Goal: Task Accomplishment & Management: Complete application form

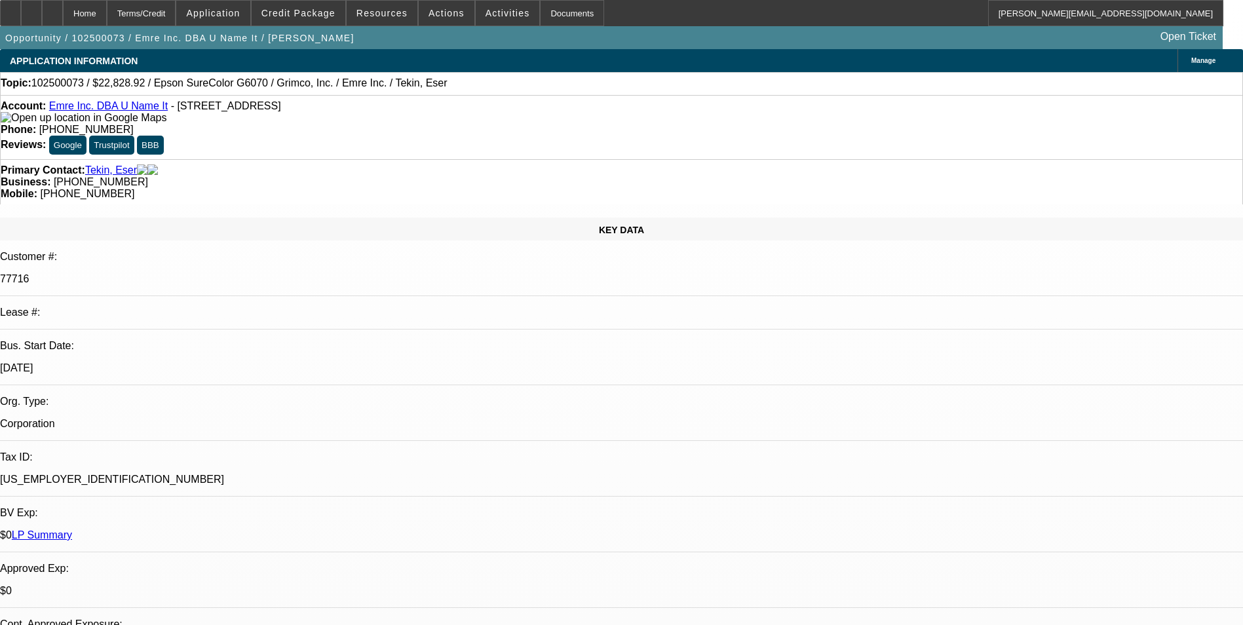
select select "0"
select select "2"
select select "0"
select select "2"
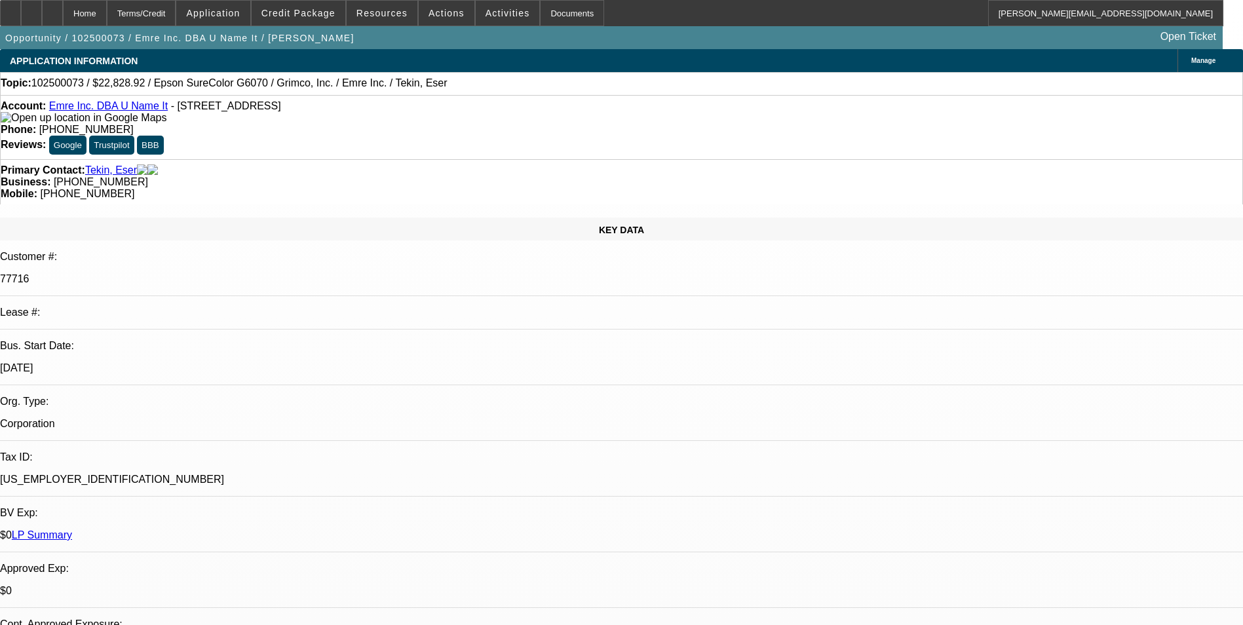
select select "0"
select select "2"
select select "0"
select select "2"
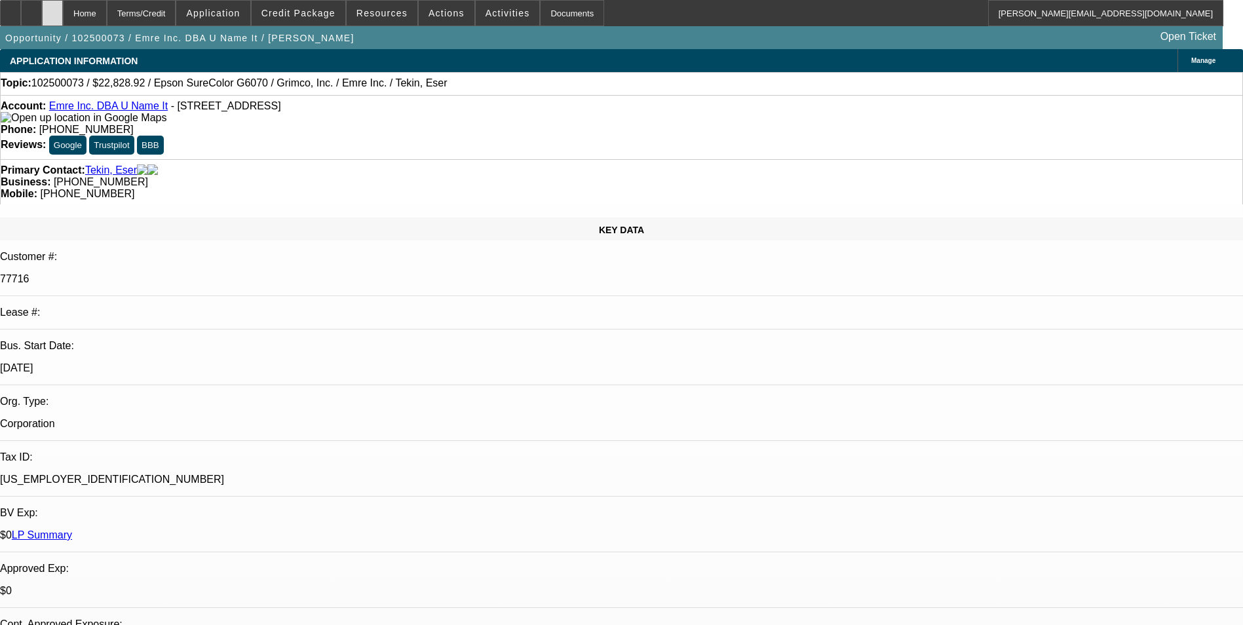
click at [63, 14] on div at bounding box center [52, 13] width 21 height 26
select select "0"
select select "2"
select select "0"
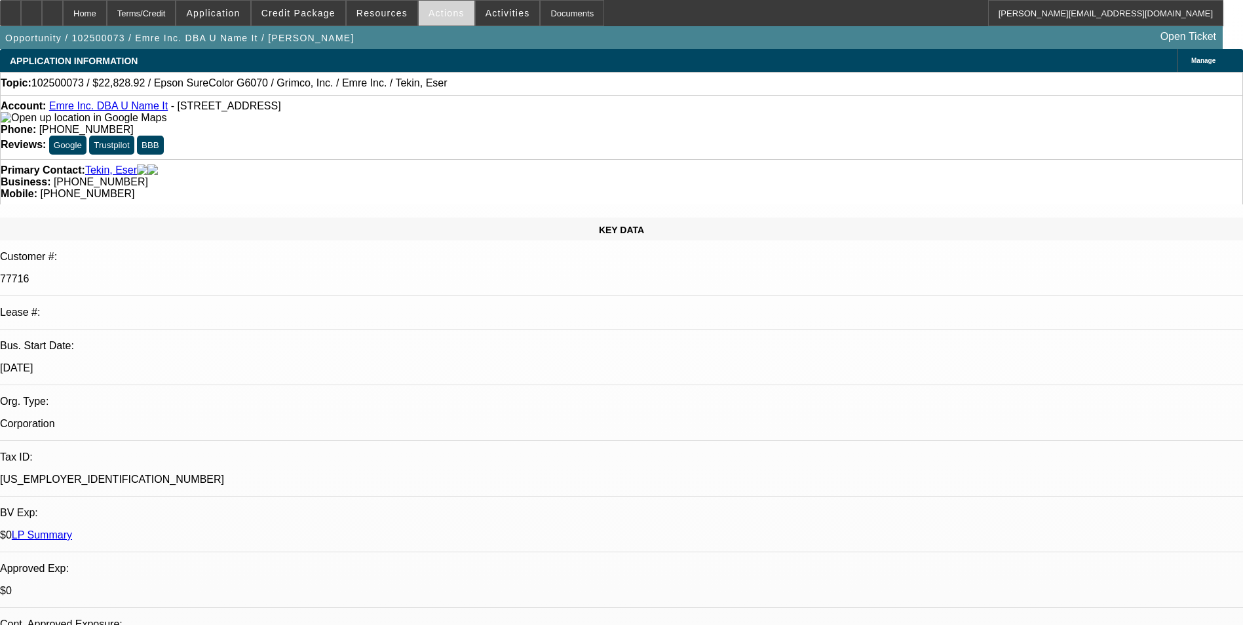
select select "2"
select select "0"
select select "1"
select select "2"
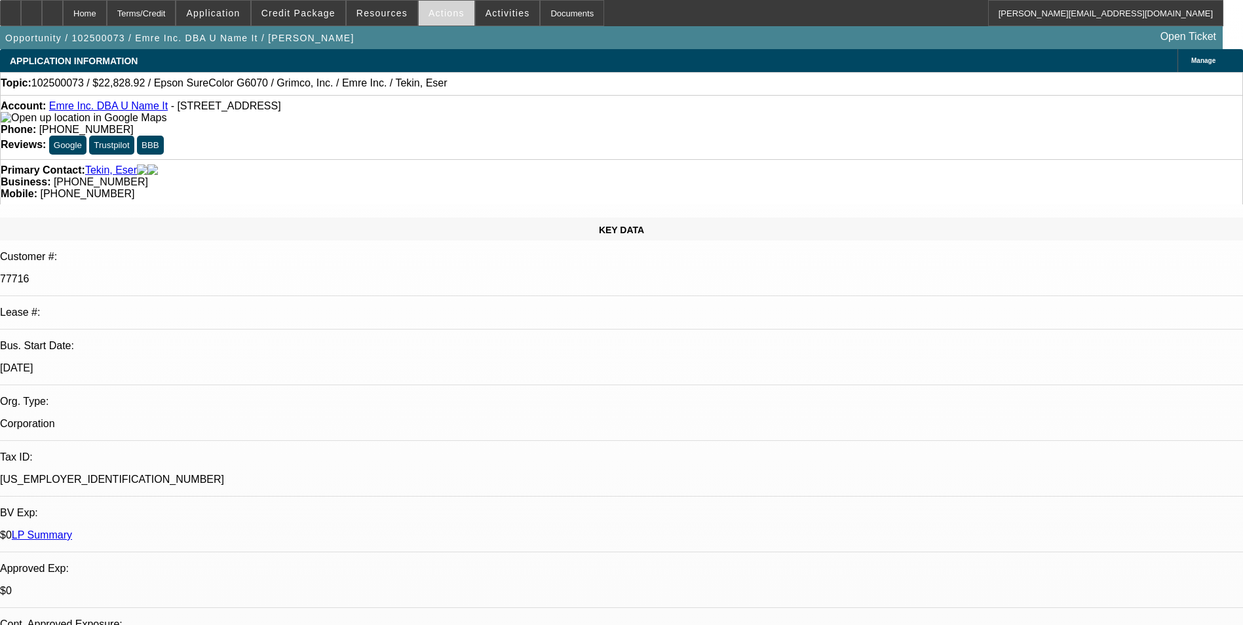
select select "1"
select select "2"
click at [63, 14] on div at bounding box center [52, 13] width 21 height 26
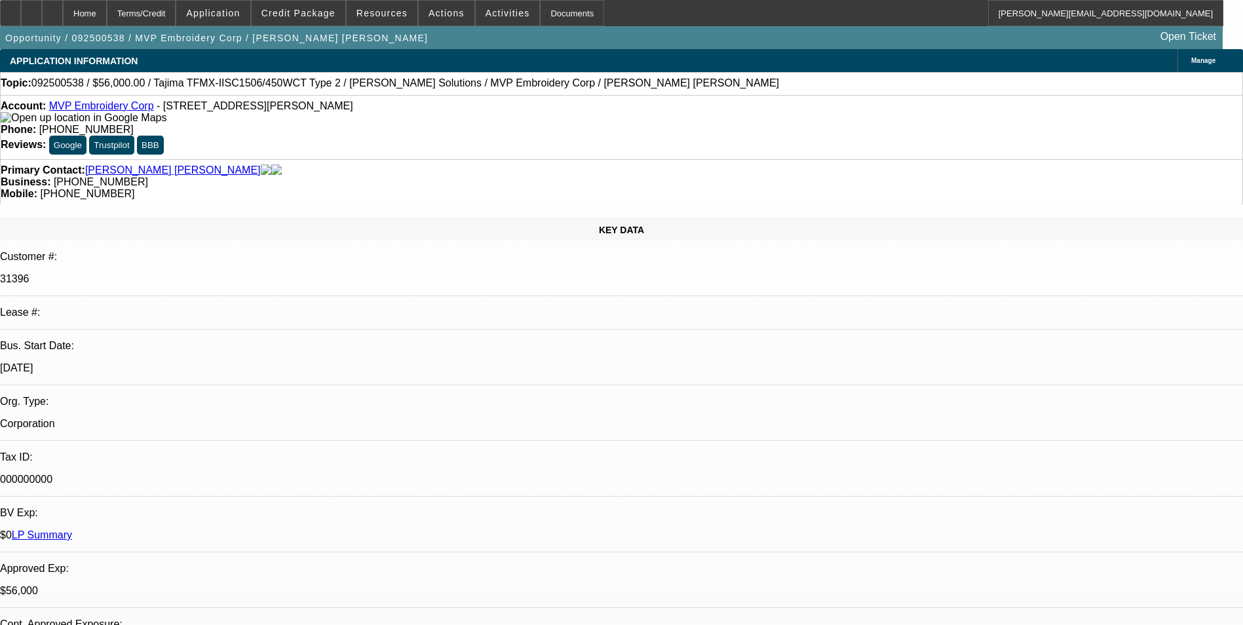
select select "0"
select select "2"
select select "0"
select select "0.1"
select select "2"
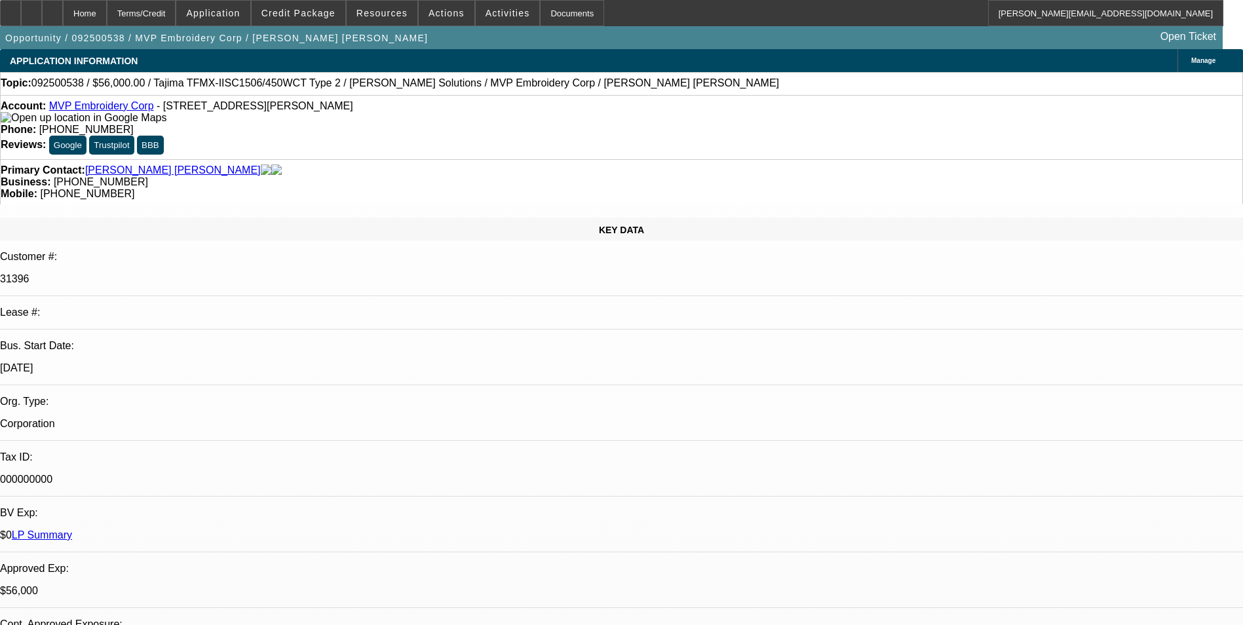
select select "0"
select select "2"
select select "0"
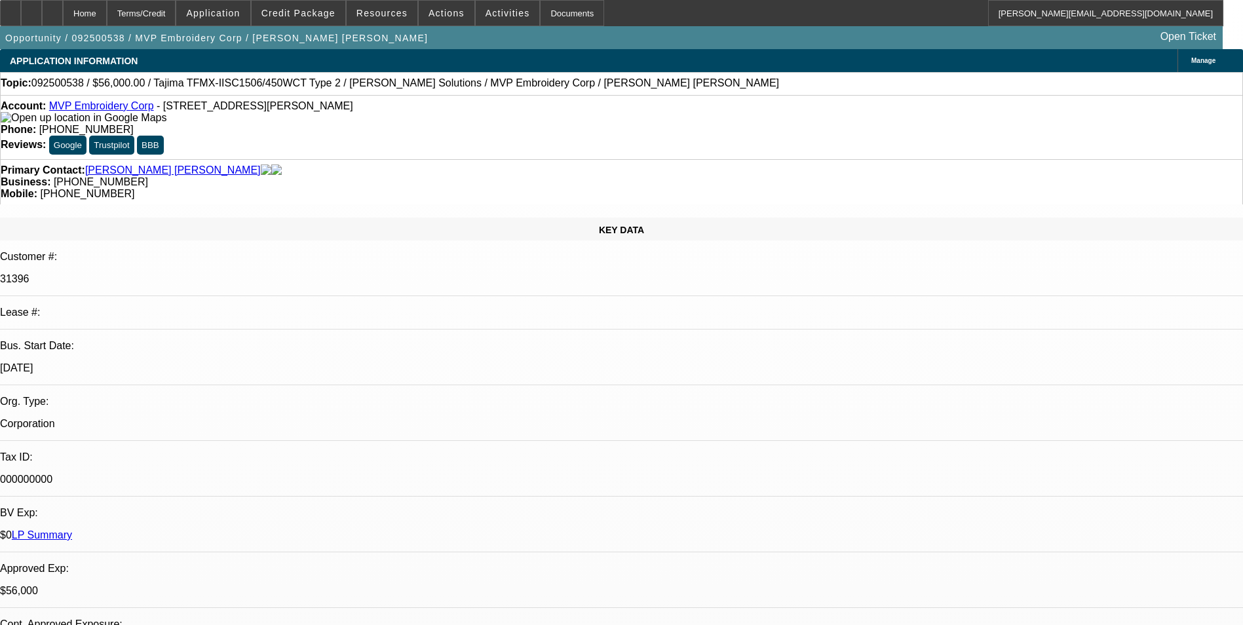
select select "2"
select select "0"
select select "1"
select select "2"
select select "6"
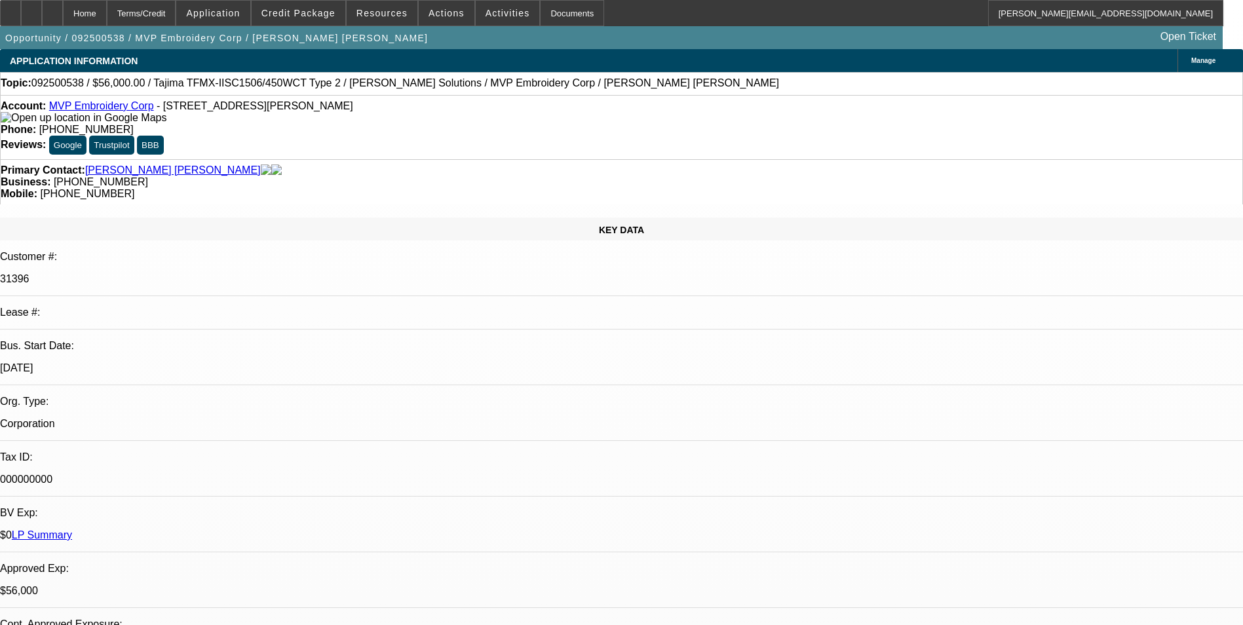
select select "1"
select select "2"
select select "6"
select select "1"
select select "2"
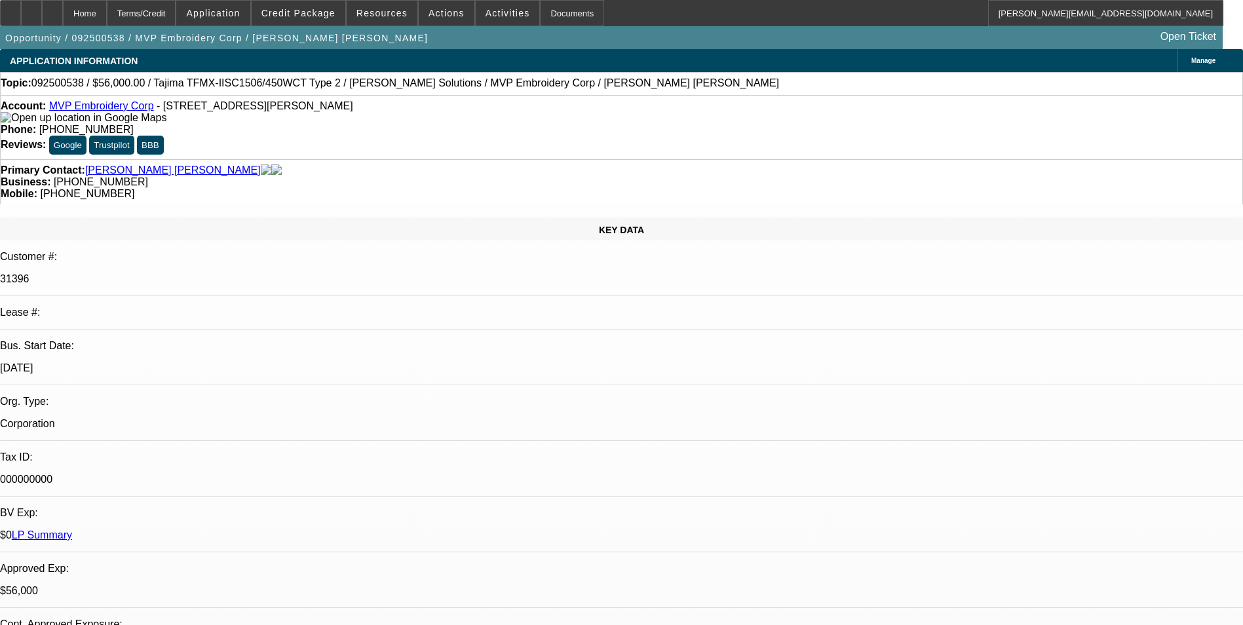
select select "6"
select select "1"
select select "2"
select select "6"
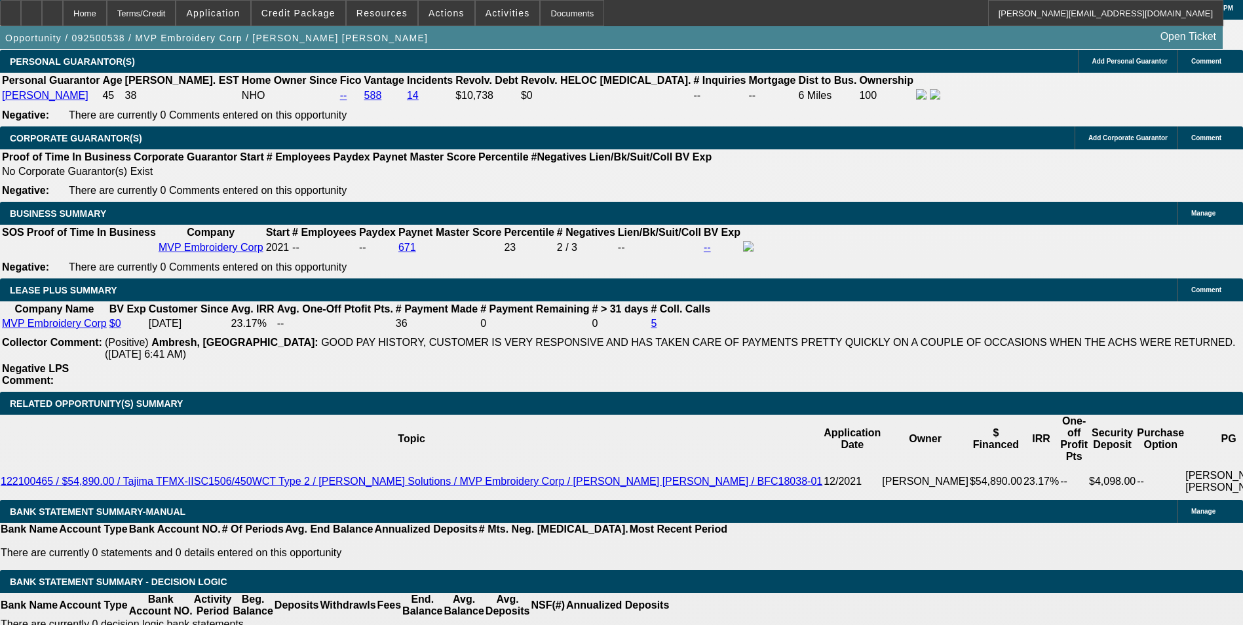
scroll to position [2106, 0]
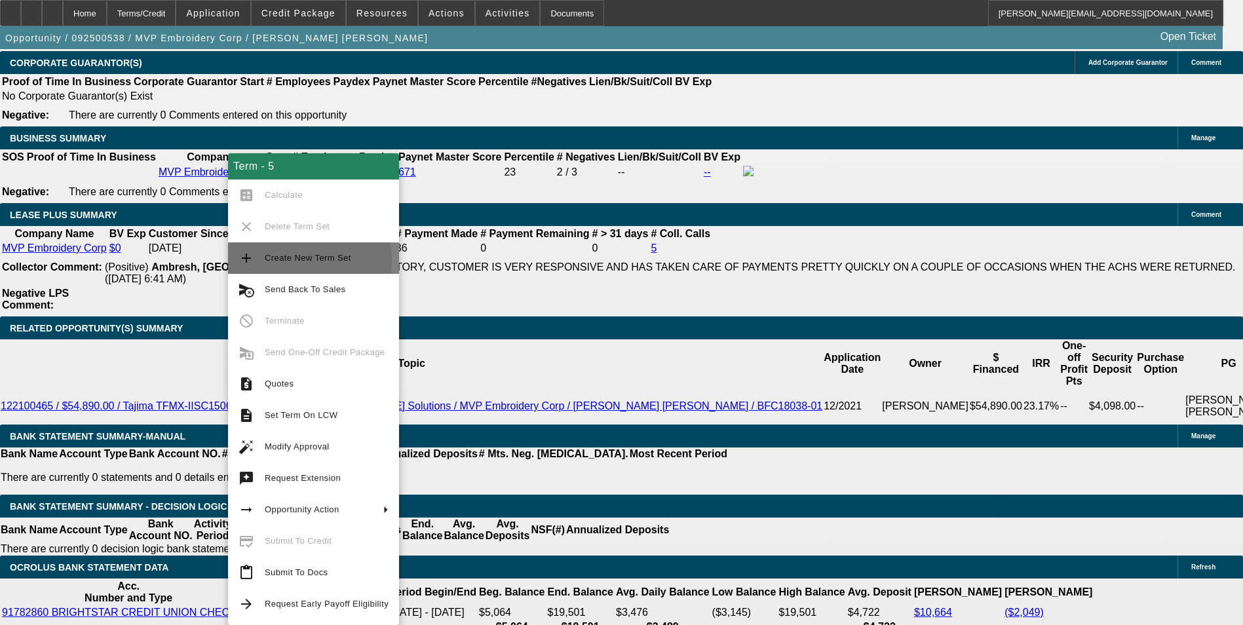
click at [267, 261] on span "Create New Term Set" at bounding box center [308, 258] width 86 height 10
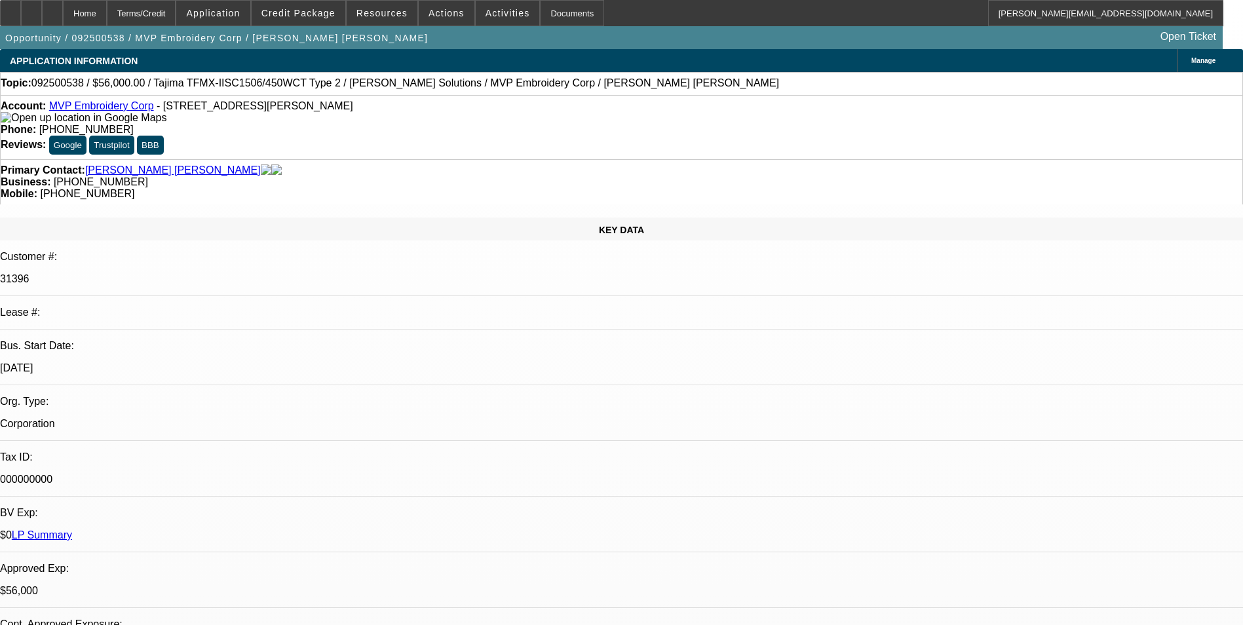
select select "0"
select select "2"
select select "0"
select select "2"
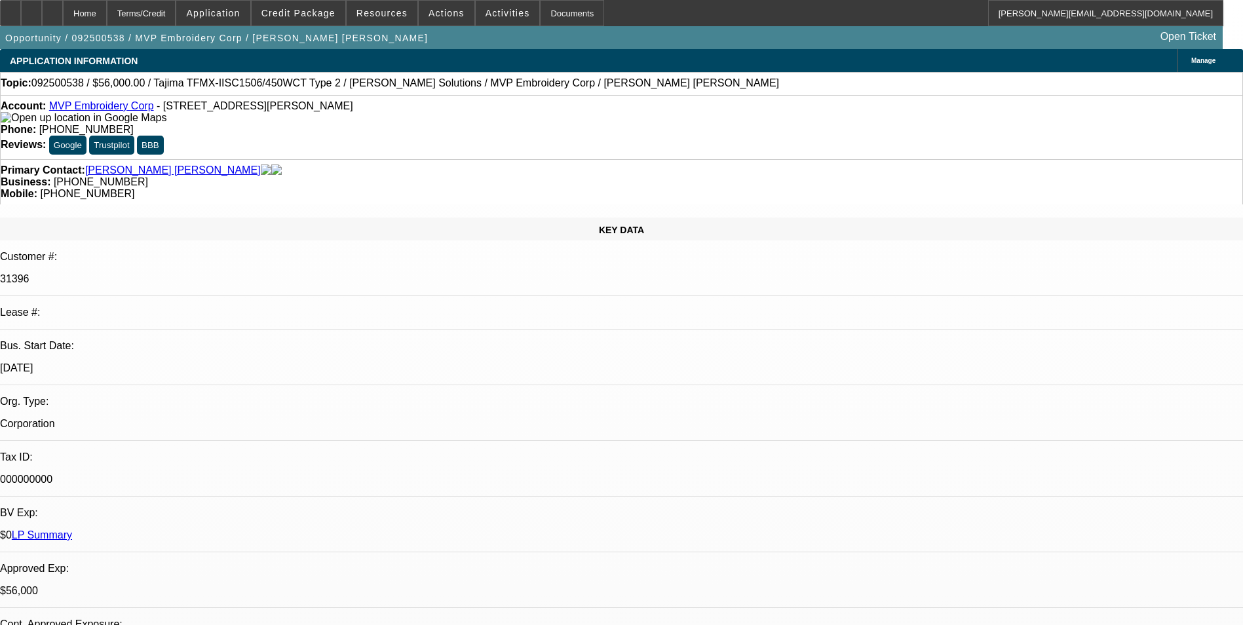
select select "0"
select select "0.1"
select select "2"
select select "0"
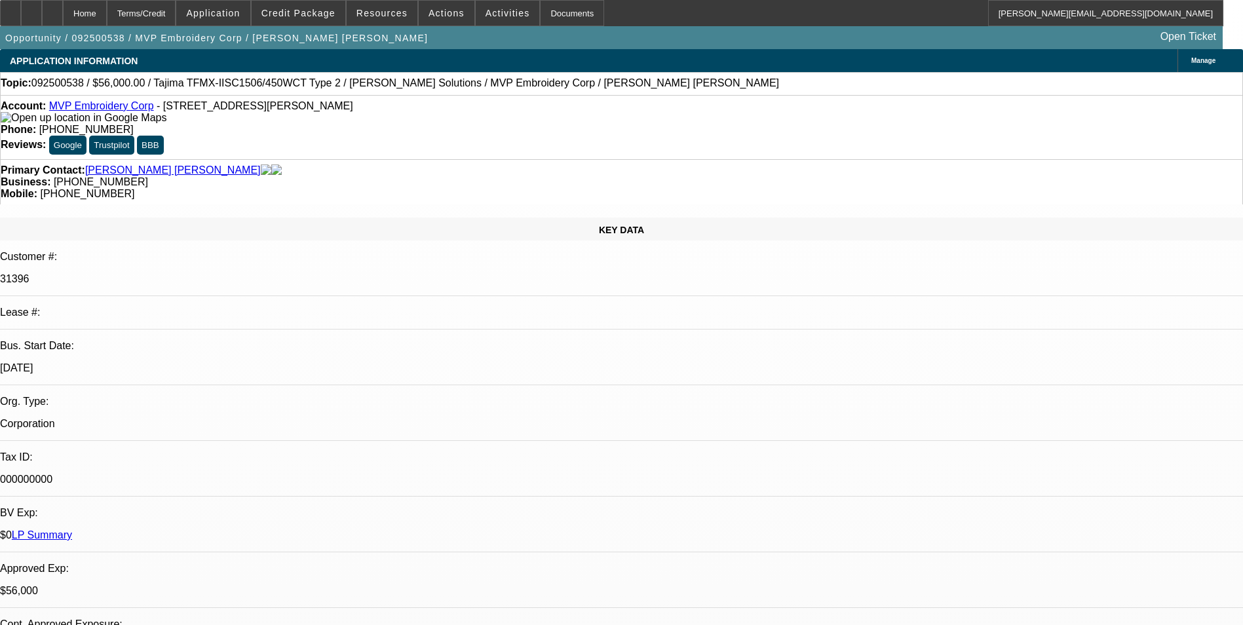
select select "2"
select select "0"
select select "1"
select select "2"
select select "6"
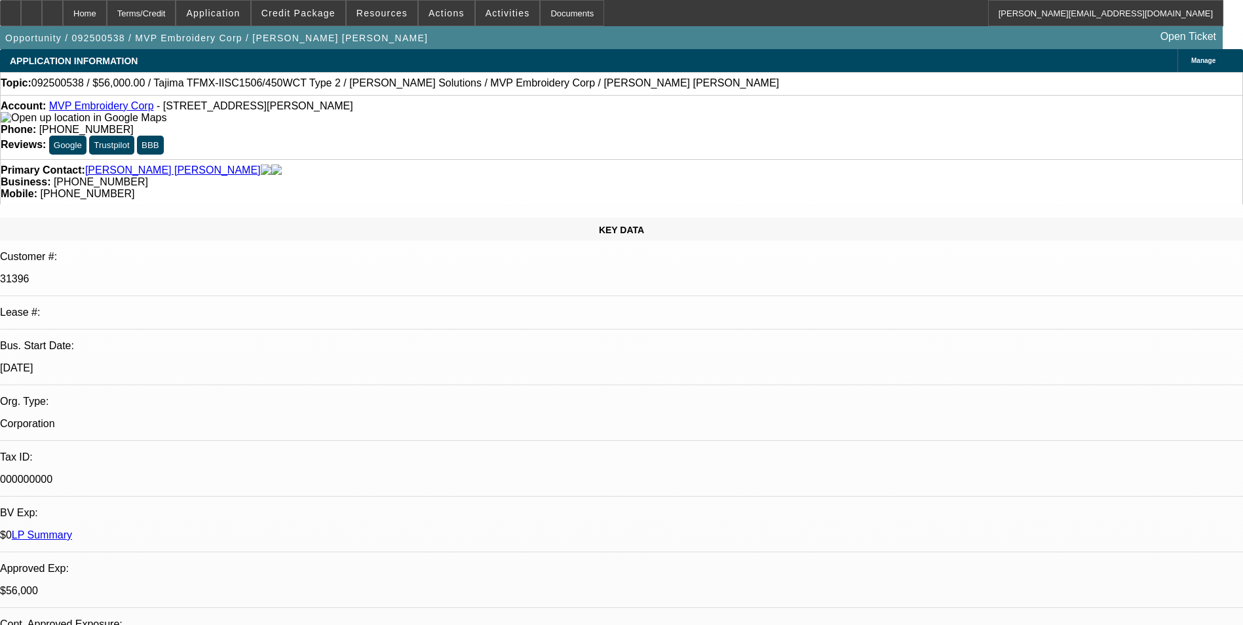
select select "1"
select select "2"
select select "6"
select select "1"
select select "2"
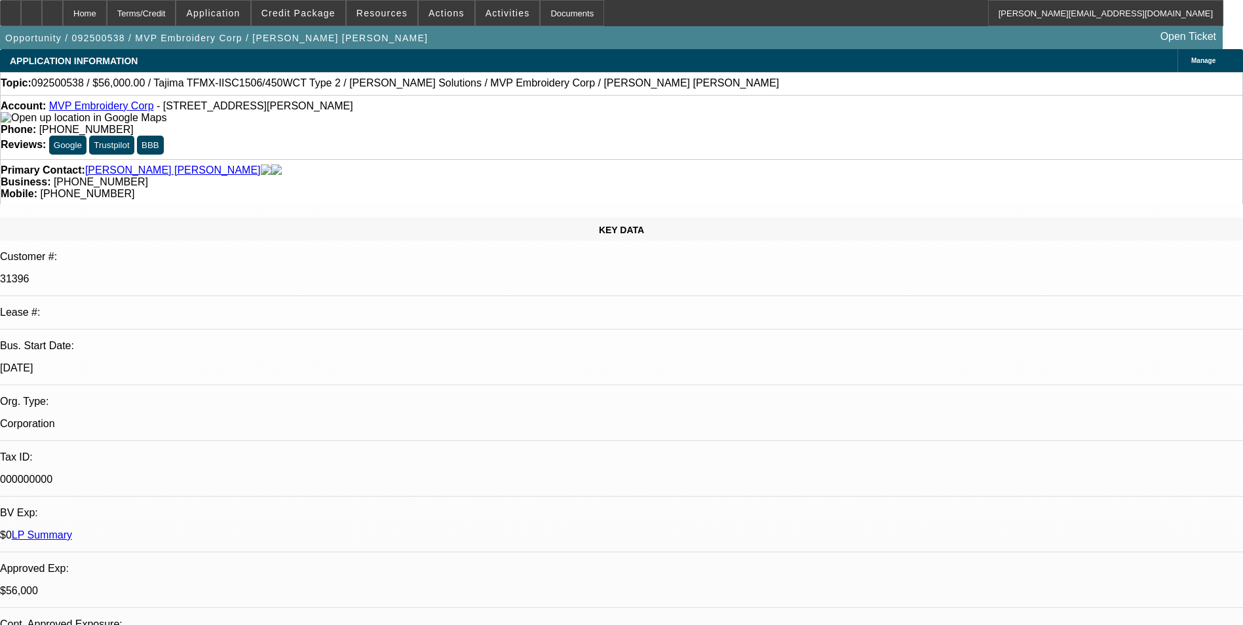
select select "6"
select select "1"
select select "2"
select select "6"
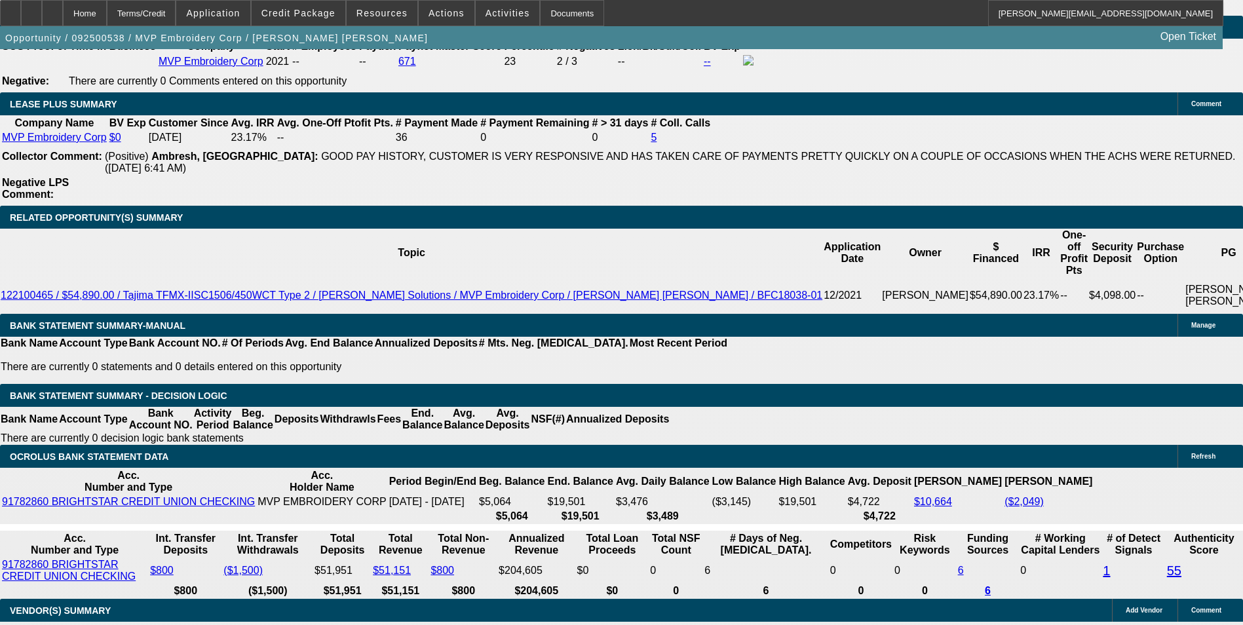
scroll to position [2293, 0]
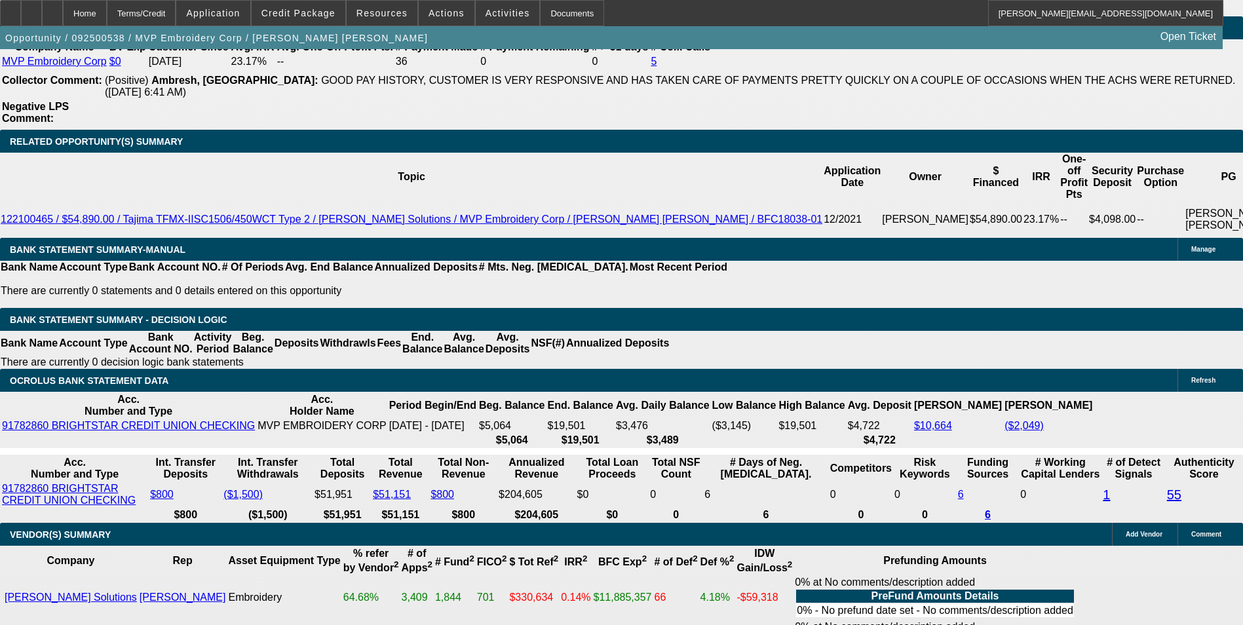
drag, startPoint x: 232, startPoint y: 171, endPoint x: 387, endPoint y: 164, distance: 155.4
type input "$0.00"
type input "UNKNOWN"
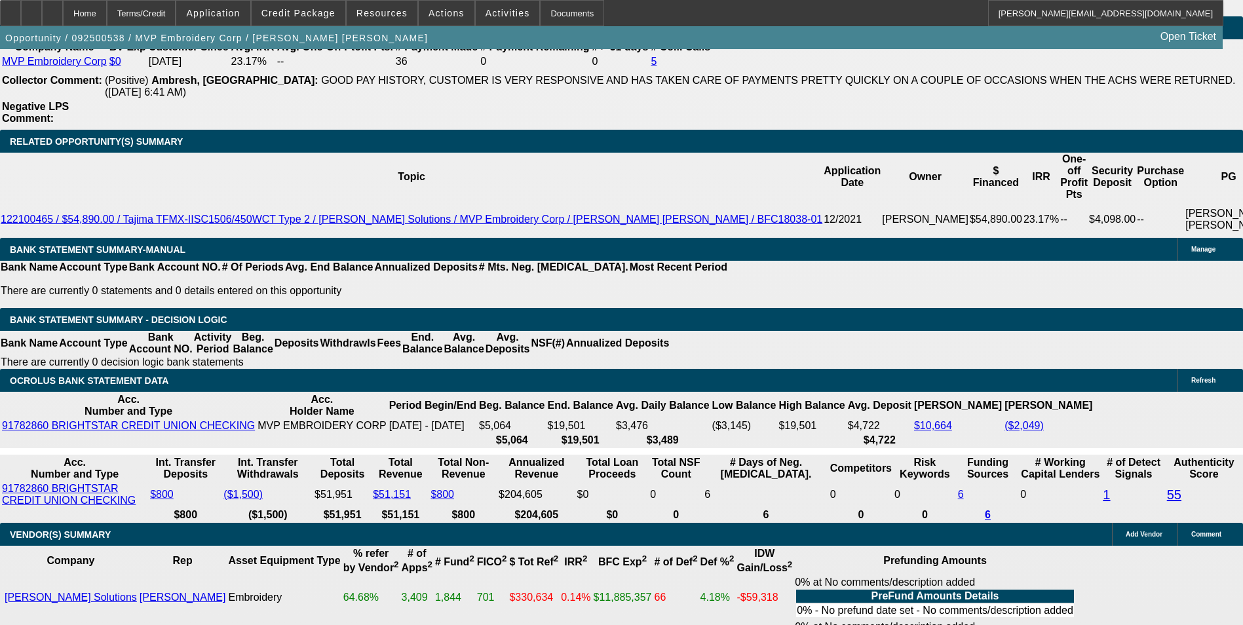
type input "$3,478.14"
type input "$1,739.07"
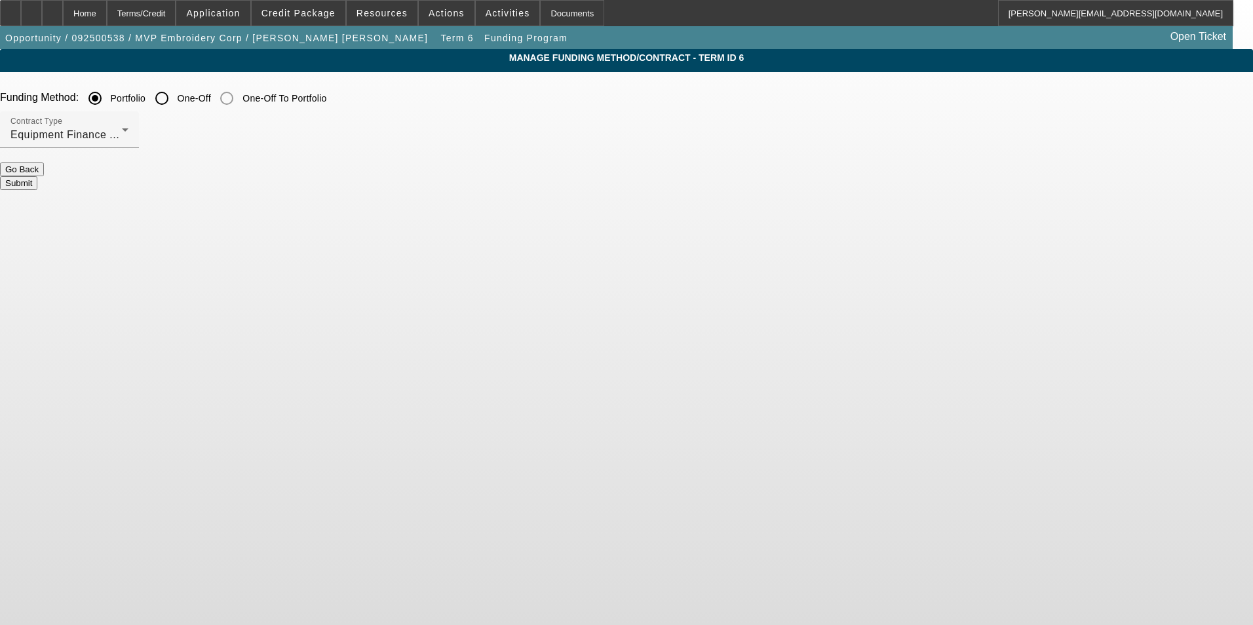
click at [175, 96] on input "One-Off" at bounding box center [162, 98] width 26 height 26
radio input "true"
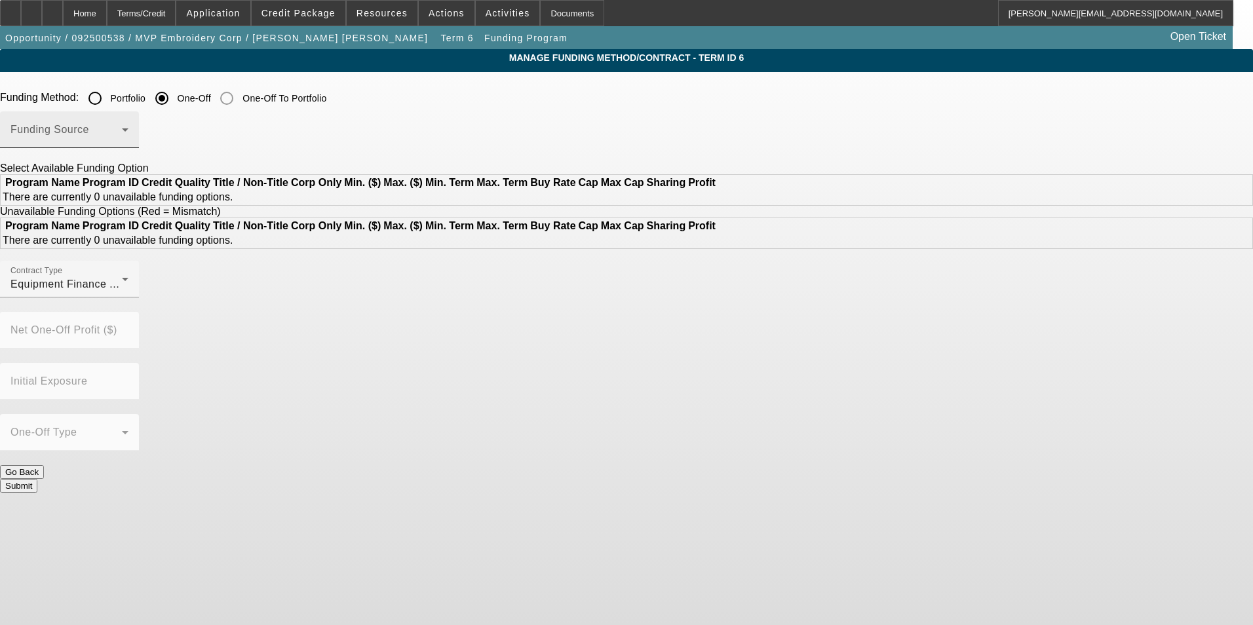
click at [128, 124] on div "Funding Source" at bounding box center [69, 129] width 118 height 37
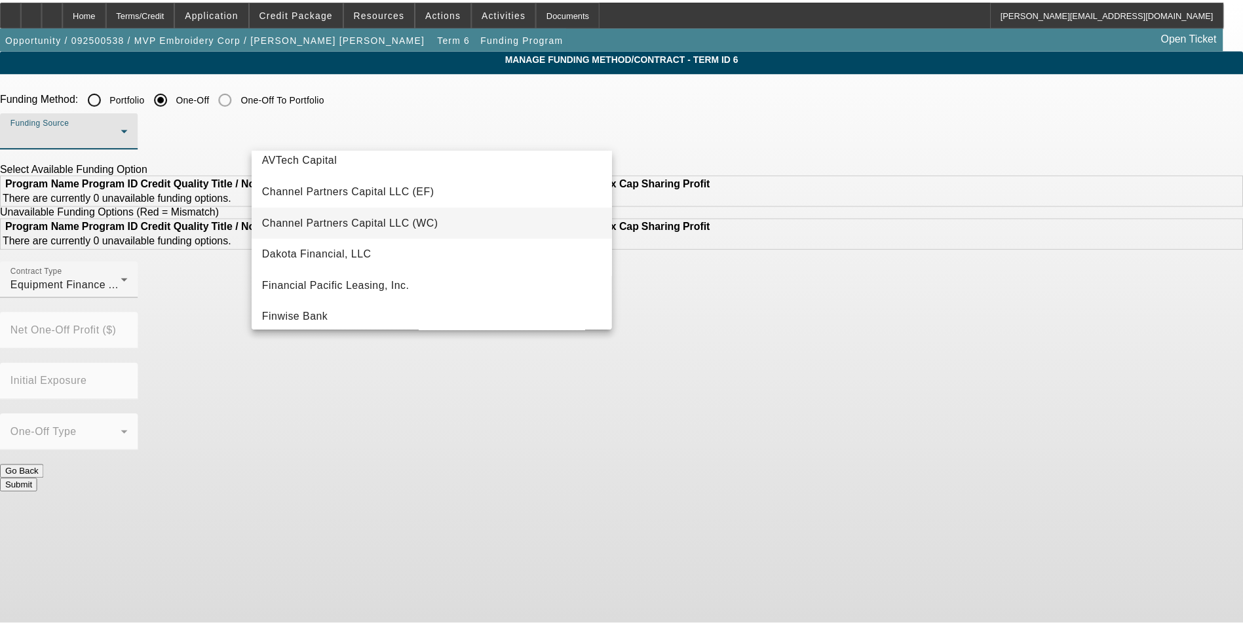
scroll to position [66, 0]
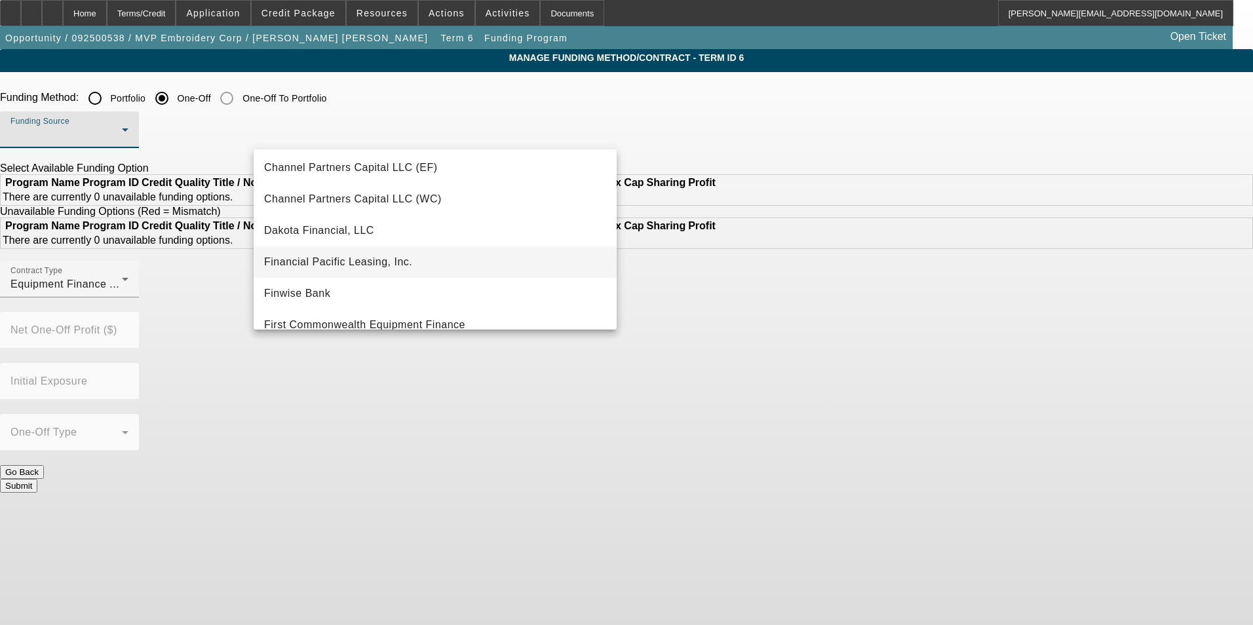
click at [402, 261] on span "Financial Pacific Leasing, Inc." at bounding box center [338, 262] width 148 height 16
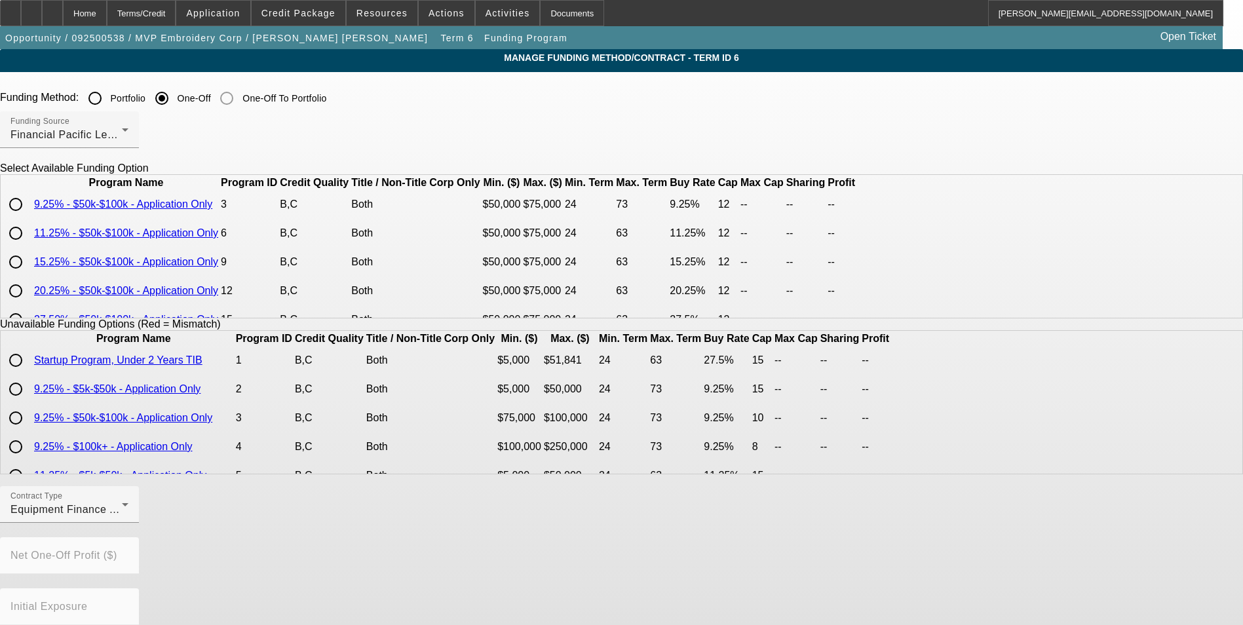
click at [29, 275] on input "radio" at bounding box center [16, 262] width 26 height 26
radio input "true"
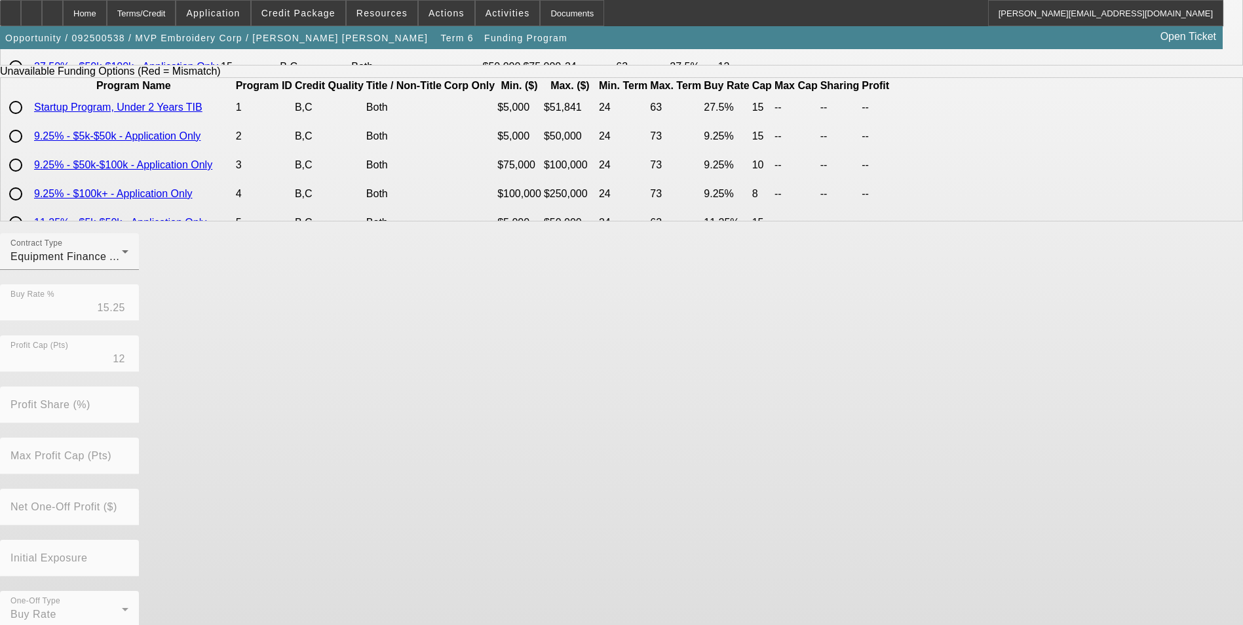
scroll to position [269, 0]
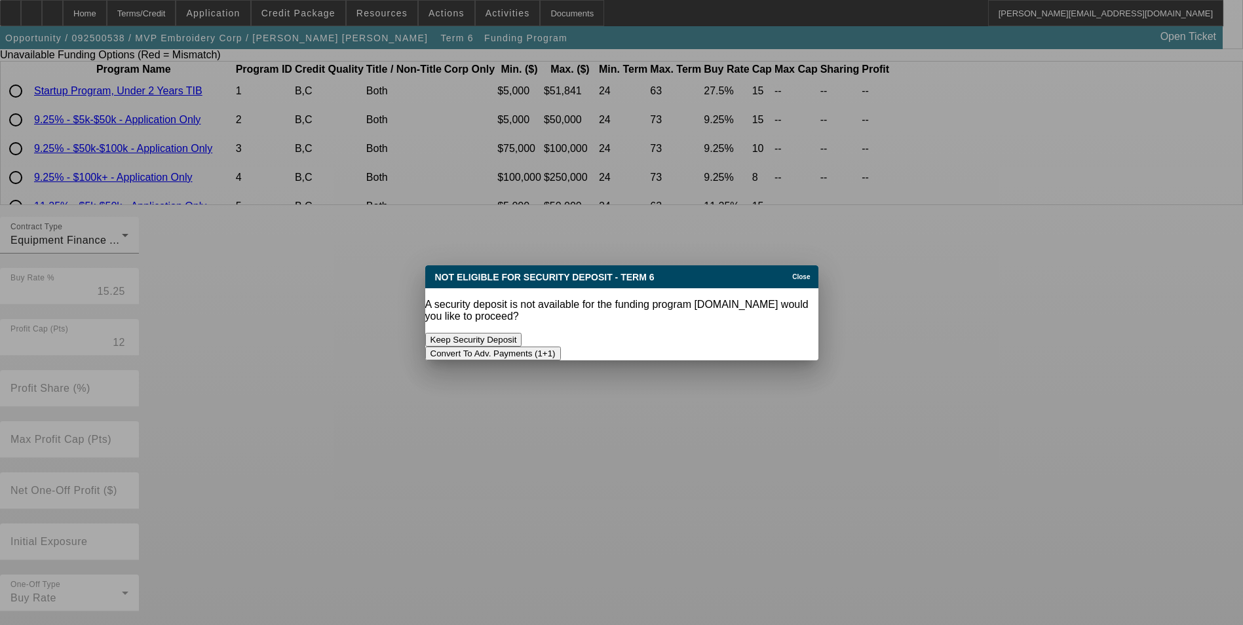
click at [561, 347] on button "Convert To Adv. Payments (1+1)" at bounding box center [493, 354] width 136 height 14
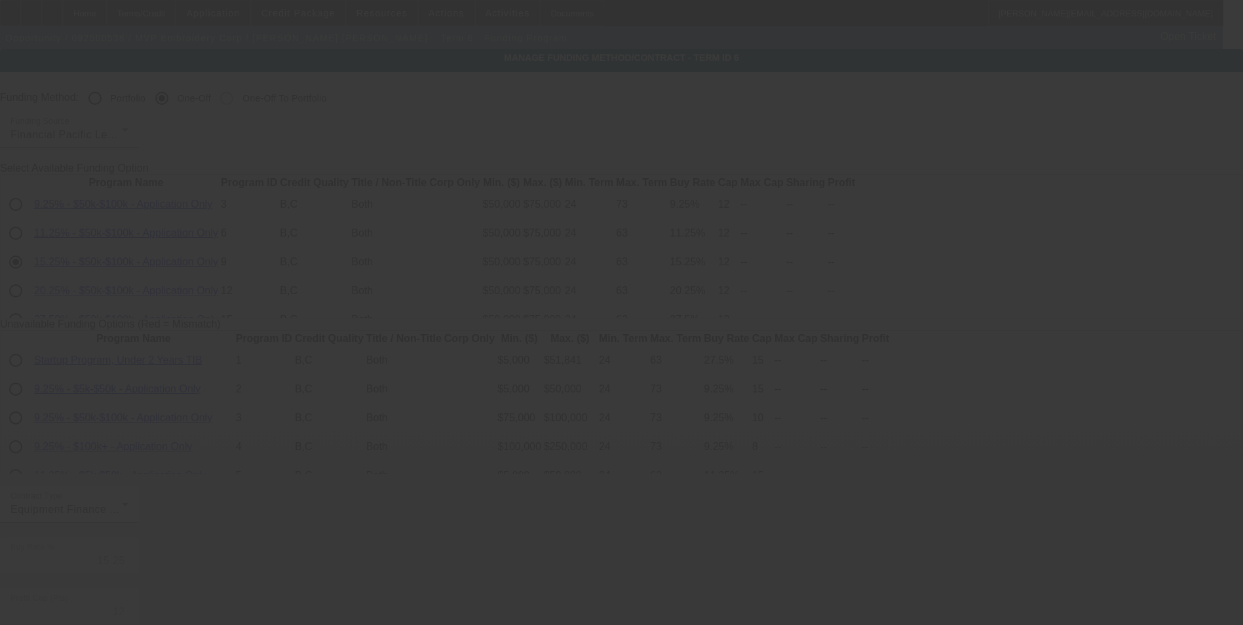
scroll to position [269, 0]
radio input "true"
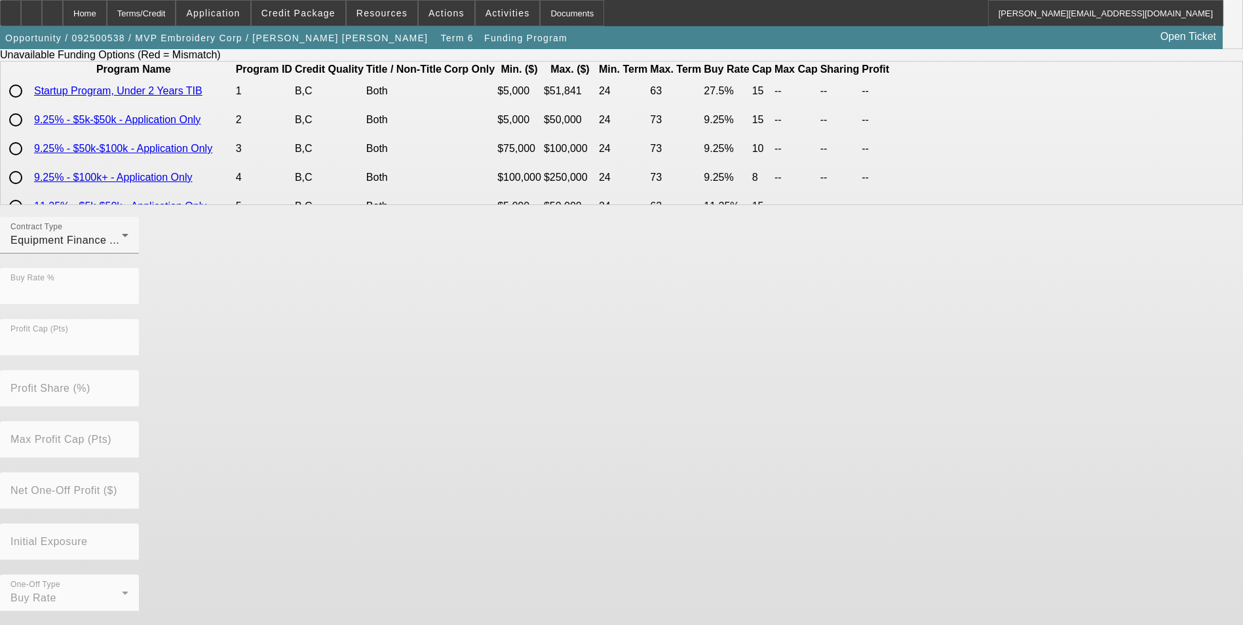
scroll to position [0, 0]
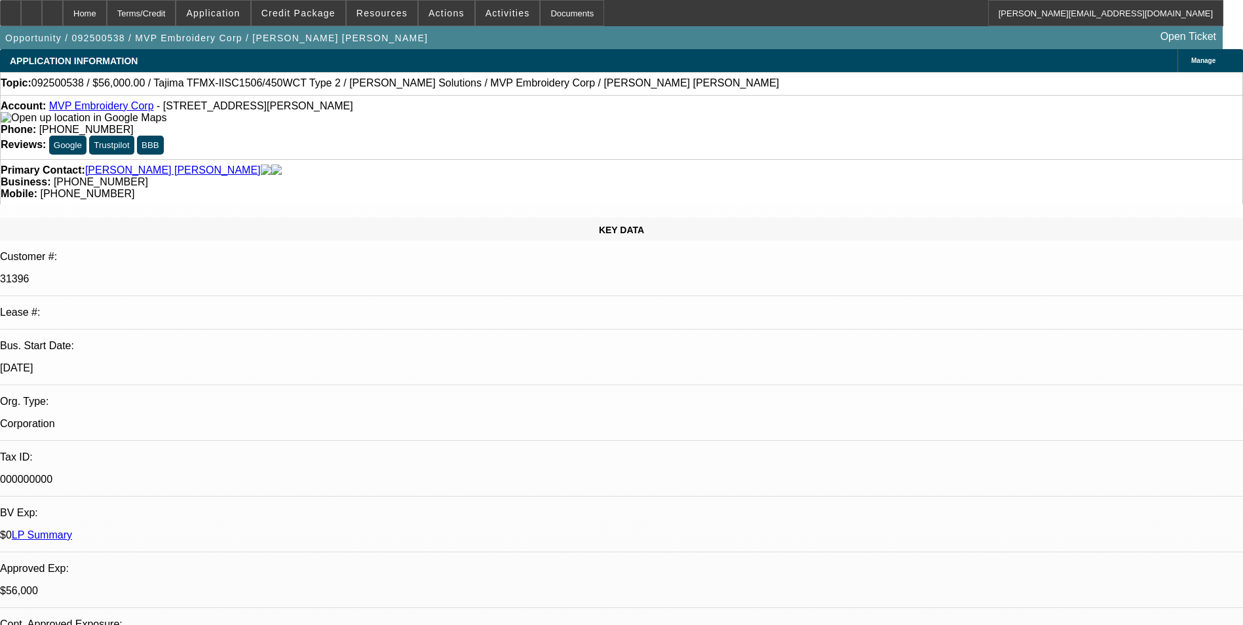
select select "0"
select select "6"
select select "0"
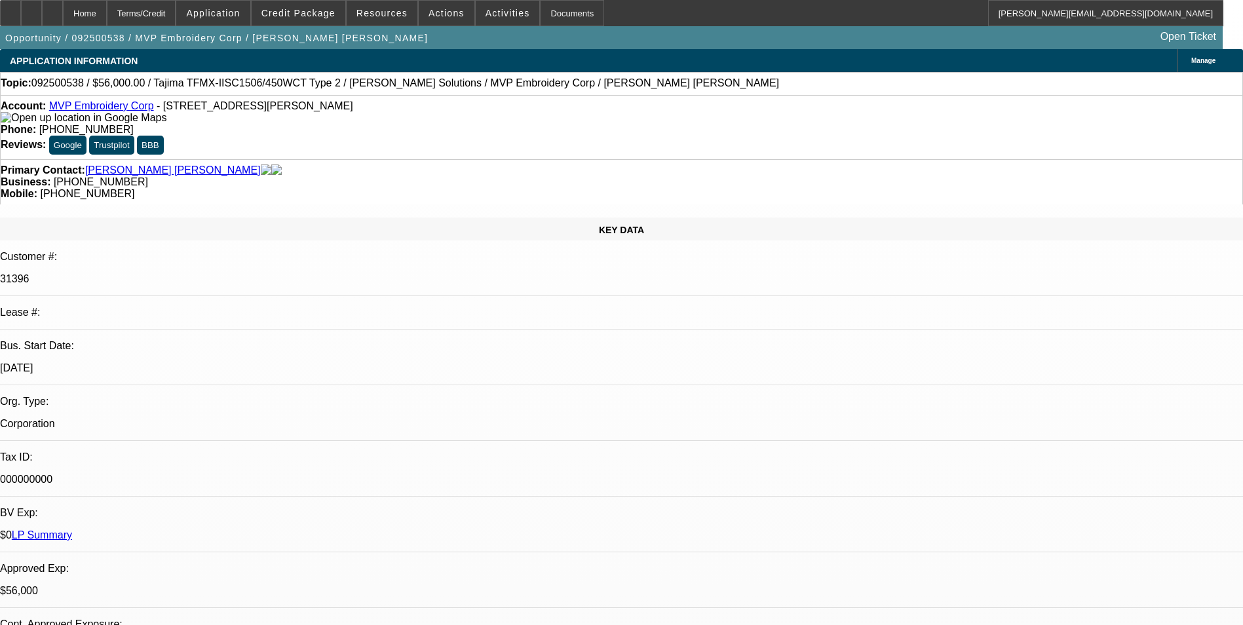
select select "2"
select select "0"
select select "6"
select select "0.1"
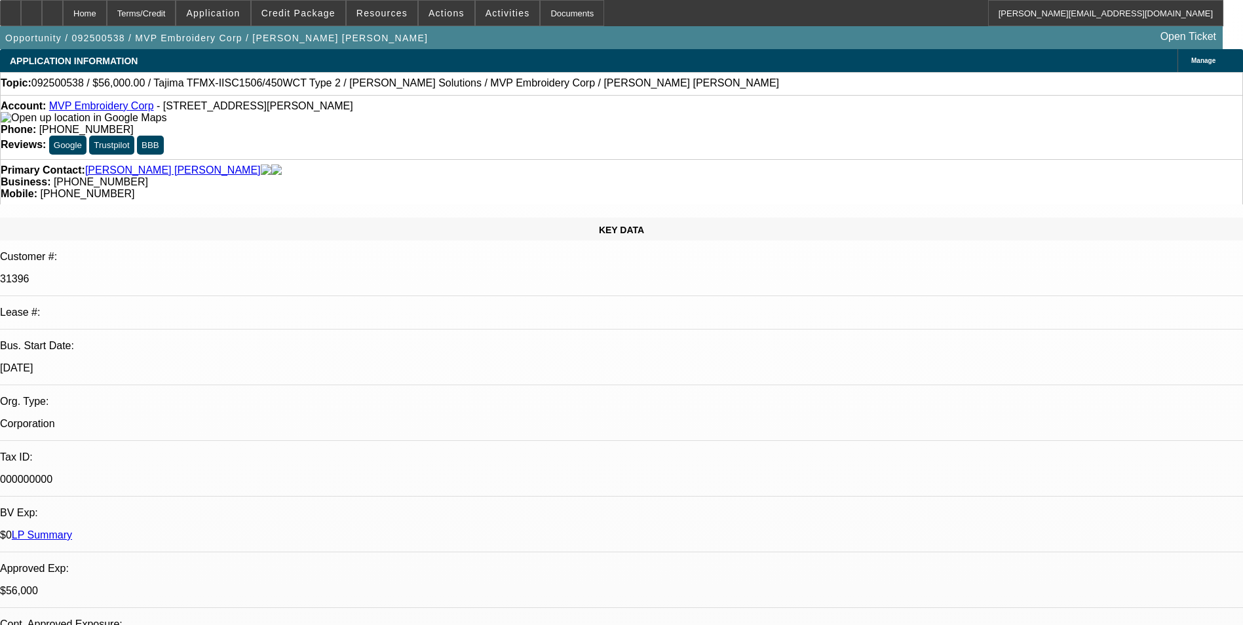
select select "2"
select select "0"
select select "6"
select select "0"
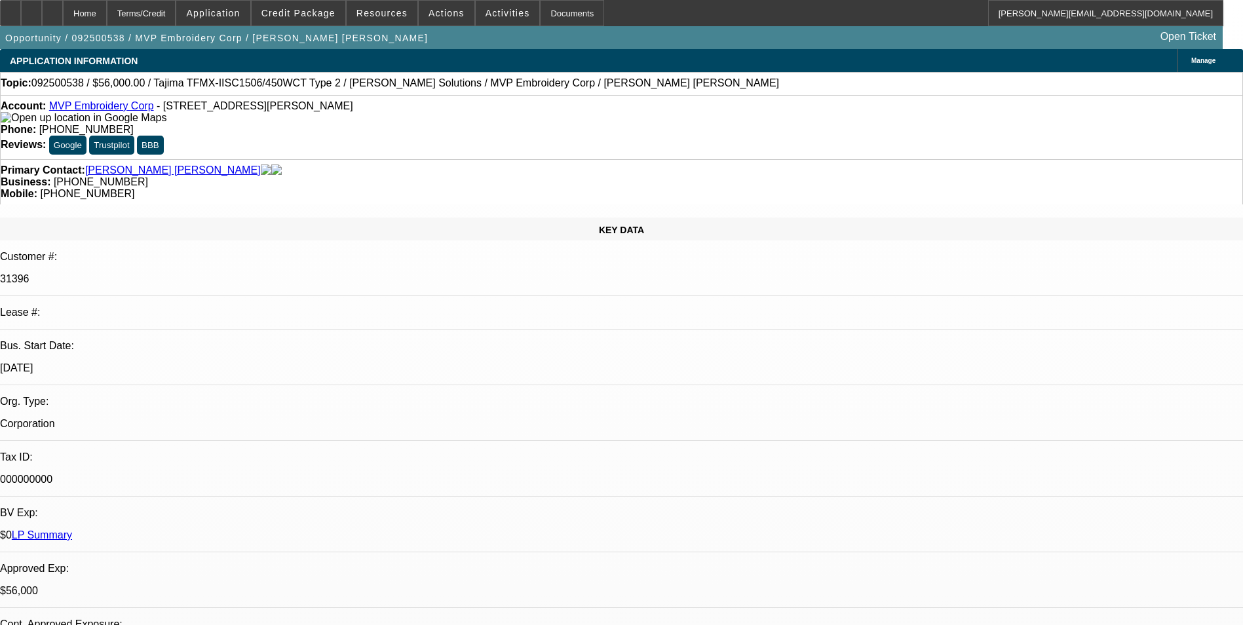
select select "2"
select select "0"
select select "6"
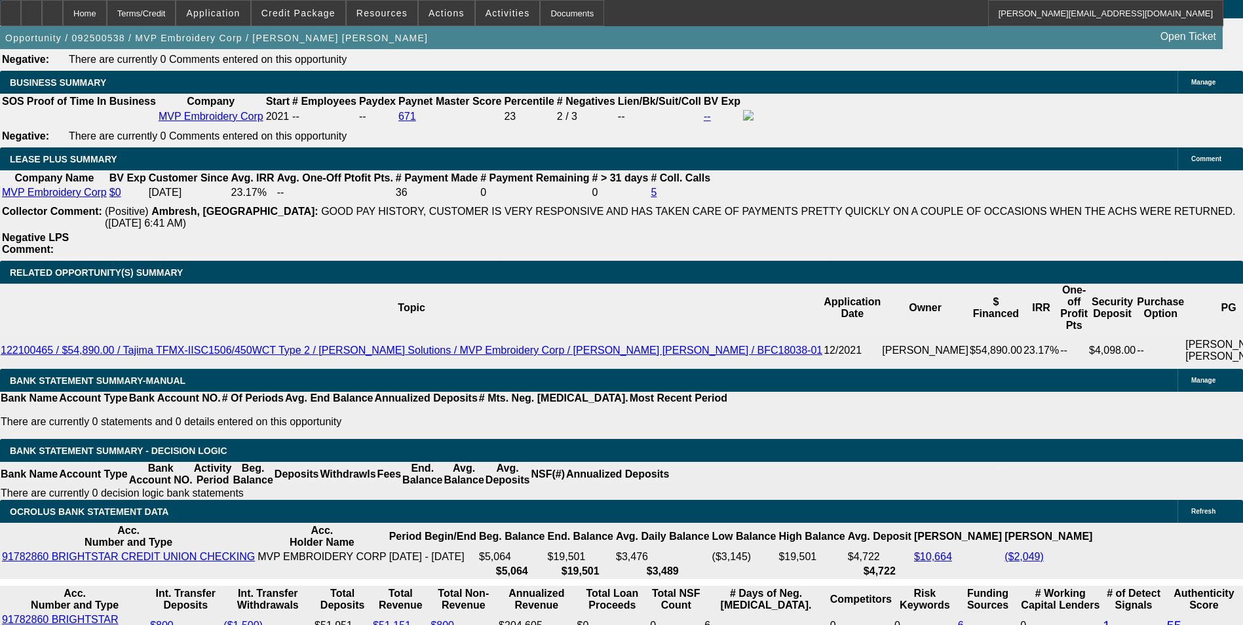
scroll to position [2228, 0]
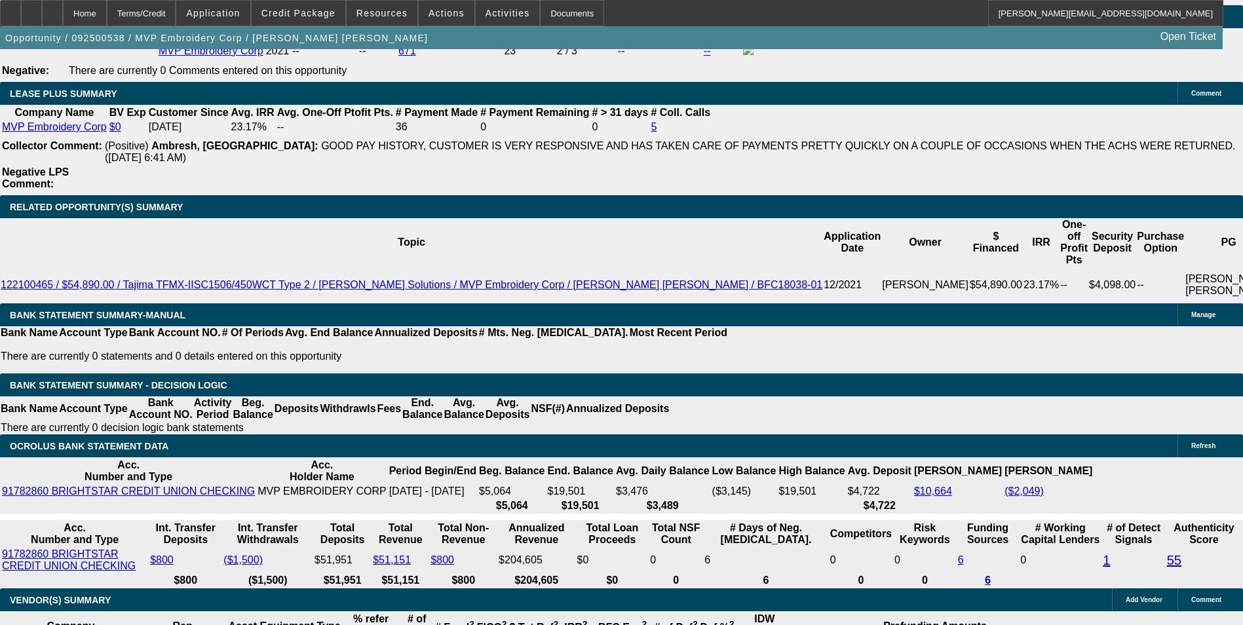
drag, startPoint x: 279, startPoint y: 341, endPoint x: 403, endPoint y: 323, distance: 125.1
type input "1"
type input "UNKNOWN"
type input "18"
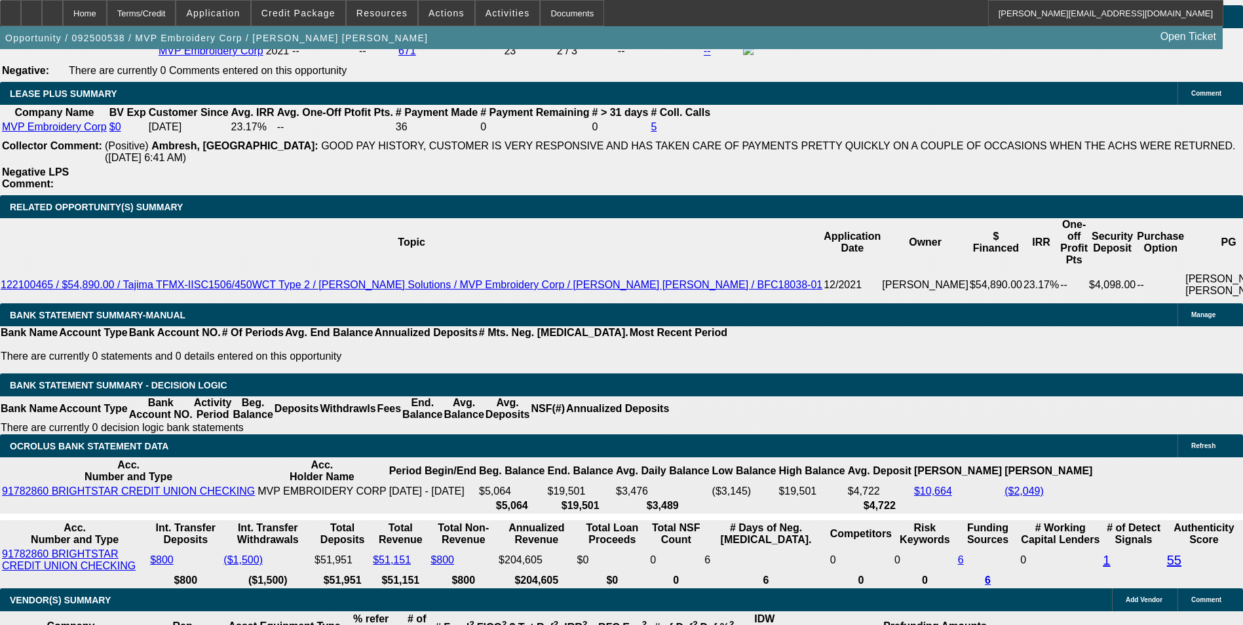
type input "$1,650.57"
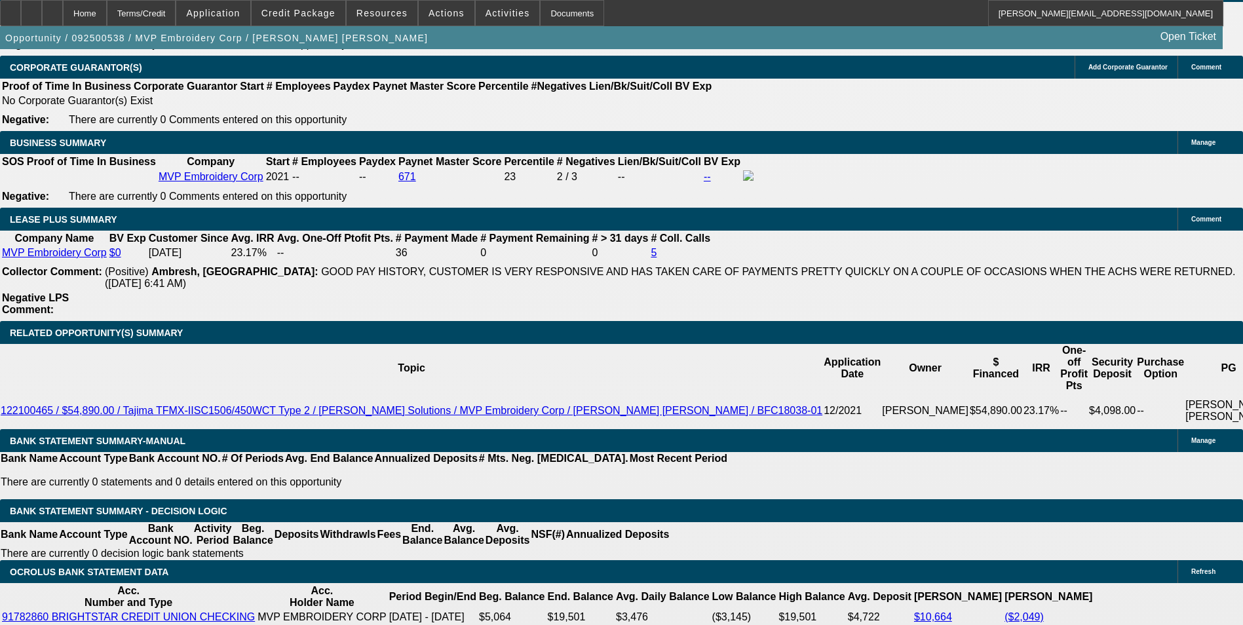
scroll to position [2097, 0]
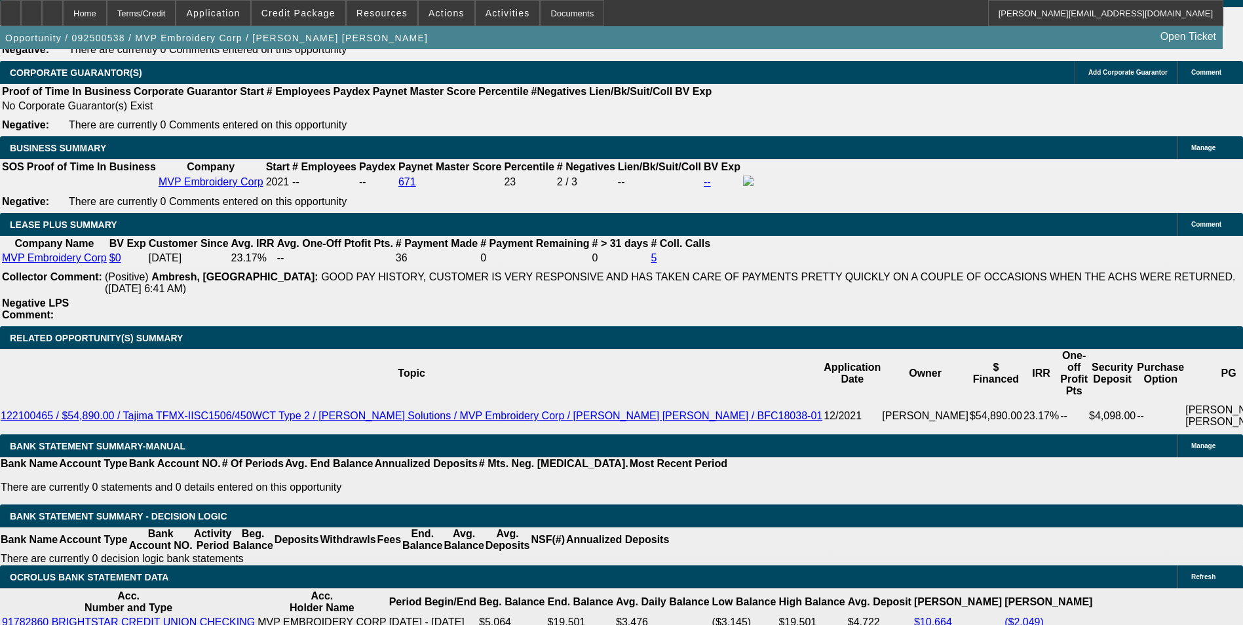
type input "18"
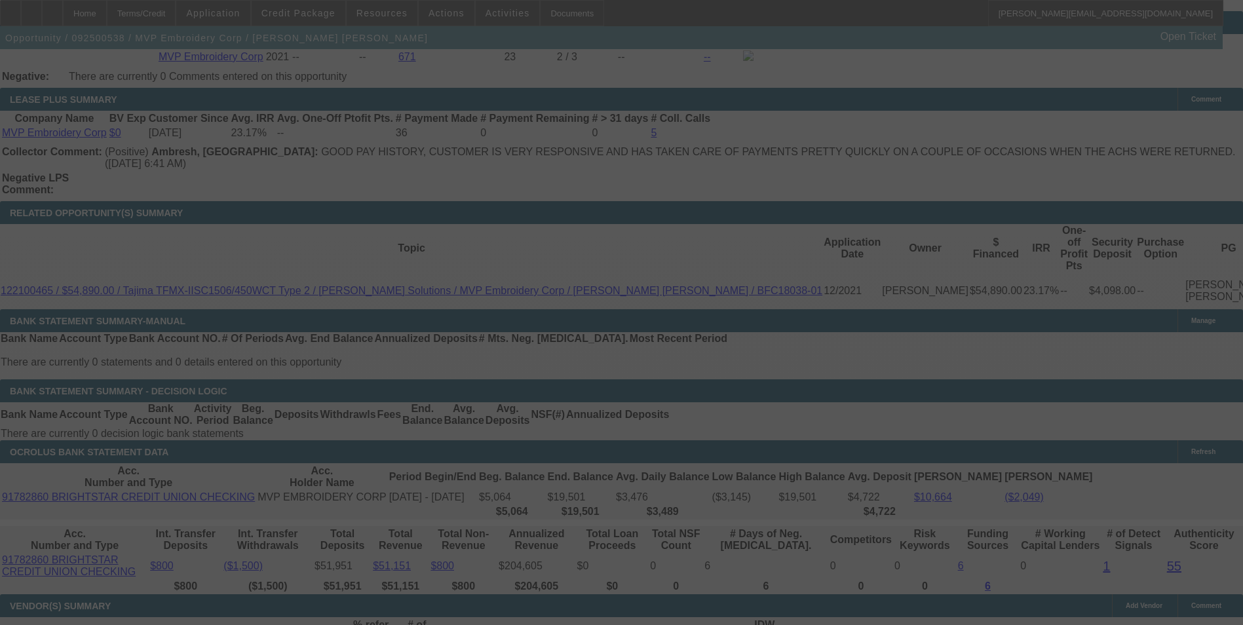
scroll to position [2228, 0]
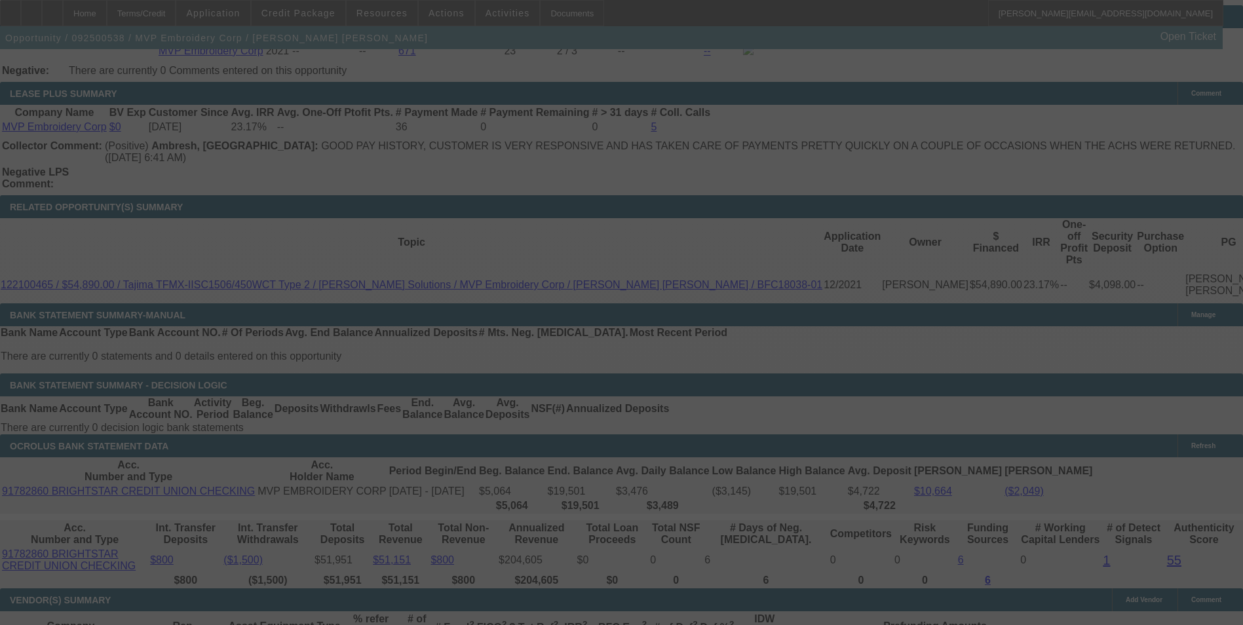
select select "0"
select select "6"
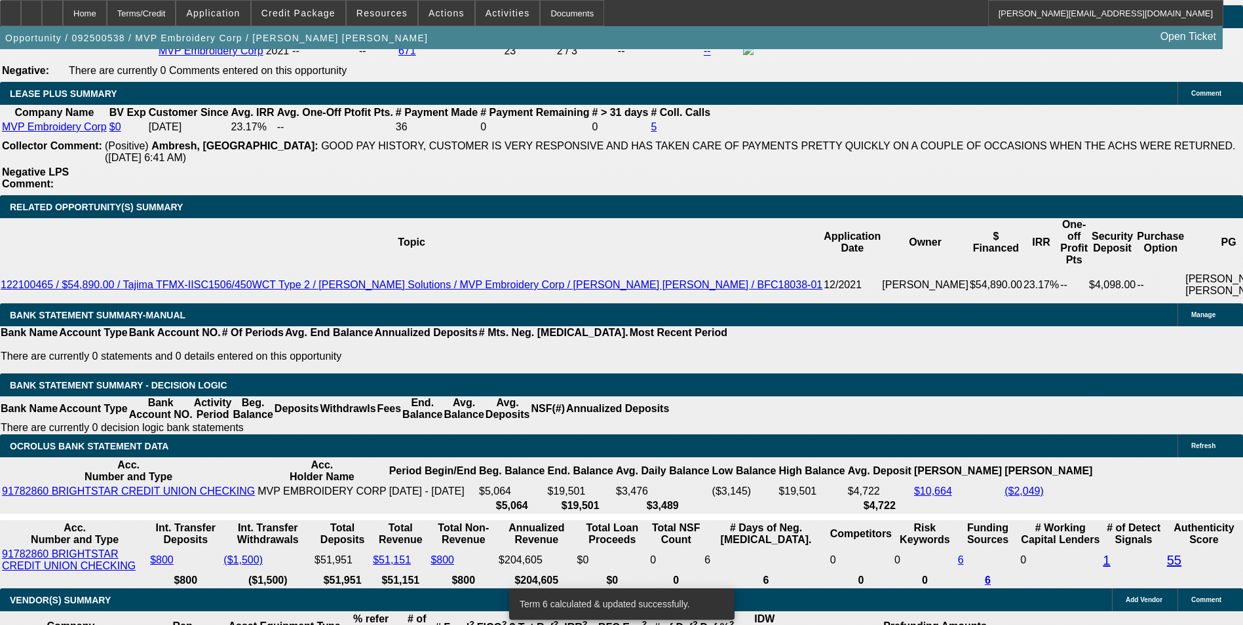
scroll to position [2212, 0]
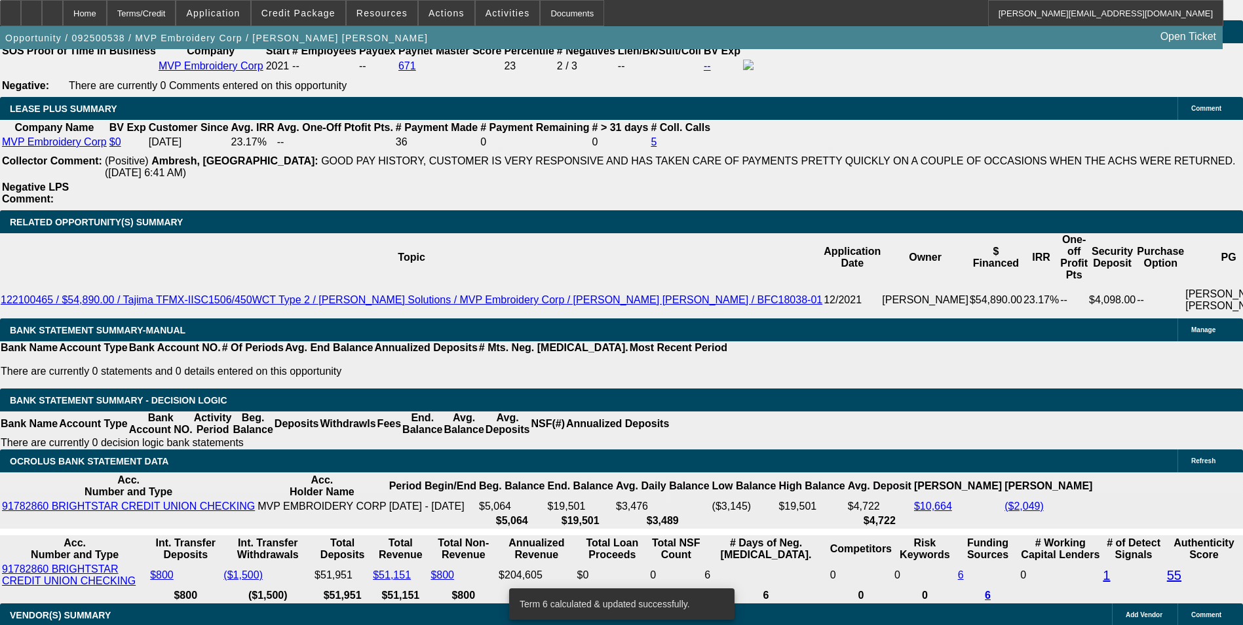
drag, startPoint x: 182, startPoint y: 357, endPoint x: 340, endPoint y: 352, distance: 158.0
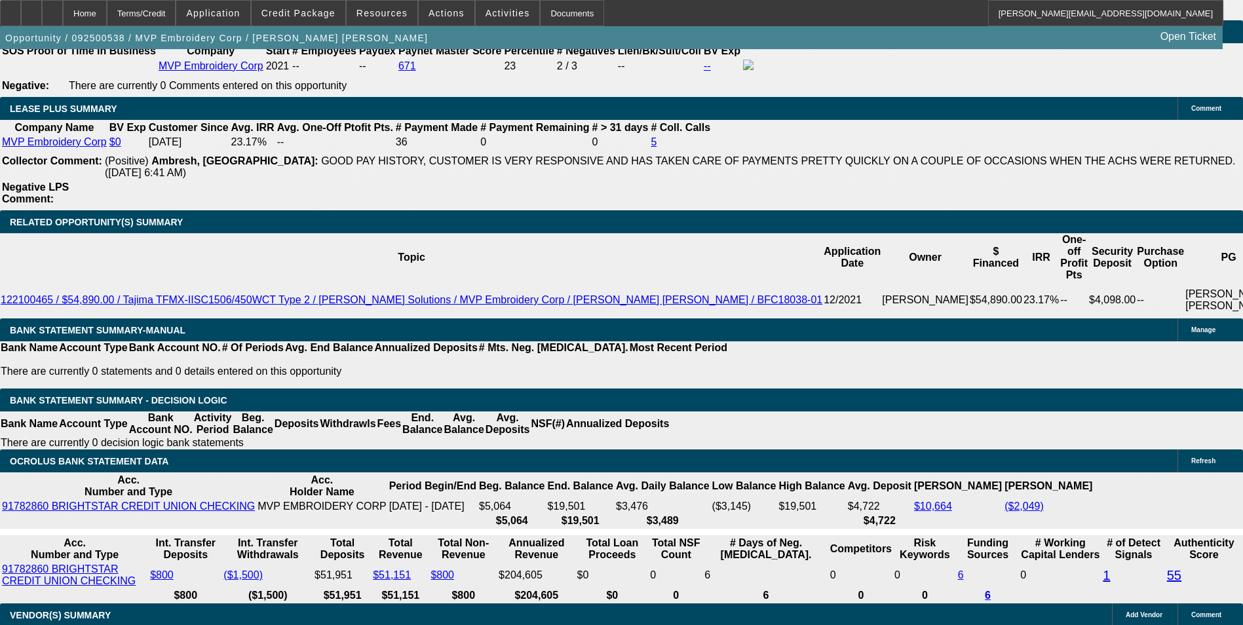
type input "16"
type input "UNKNOWN"
type input "1650"
type input "18"
type input "$1,650.00"
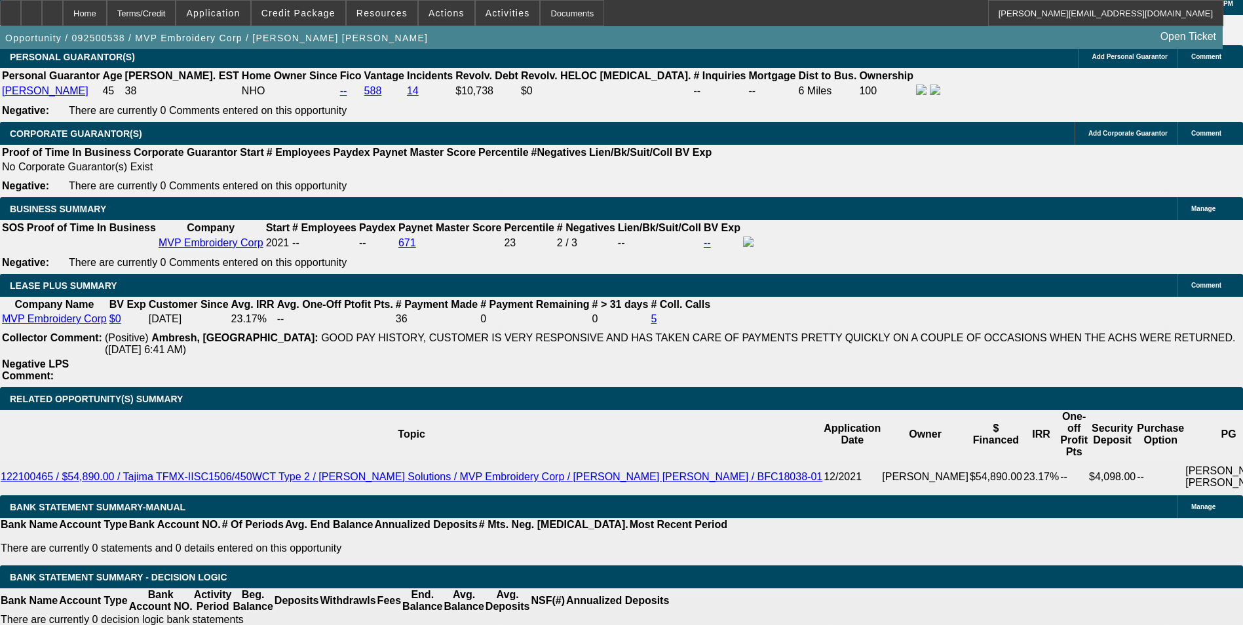
scroll to position [2016, 0]
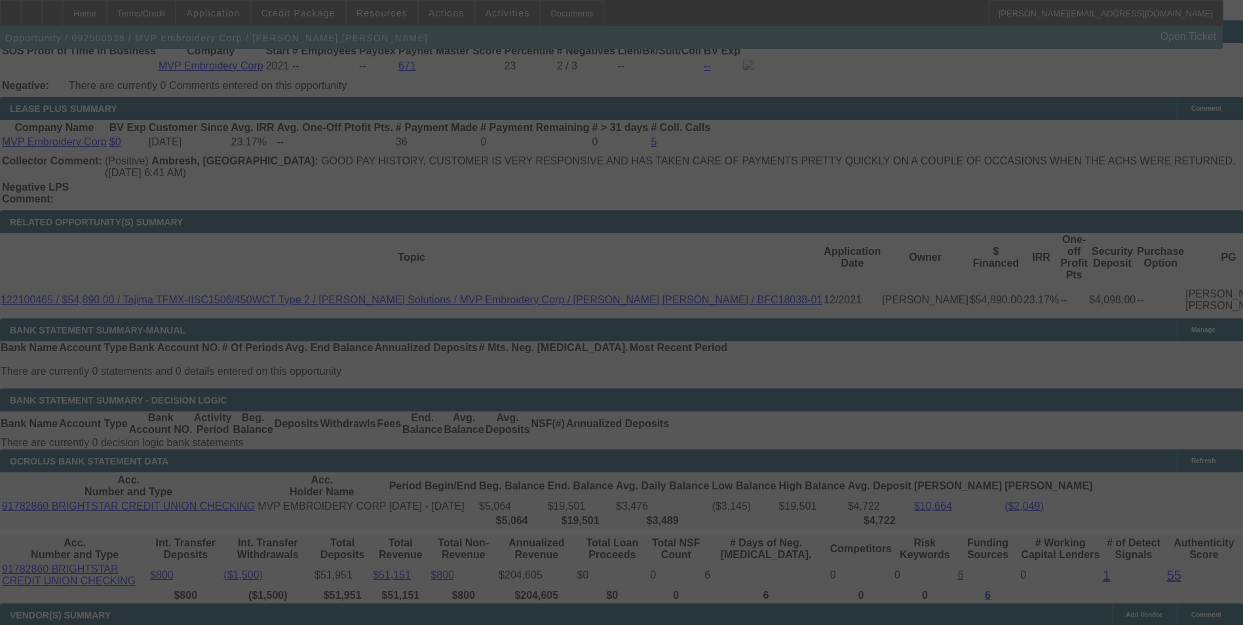
select select "0"
select select "6"
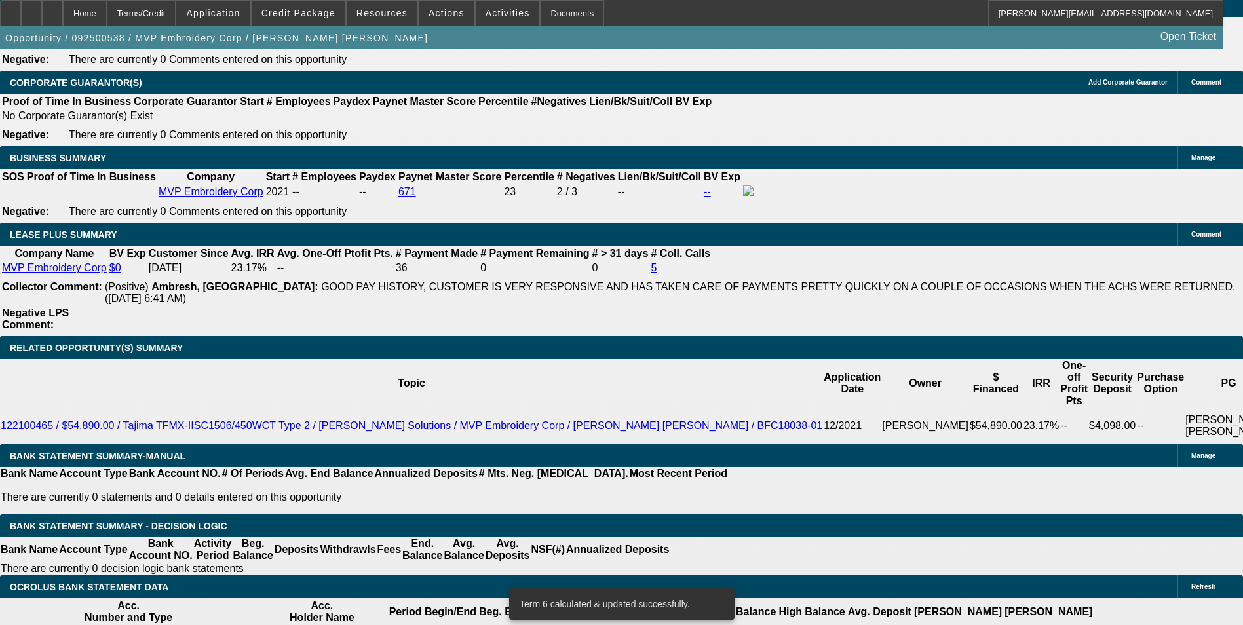
scroll to position [2081, 0]
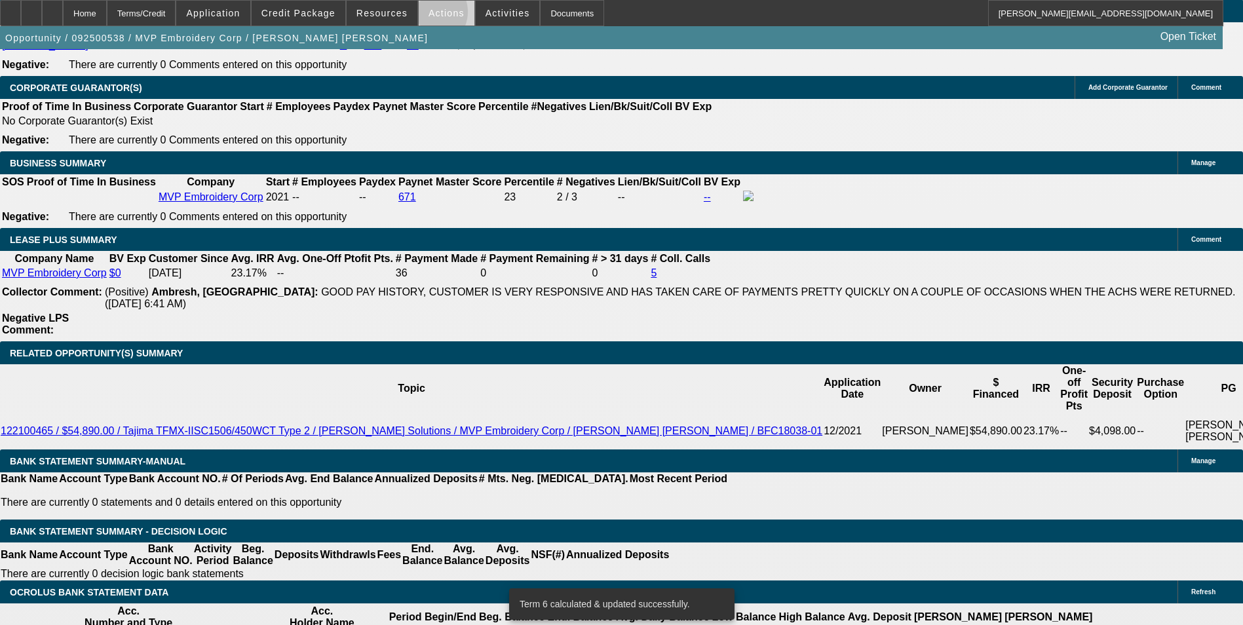
click at [428, 15] on span "Actions" at bounding box center [446, 13] width 36 height 10
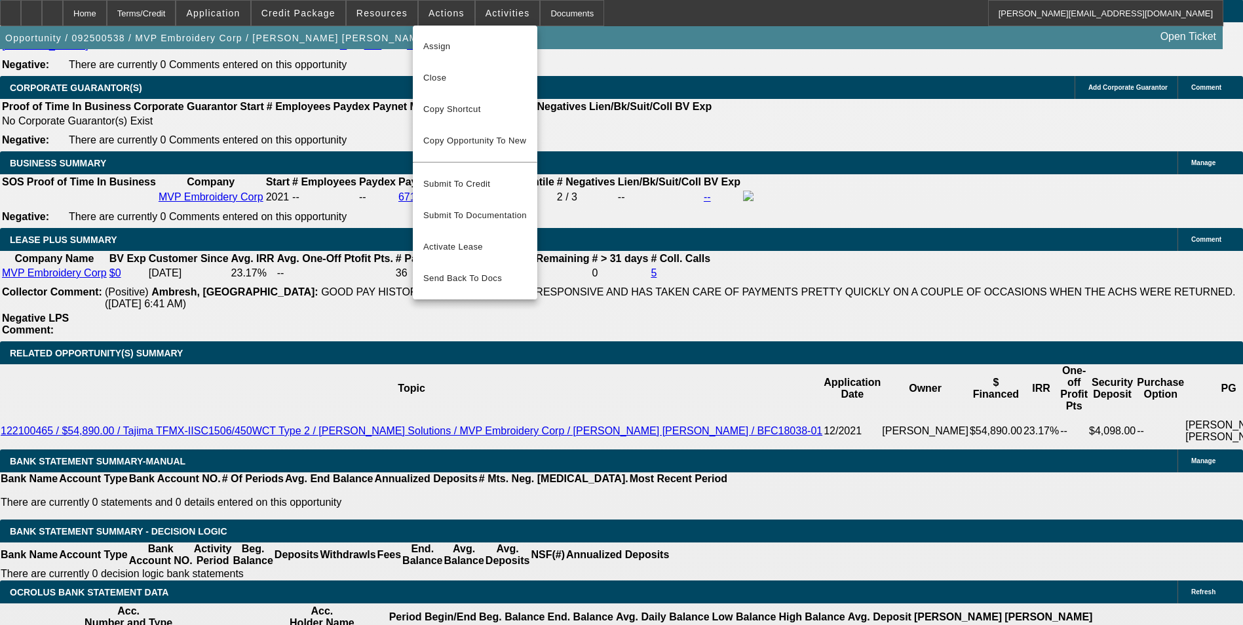
click at [141, 233] on div at bounding box center [621, 312] width 1243 height 625
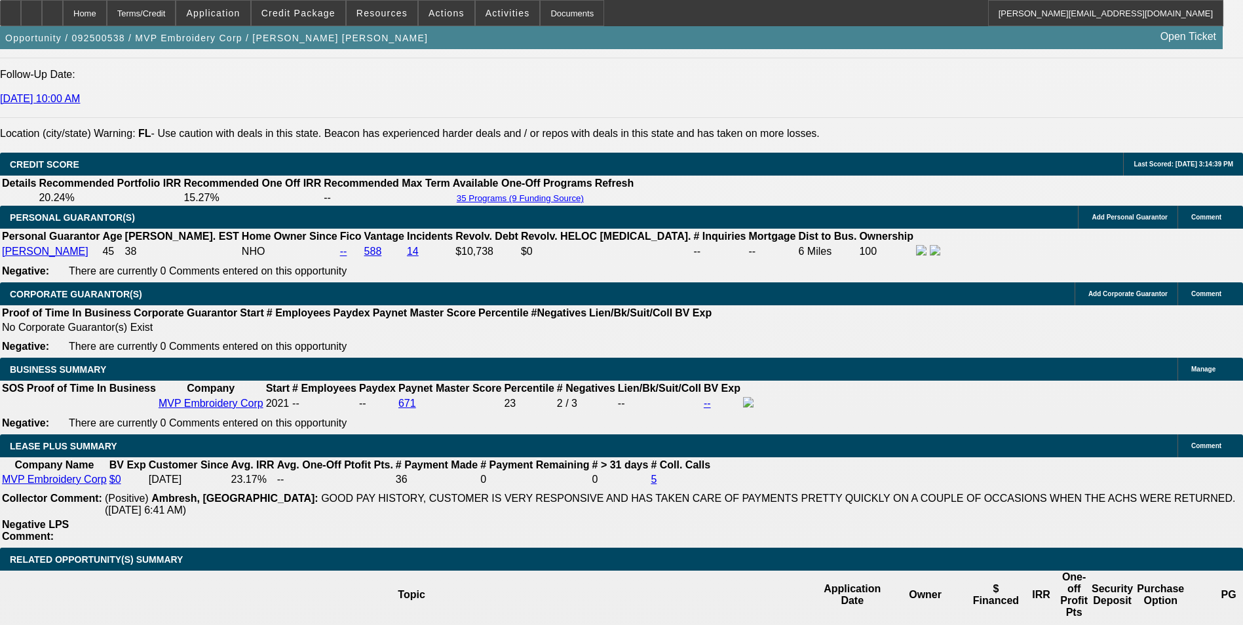
scroll to position [1885, 0]
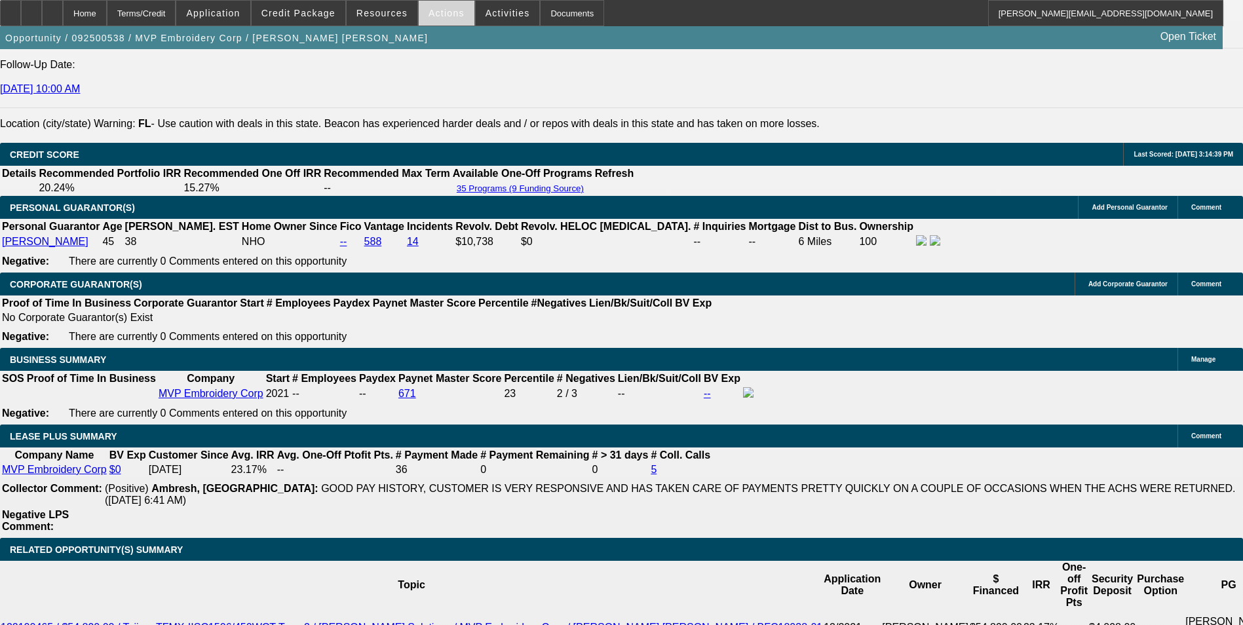
click at [449, 13] on span "Actions" at bounding box center [446, 13] width 36 height 10
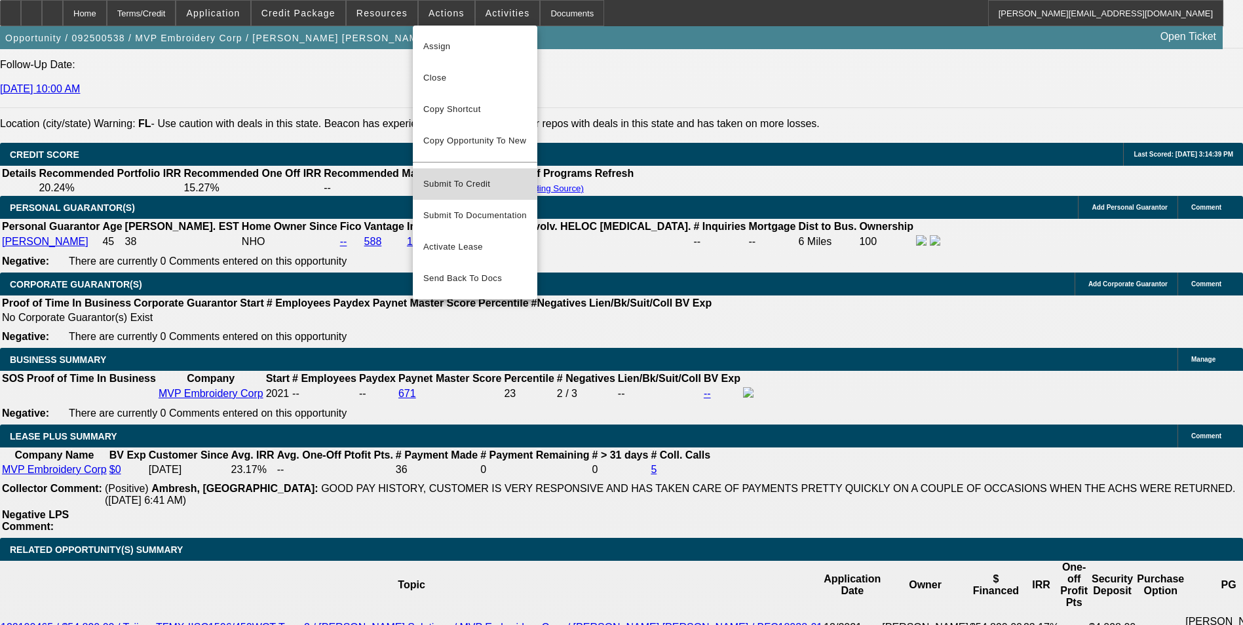
click at [478, 176] on span "Submit To Credit" at bounding box center [475, 184] width 104 height 16
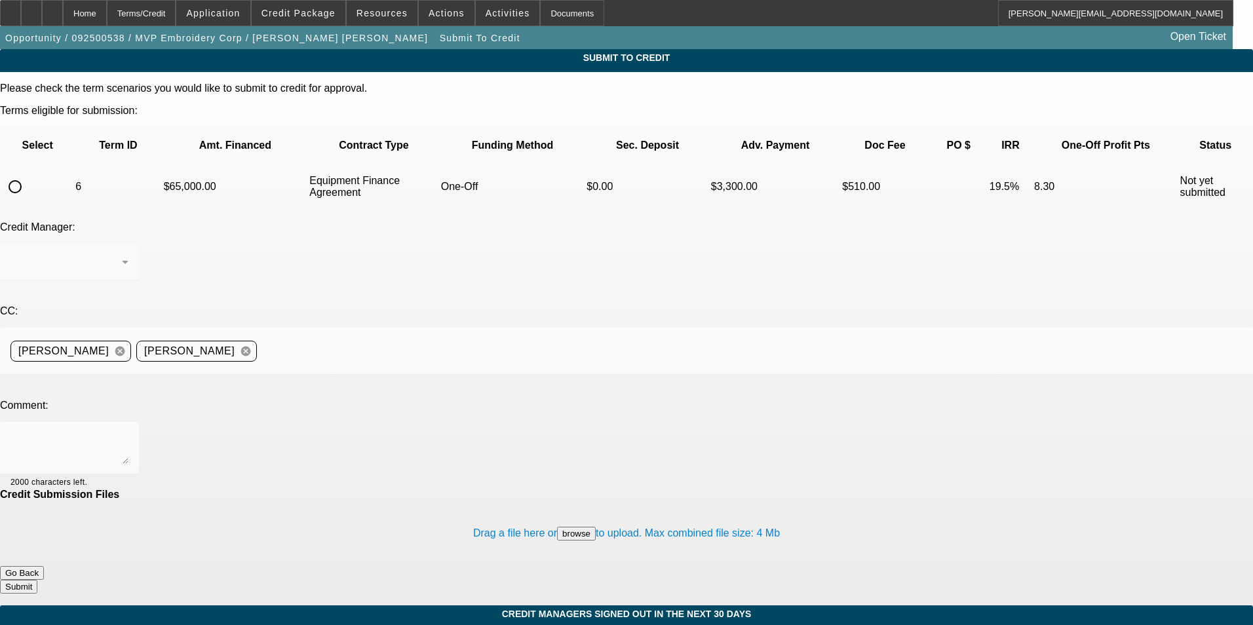
click at [28, 174] on input "radio" at bounding box center [15, 187] width 26 height 26
radio input "true"
click at [128, 432] on textarea at bounding box center [69, 447] width 118 height 31
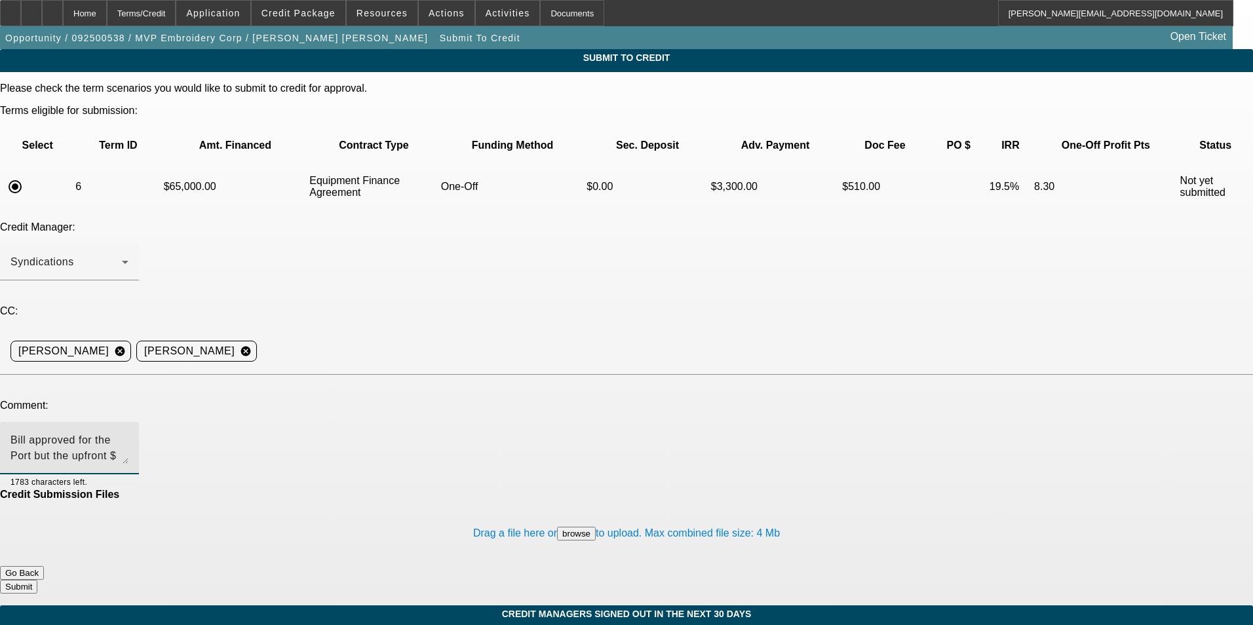
type textarea "Bill approved for the Port but the upfront $ required on the Port approval will…"
click at [37, 580] on button "Submit" at bounding box center [18, 587] width 37 height 14
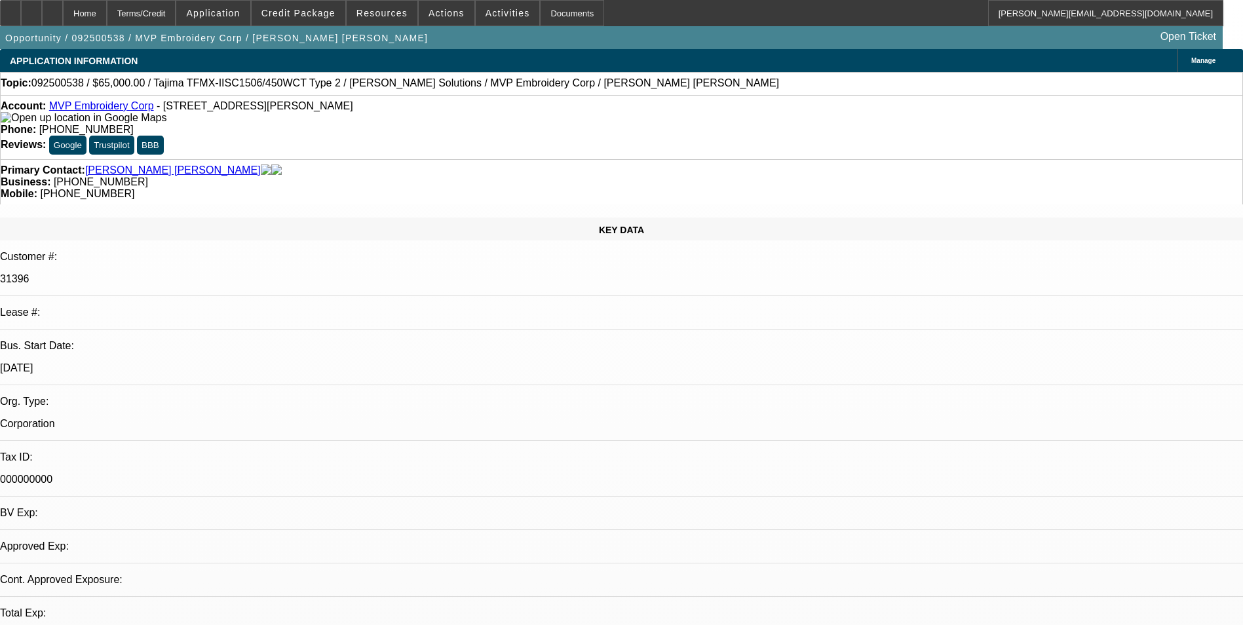
select select "0"
select select "6"
select select "0"
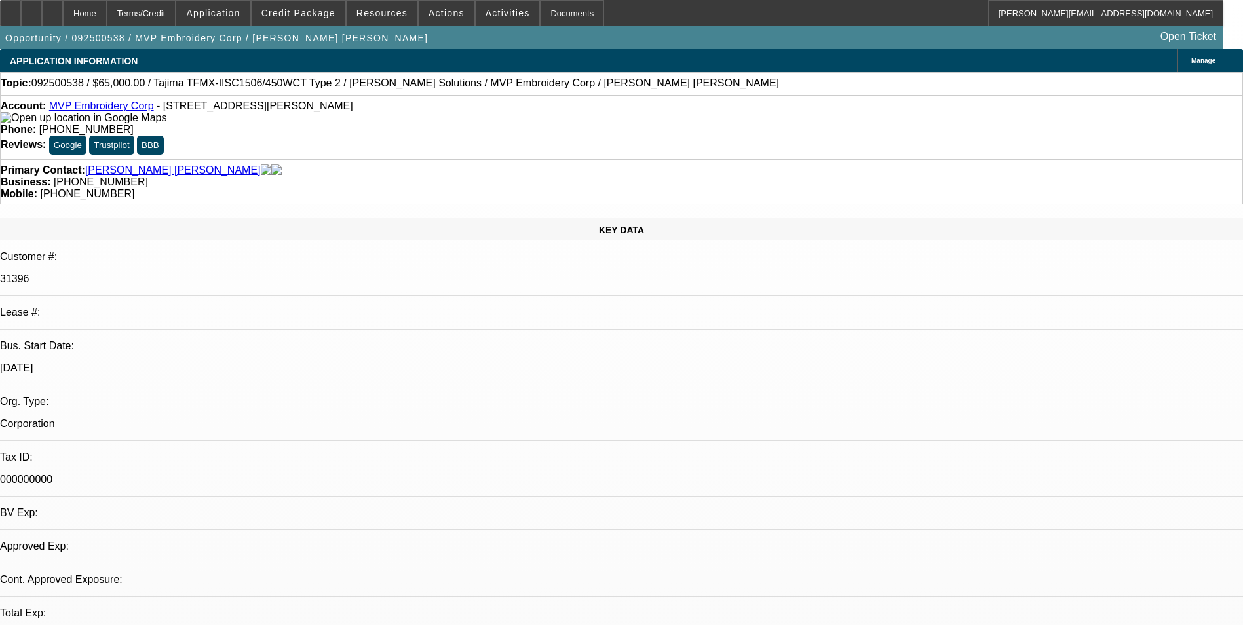
select select "2"
select select "0"
select select "6"
select select "0.1"
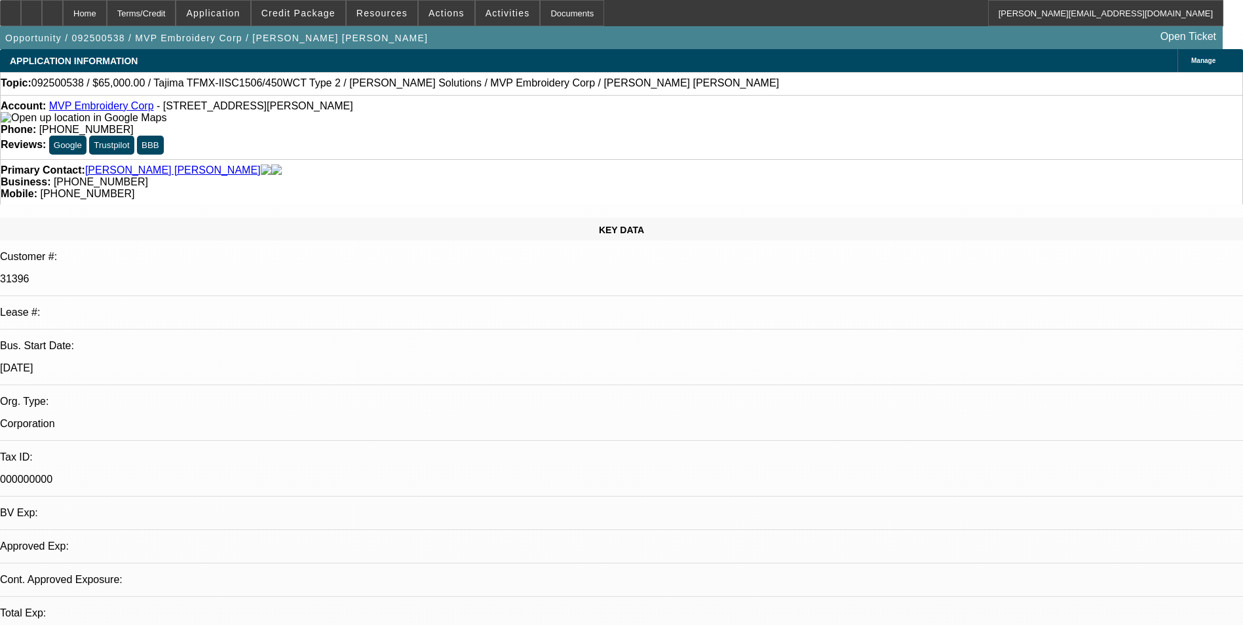
select select "2"
select select "0"
select select "6"
select select "0"
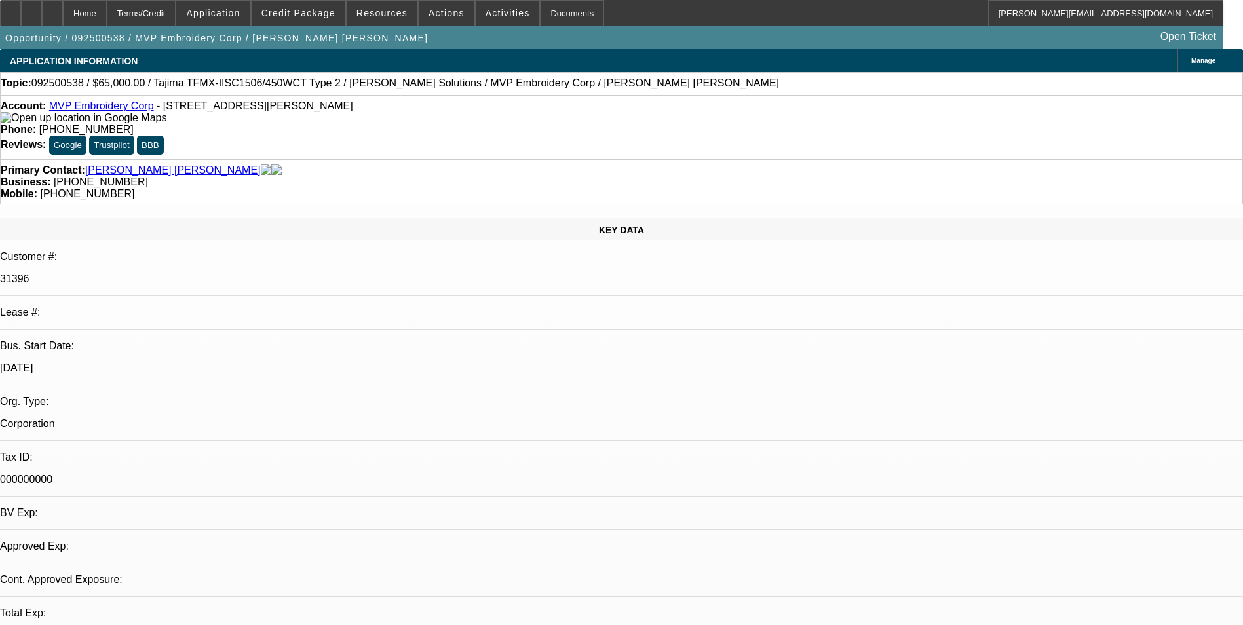
select select "2"
select select "0"
select select "6"
click at [52, 9] on icon at bounding box center [52, 9] width 0 height 0
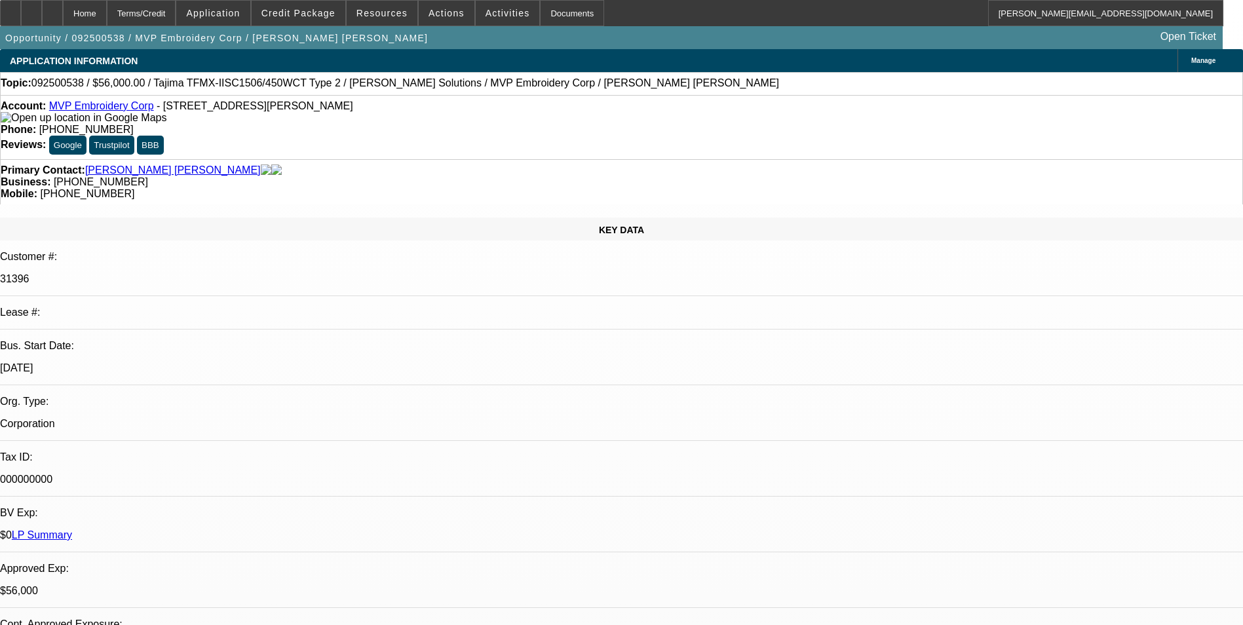
select select "0"
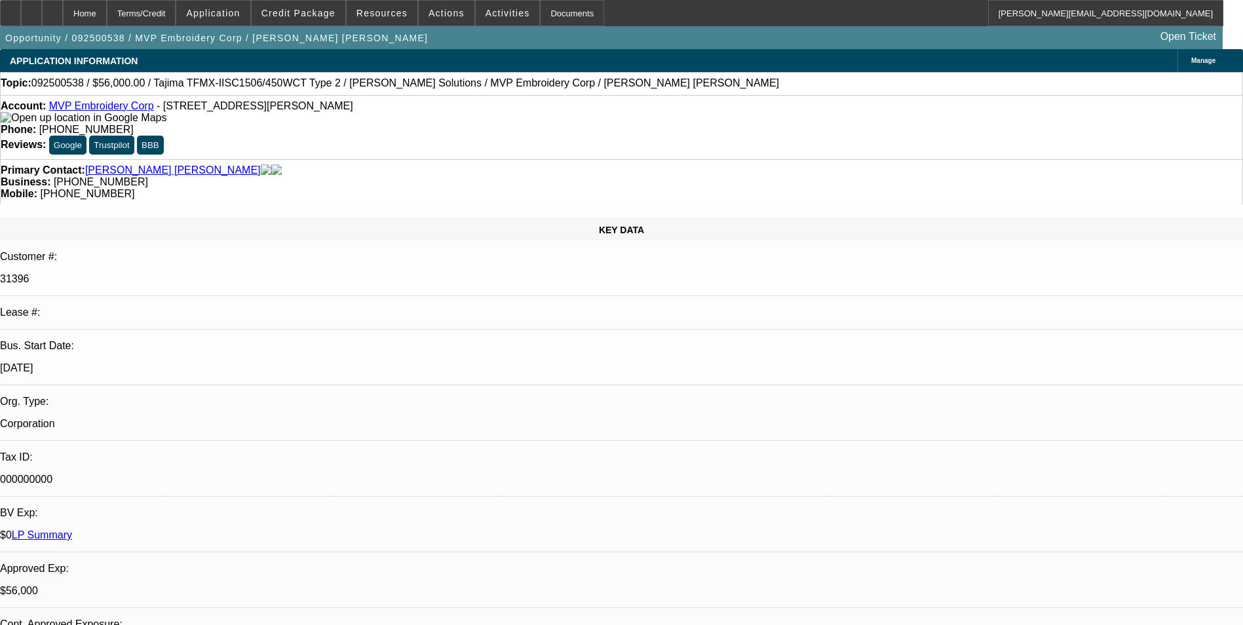
select select "0"
select select "2"
select select "0"
select select "0.1"
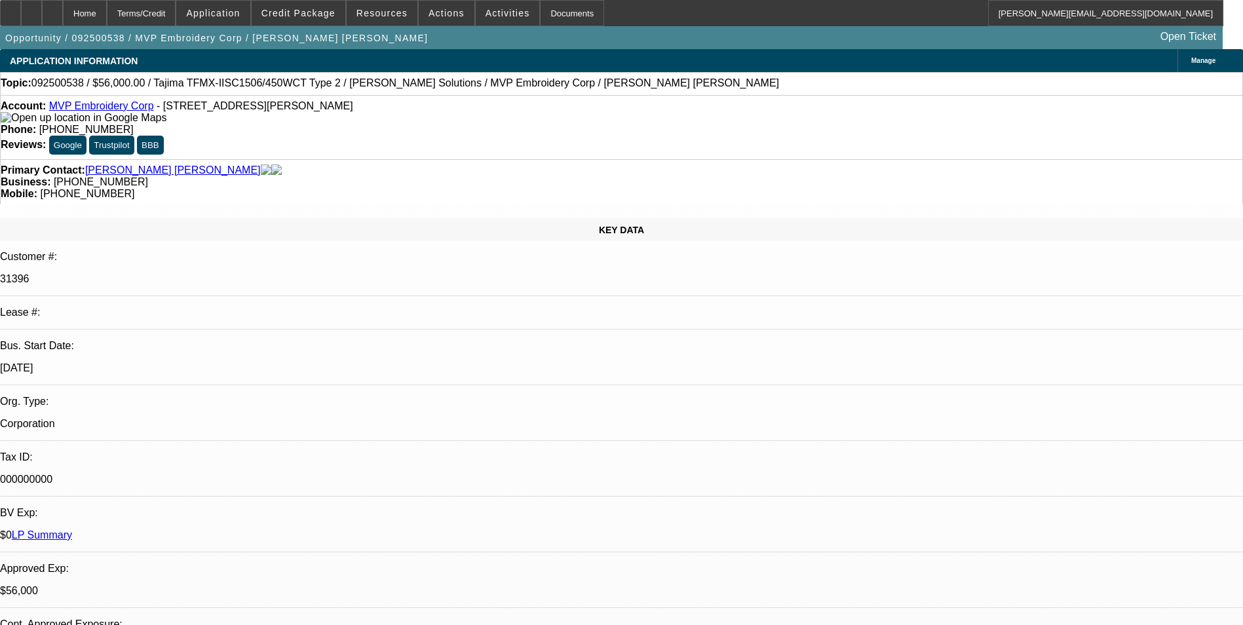
select select "2"
select select "0"
select select "1"
select select "6"
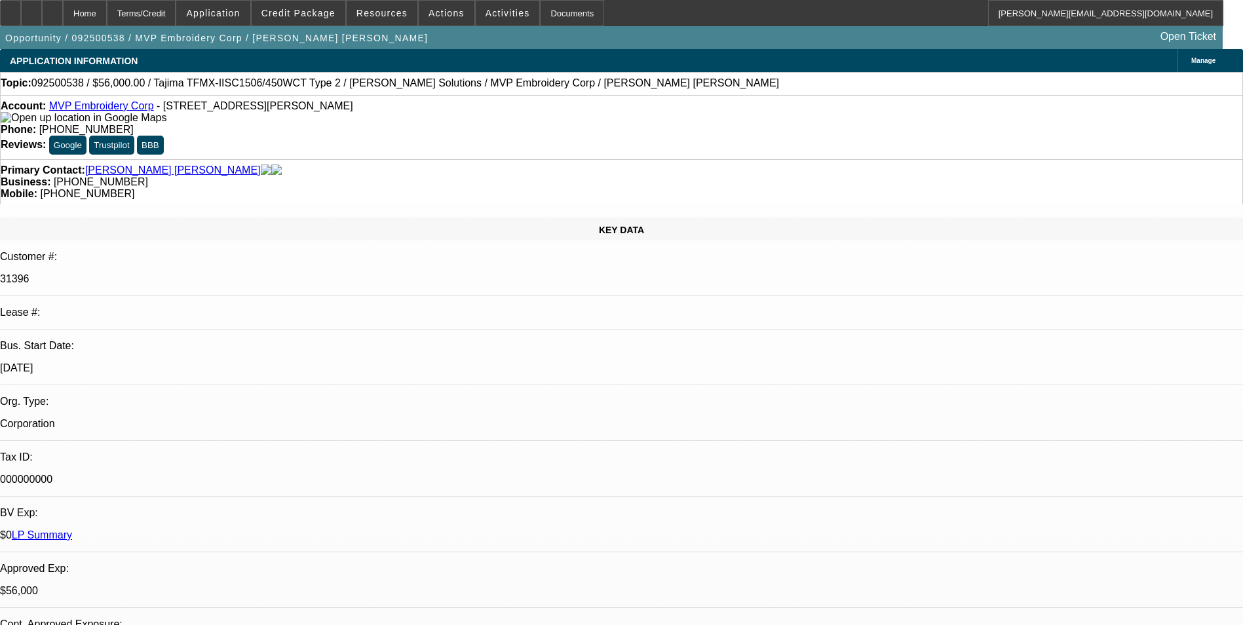
select select "1"
select select "6"
select select "1"
select select "2"
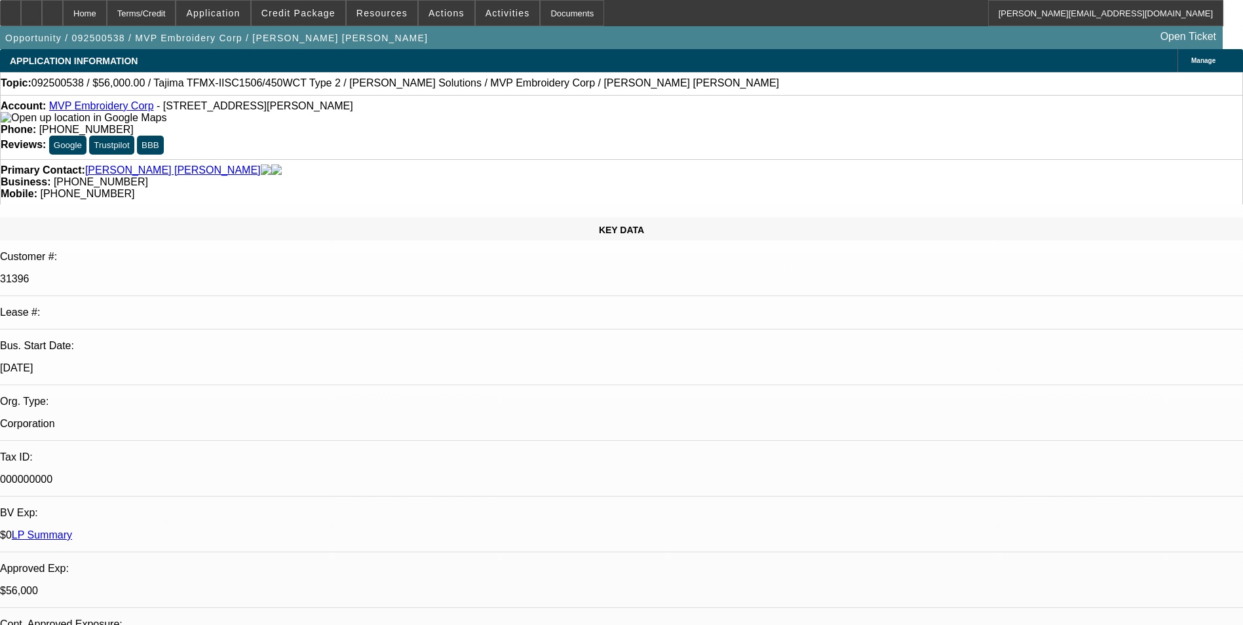
select select "6"
select select "1"
select select "2"
select select "6"
click at [300, 16] on span "Credit Package" at bounding box center [298, 13] width 74 height 10
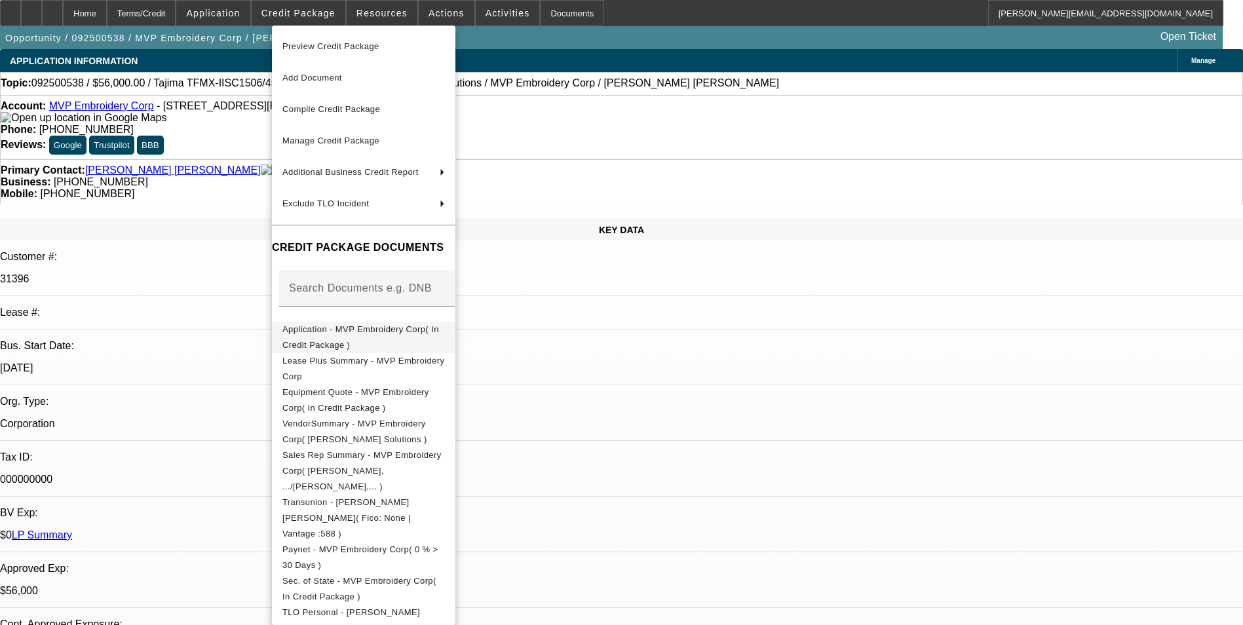
click at [400, 324] on button "Application - MVP Embroidery Corp( In Credit Package )" at bounding box center [363, 337] width 183 height 31
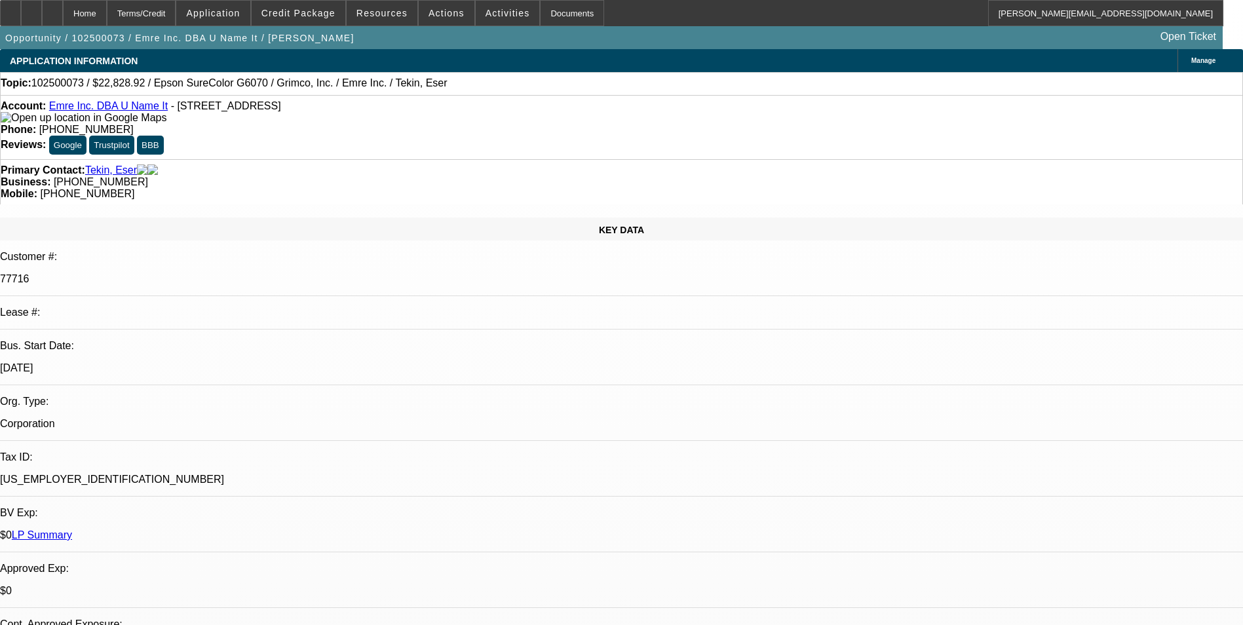
select select "0"
select select "2"
select select "0"
select select "2"
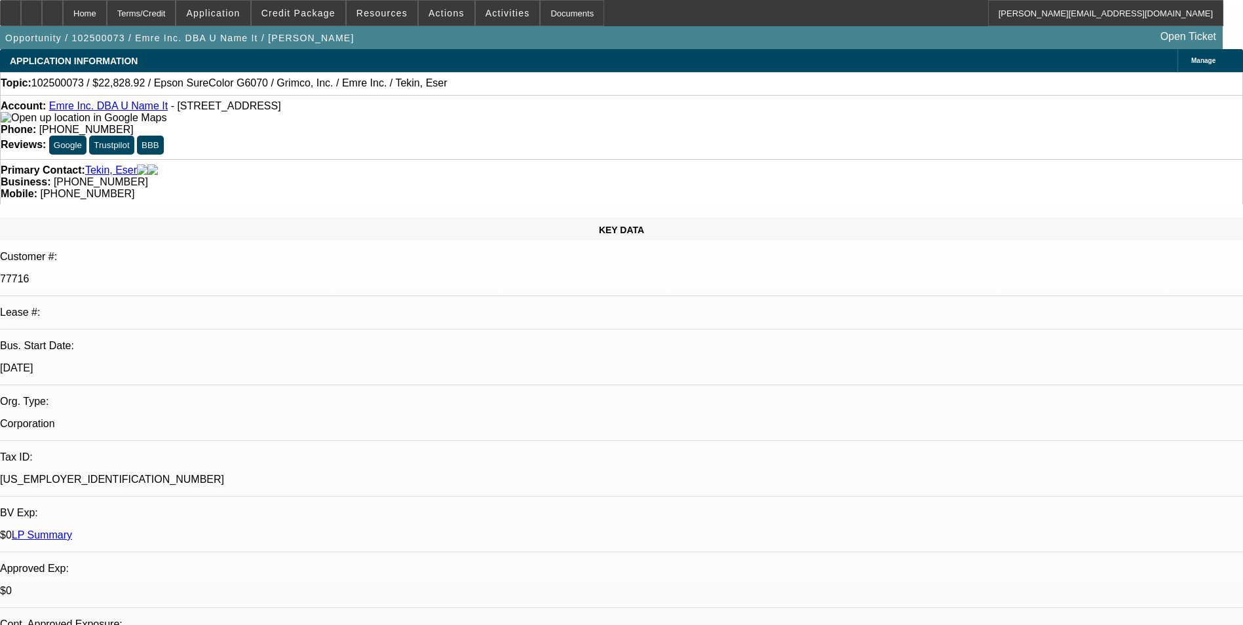
select select "0"
select select "2"
select select "0"
select select "1"
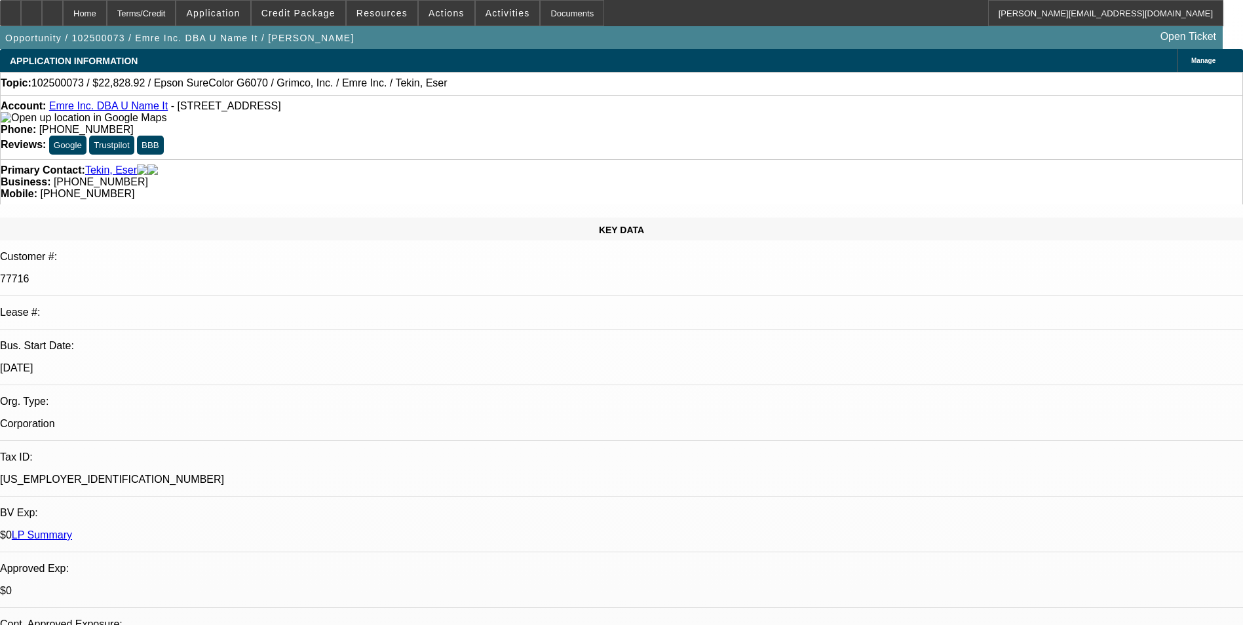
select select "2"
select select "1"
select select "2"
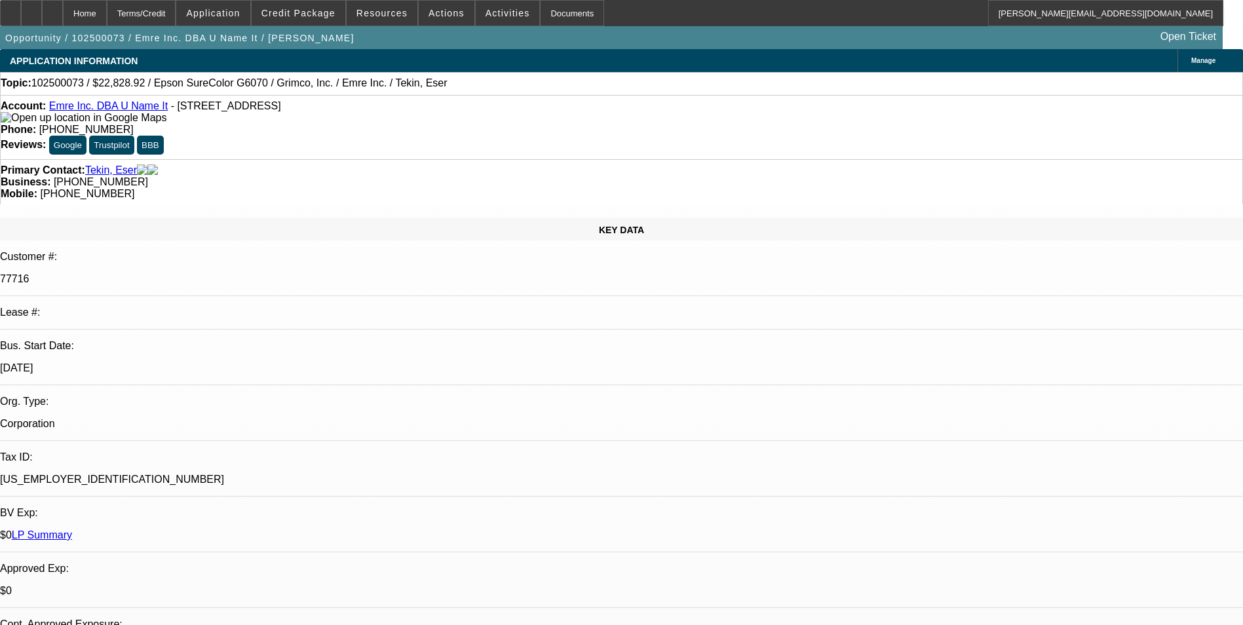
select select "1"
select select "2"
click at [52, 9] on icon at bounding box center [52, 9] width 0 height 0
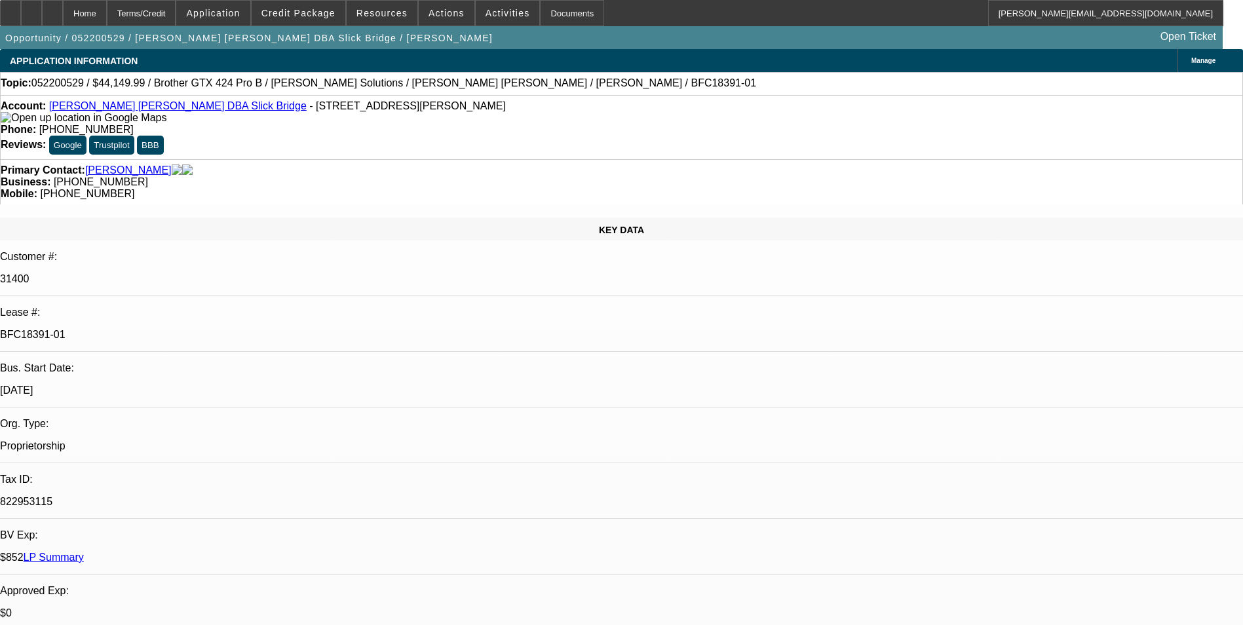
select select "0"
select select "0.1"
select select "0"
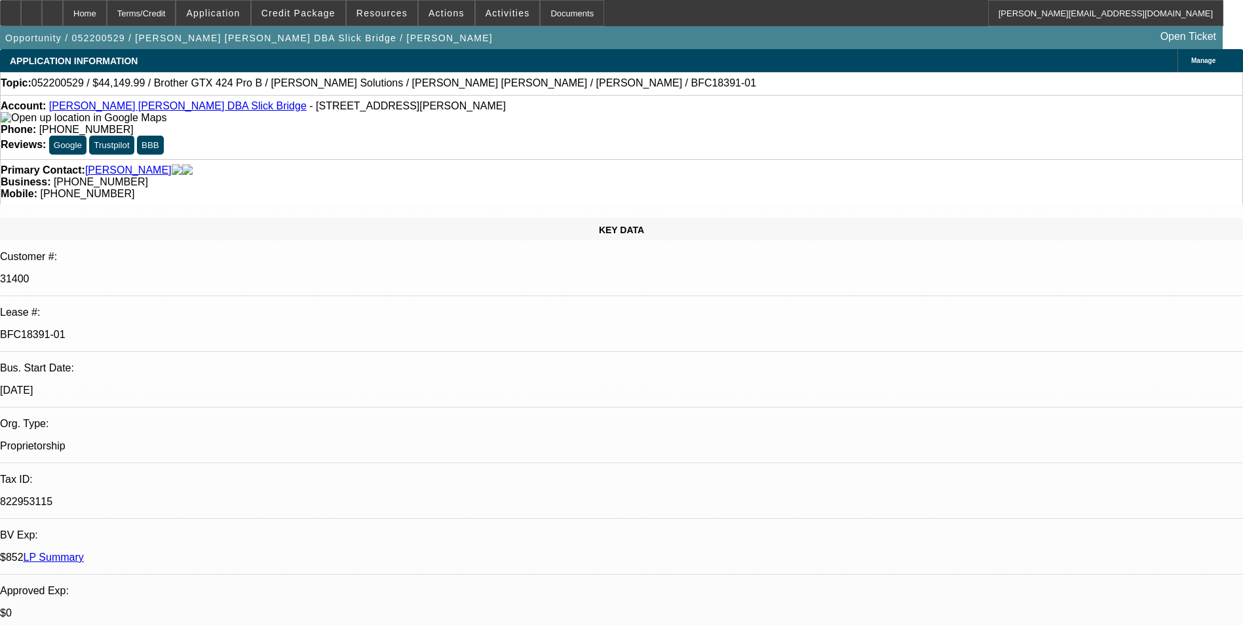
select select "0.1"
select select "0"
select select "0.1"
select select "0"
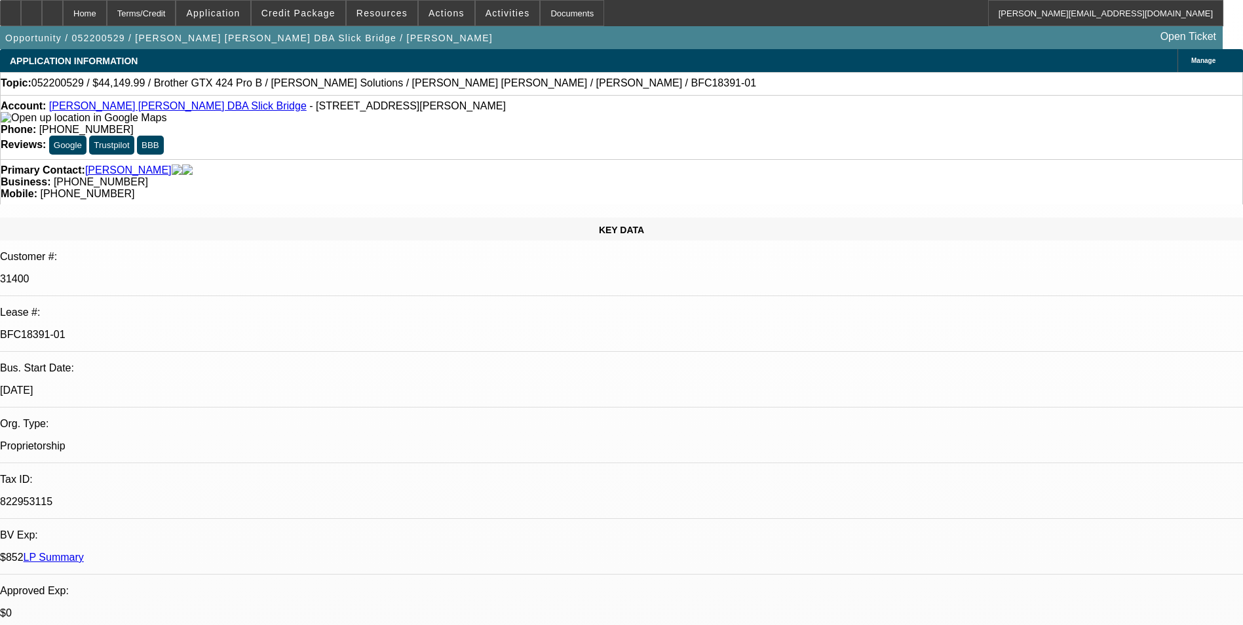
select select "0"
select select "0.1"
select select "1"
select select "4"
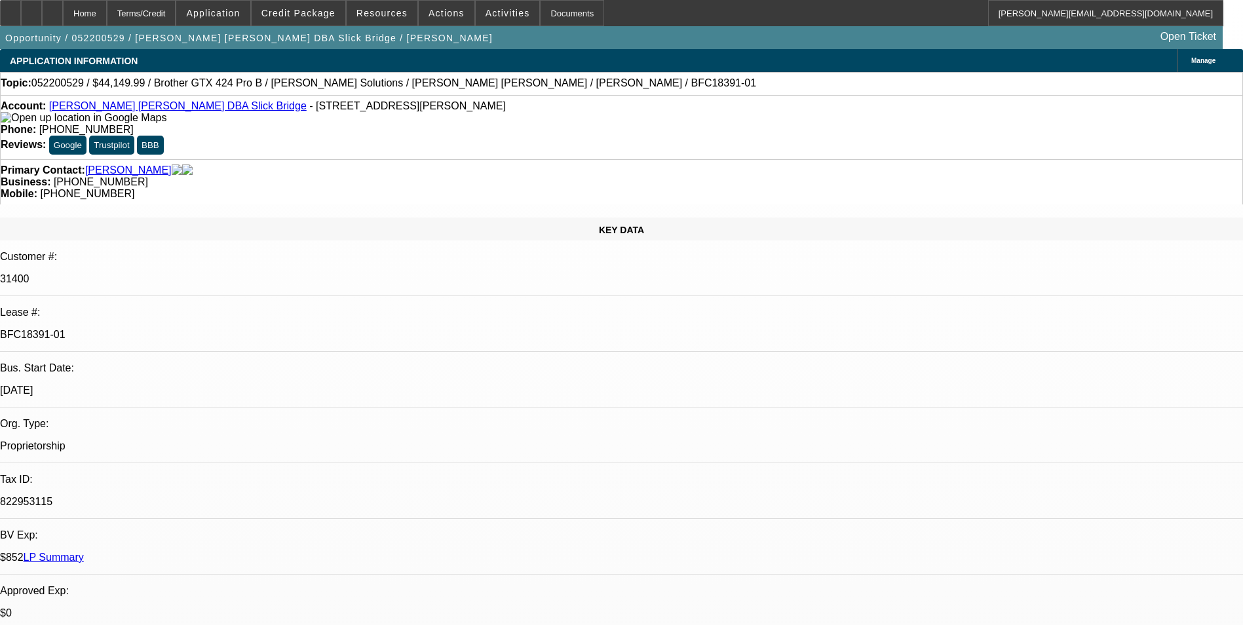
select select "1"
select select "4"
select select "1"
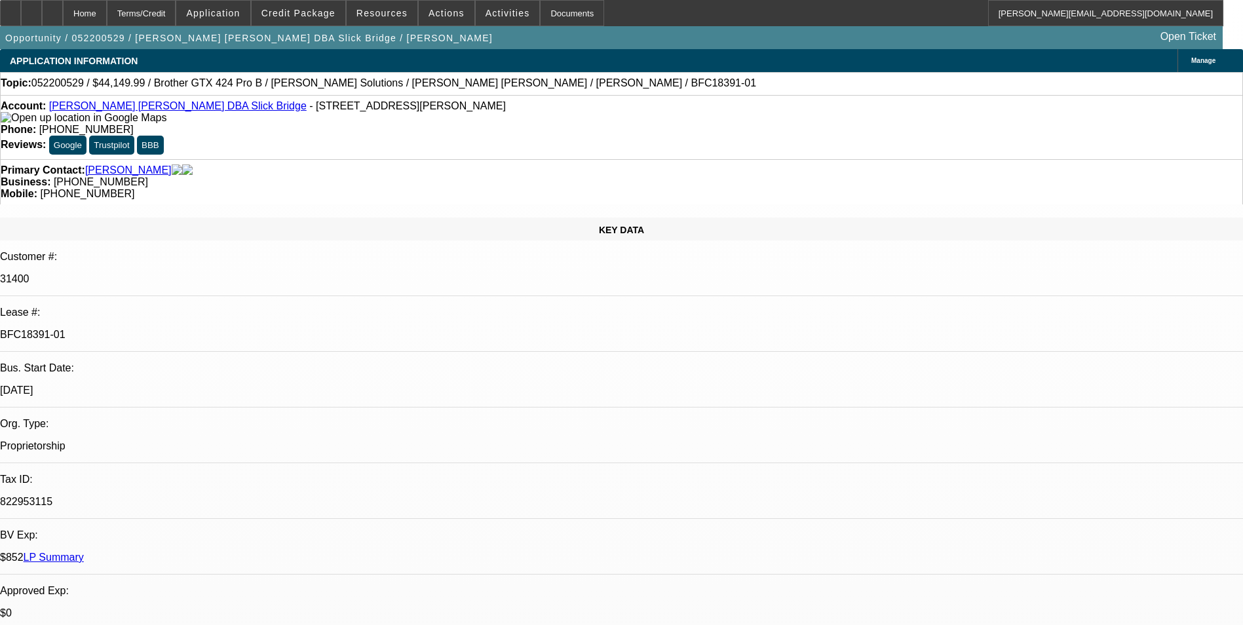
select select "4"
select select "1"
select select "4"
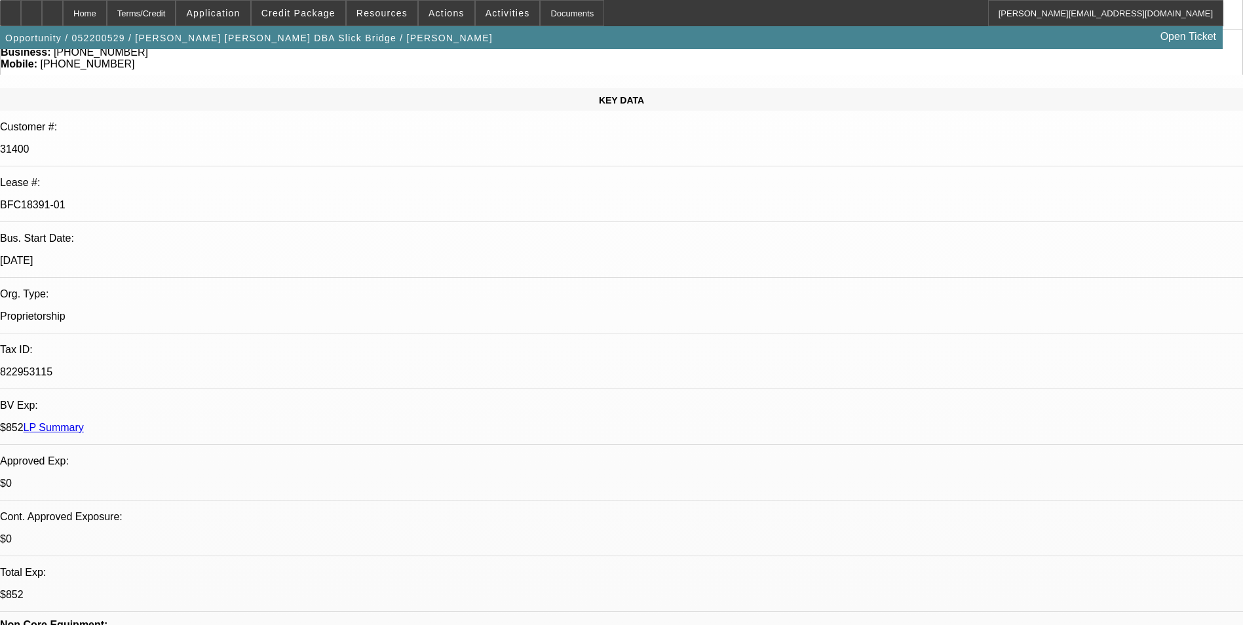
scroll to position [131, 0]
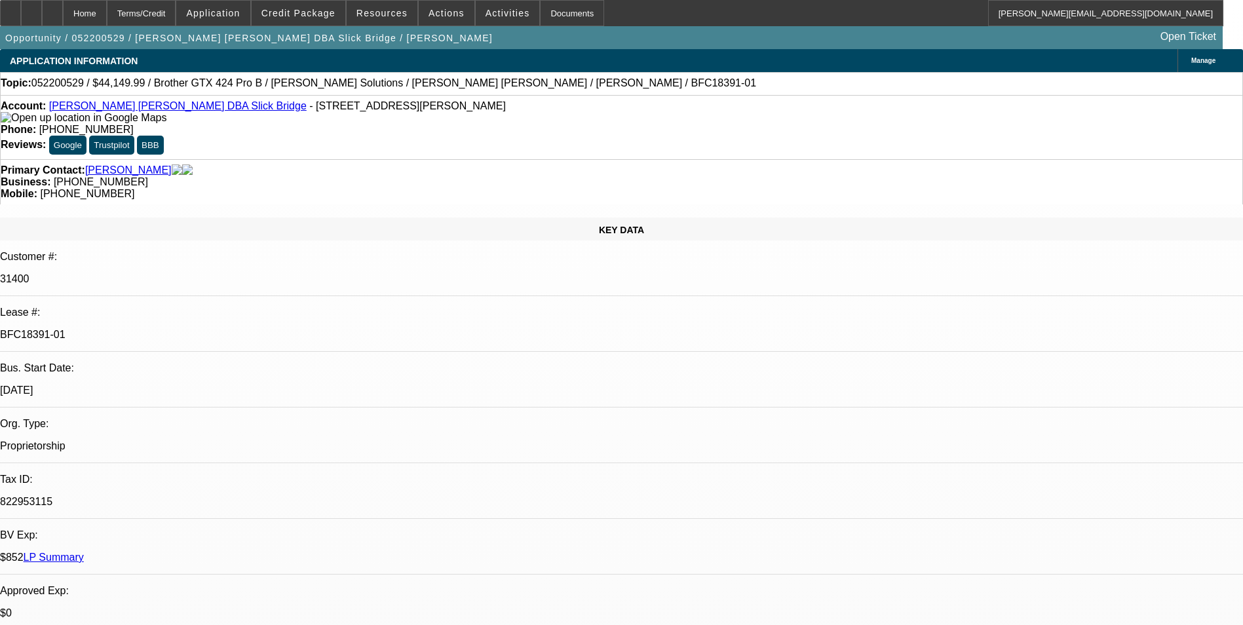
select select "0"
select select "0.1"
select select "0"
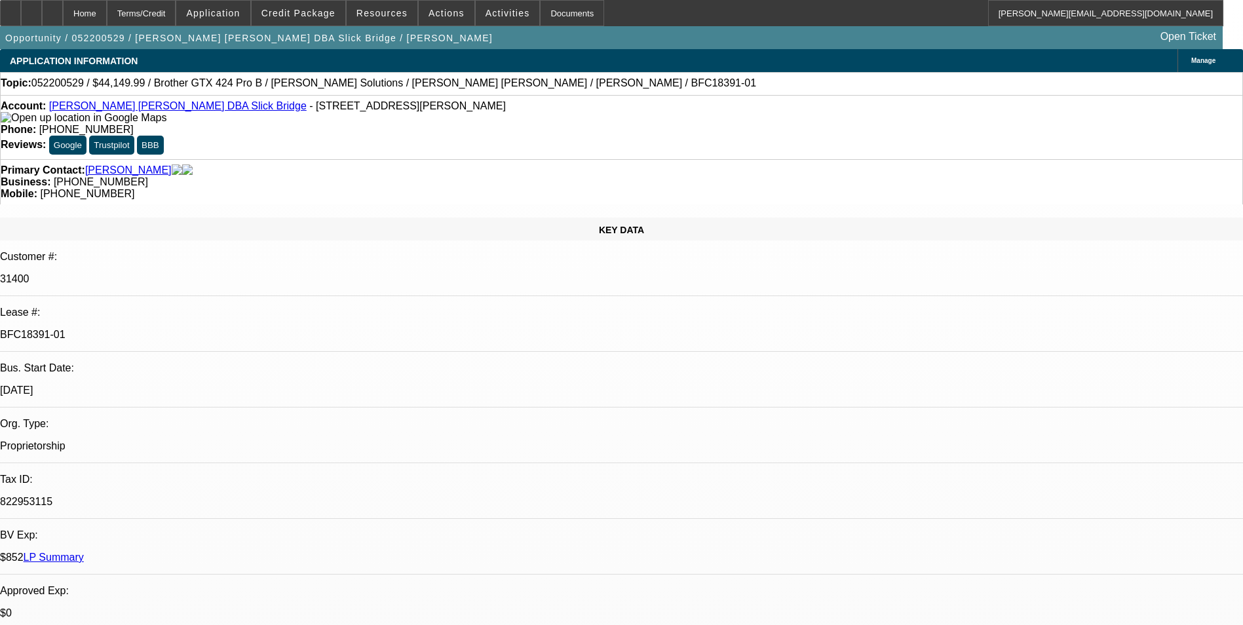
select select "0.1"
select select "0"
select select "0.1"
select select "0"
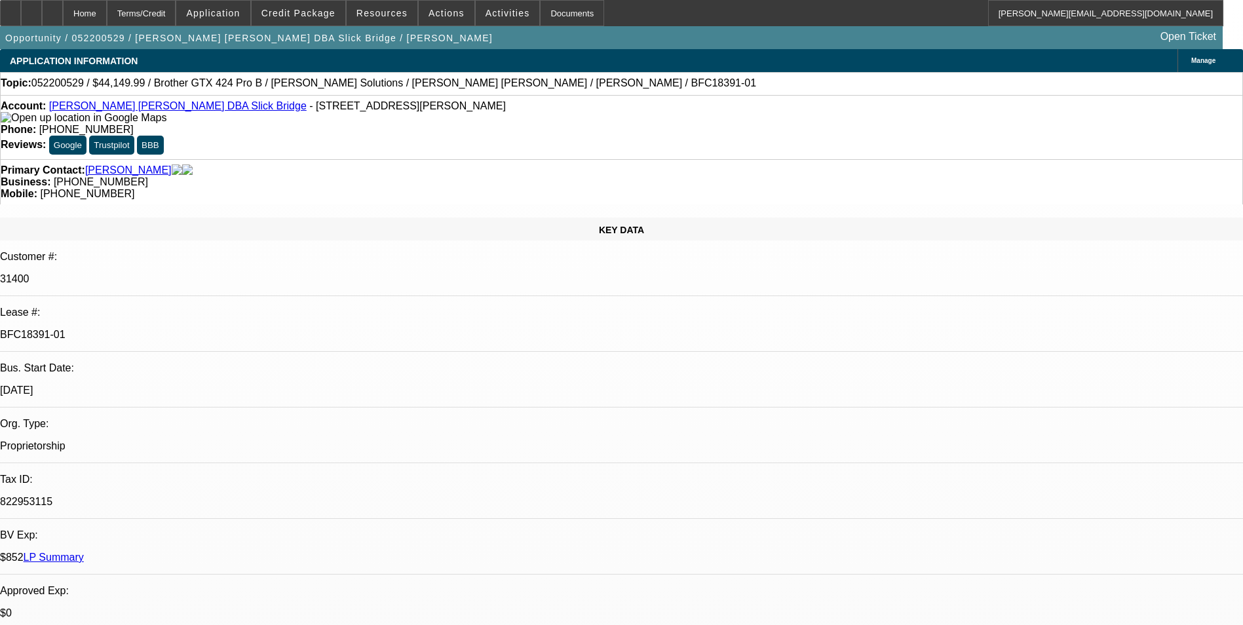
select select "0"
select select "0.1"
select select "1"
select select "4"
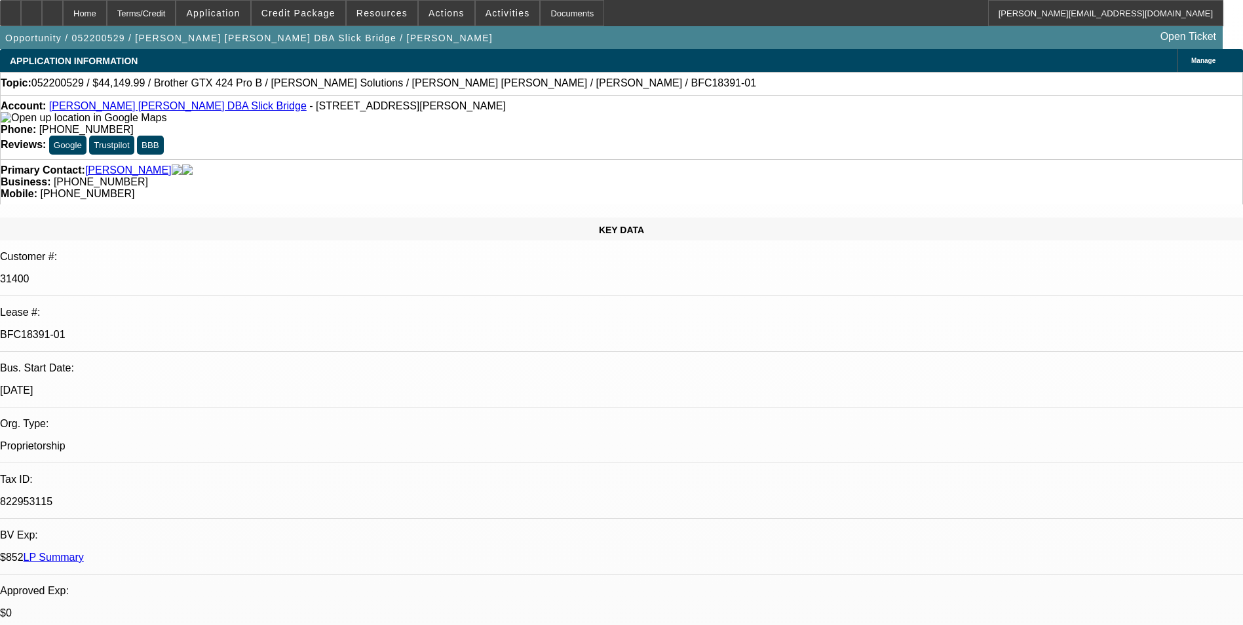
select select "1"
select select "4"
select select "1"
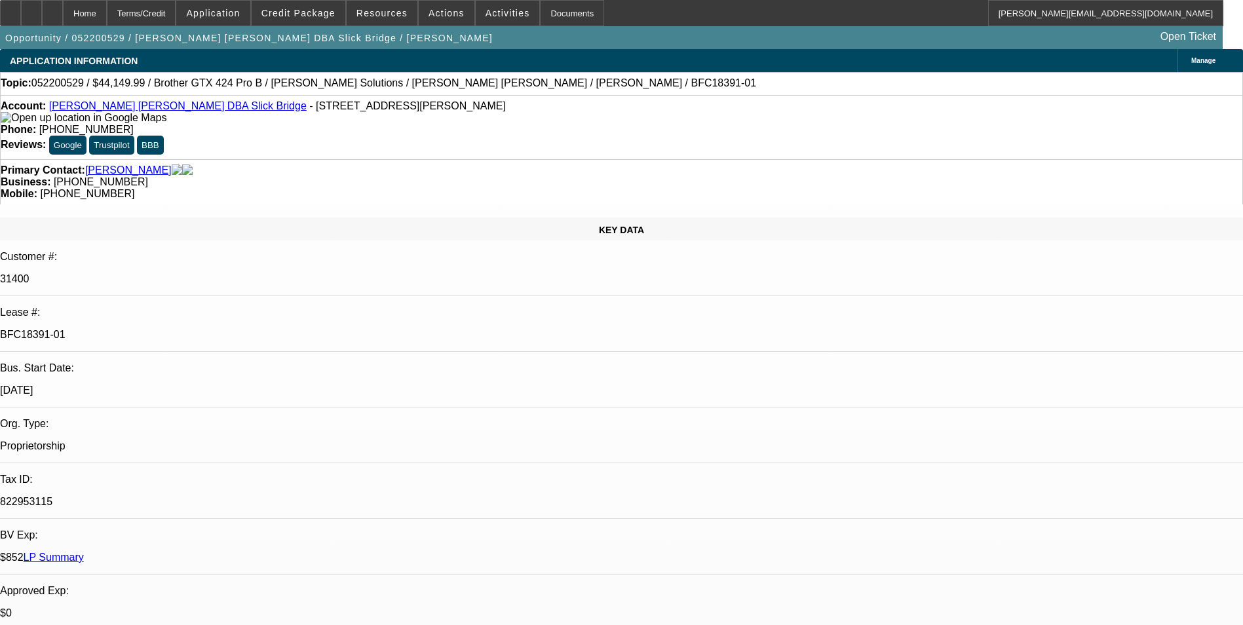
select select "4"
select select "1"
select select "4"
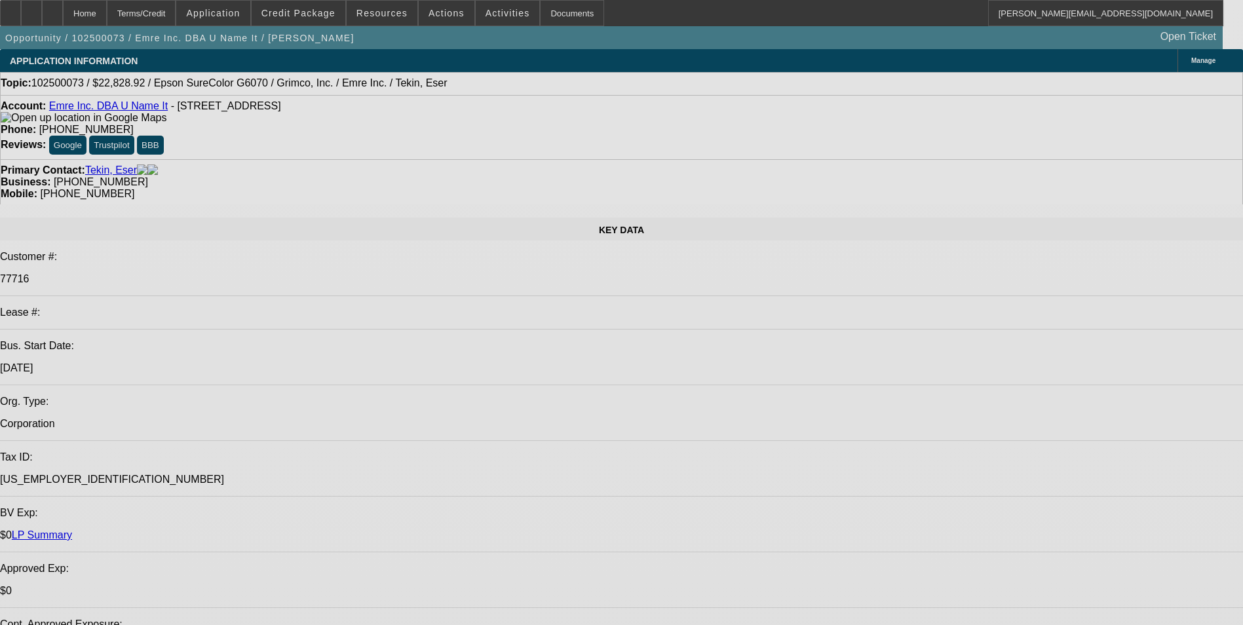
select select "0"
select select "2"
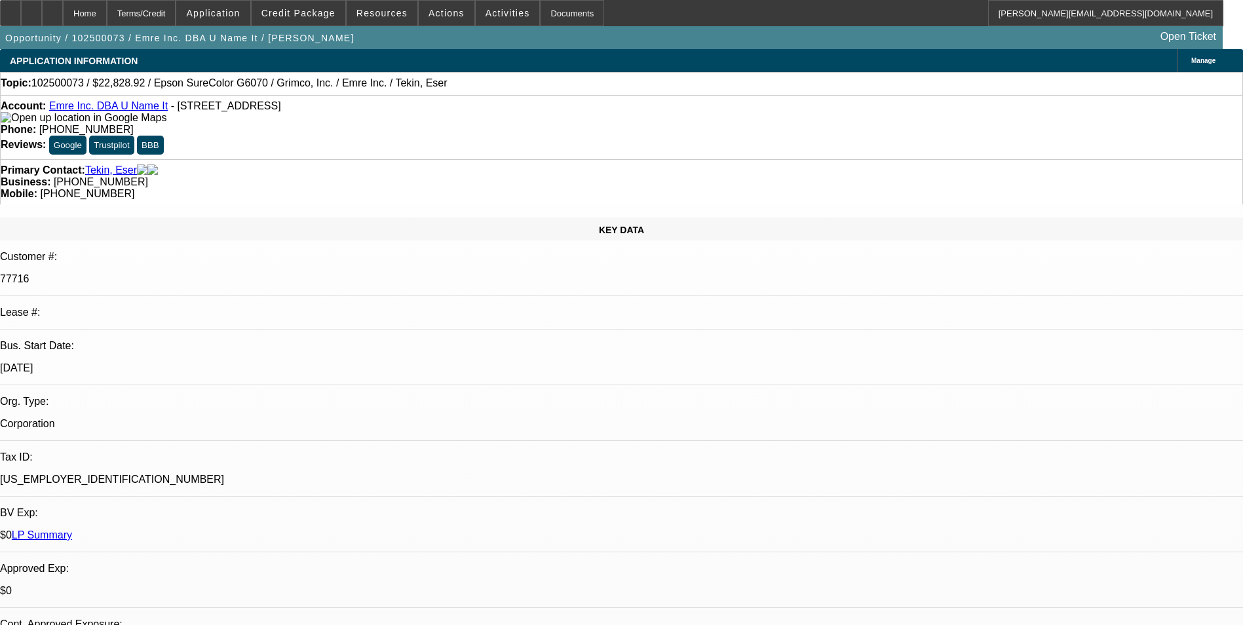
select select "0"
select select "2"
select select "0"
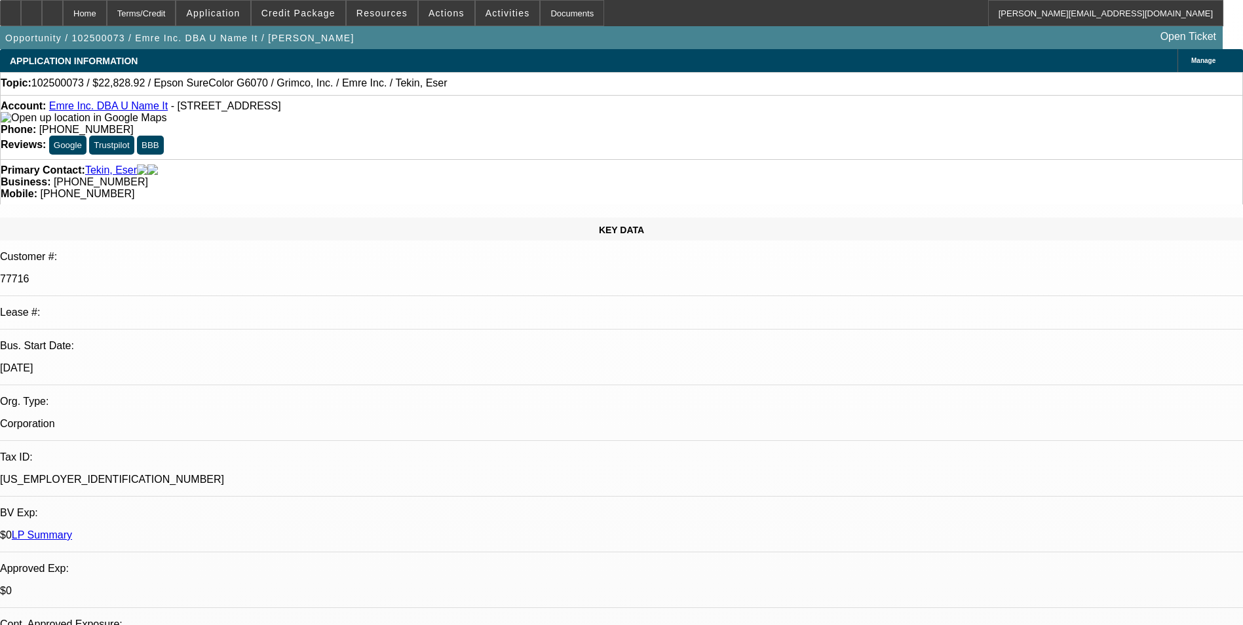
select select "2"
select select "0"
select select "1"
select select "2"
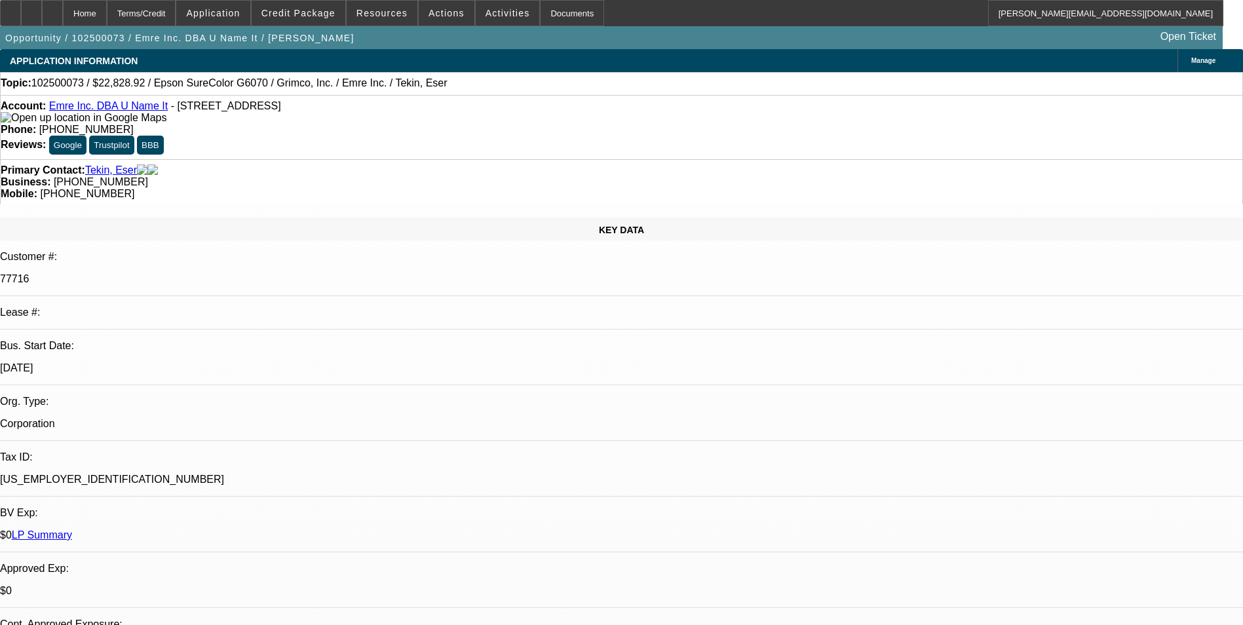
select select "1"
select select "2"
select select "1"
select select "2"
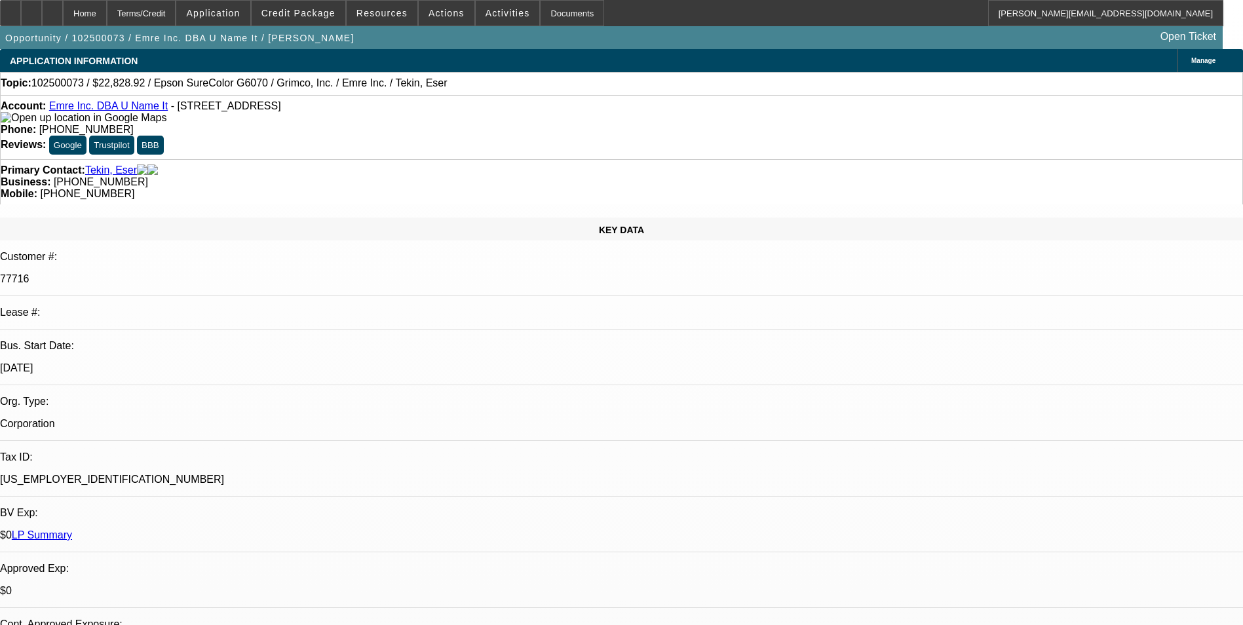
select select "2"
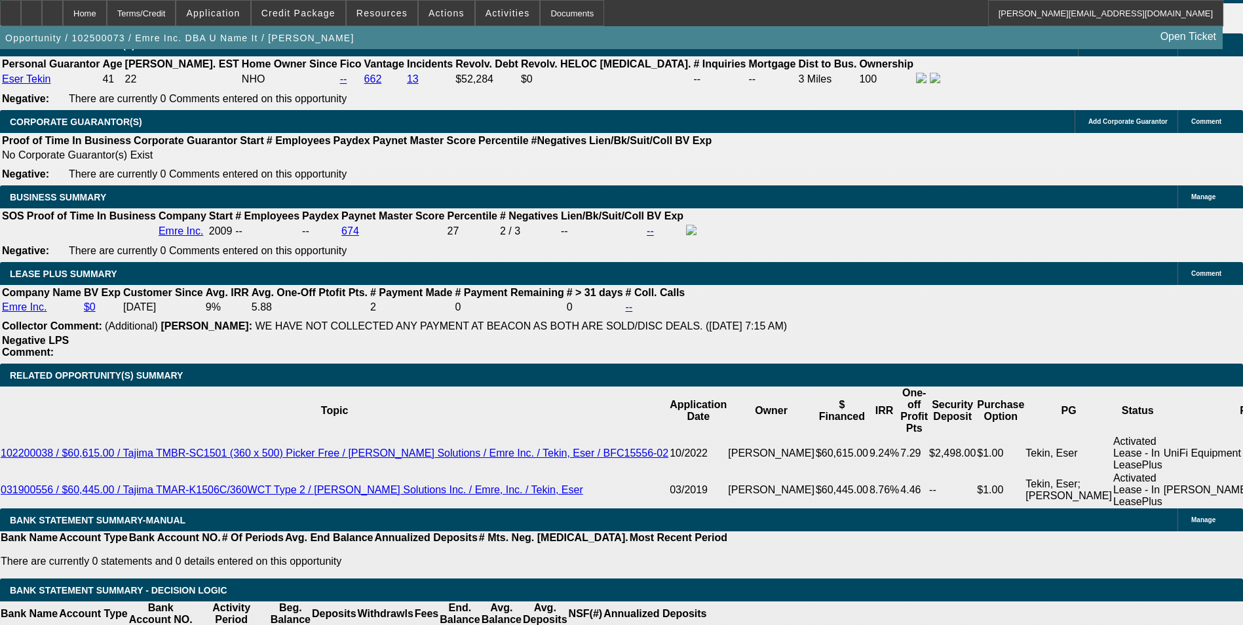
scroll to position [2293, 0]
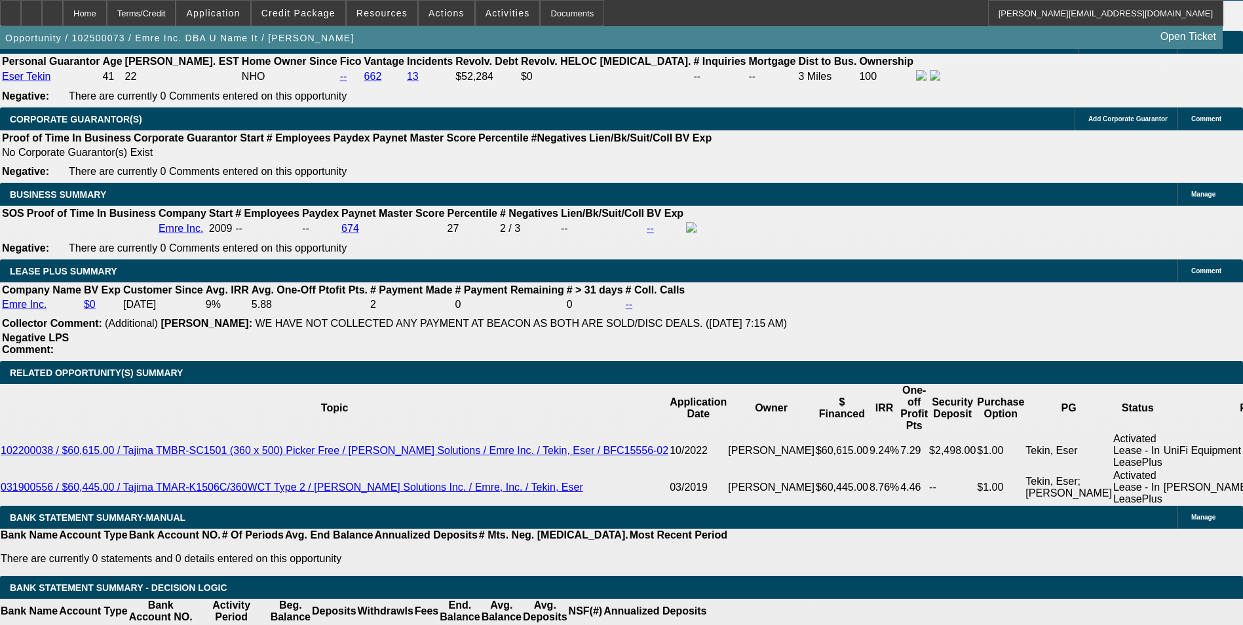
drag, startPoint x: 279, startPoint y: 233, endPoint x: 404, endPoint y: 224, distance: 124.8
type input "UNKNOWN"
type input "15.8"
type input "$1,106.68"
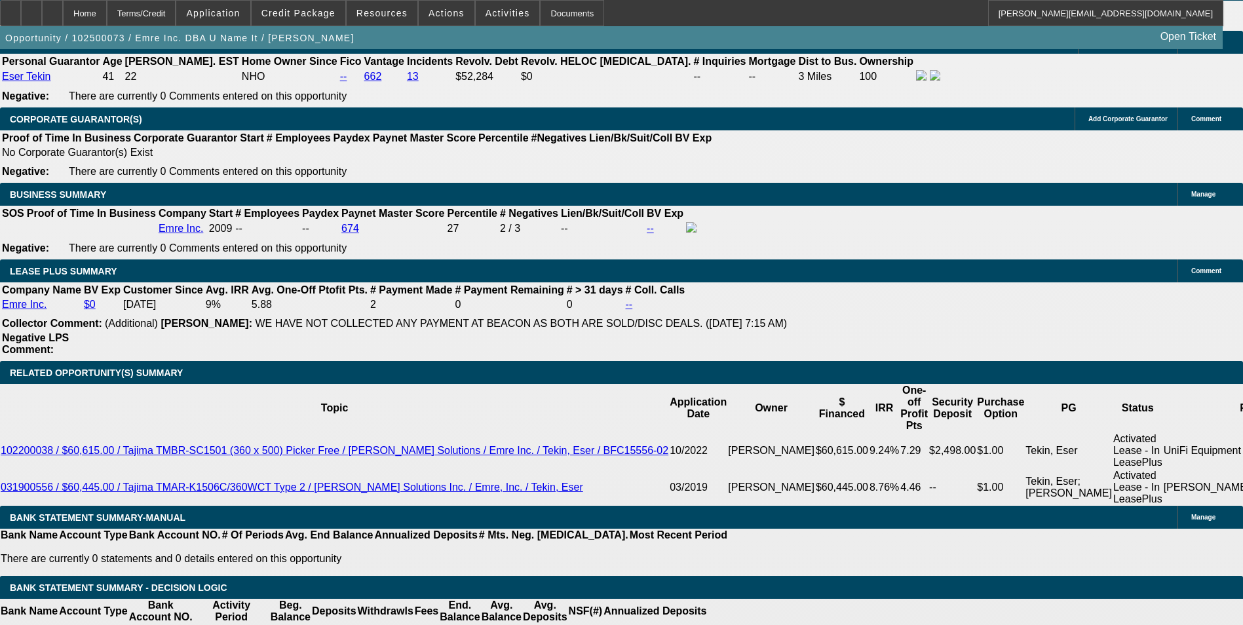
type input "$553.34"
type input "$1,403.94"
type input "$701.97"
type input "$1,422.20"
type input "$711.10"
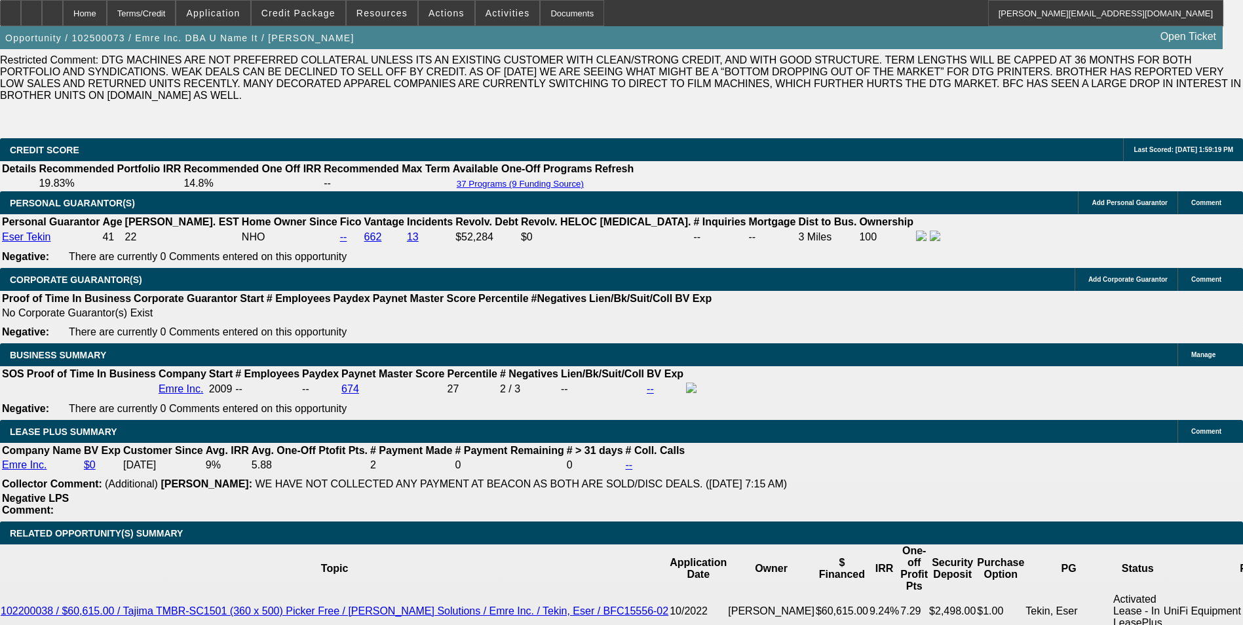
scroll to position [2097, 0]
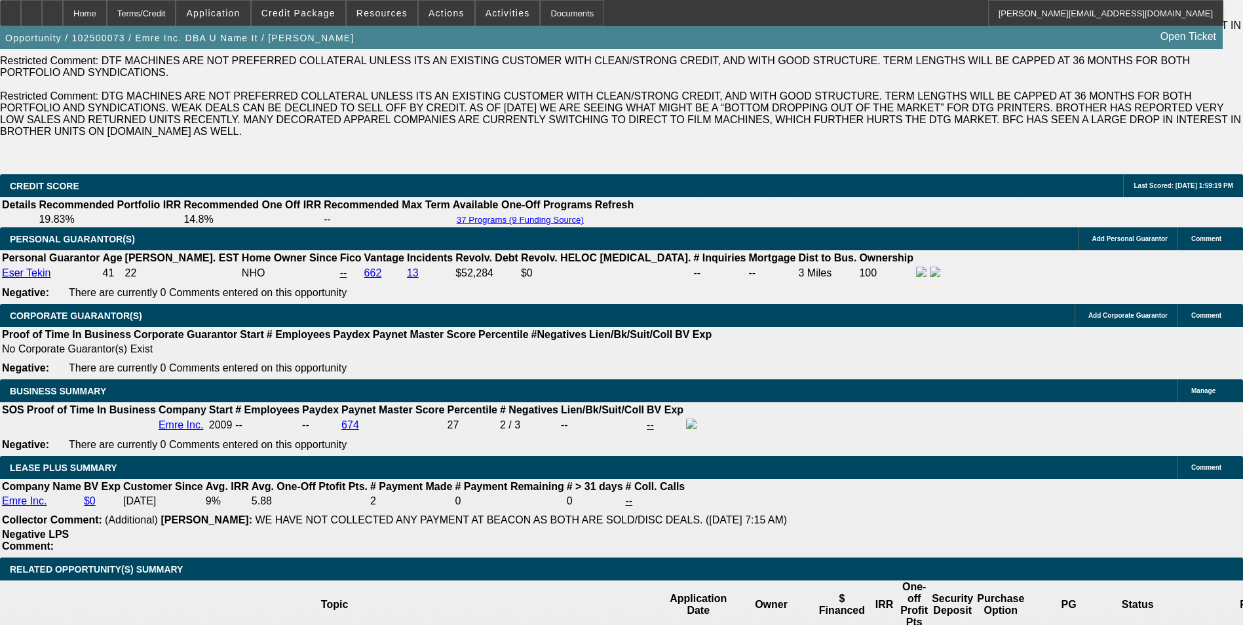
type input "15.8"
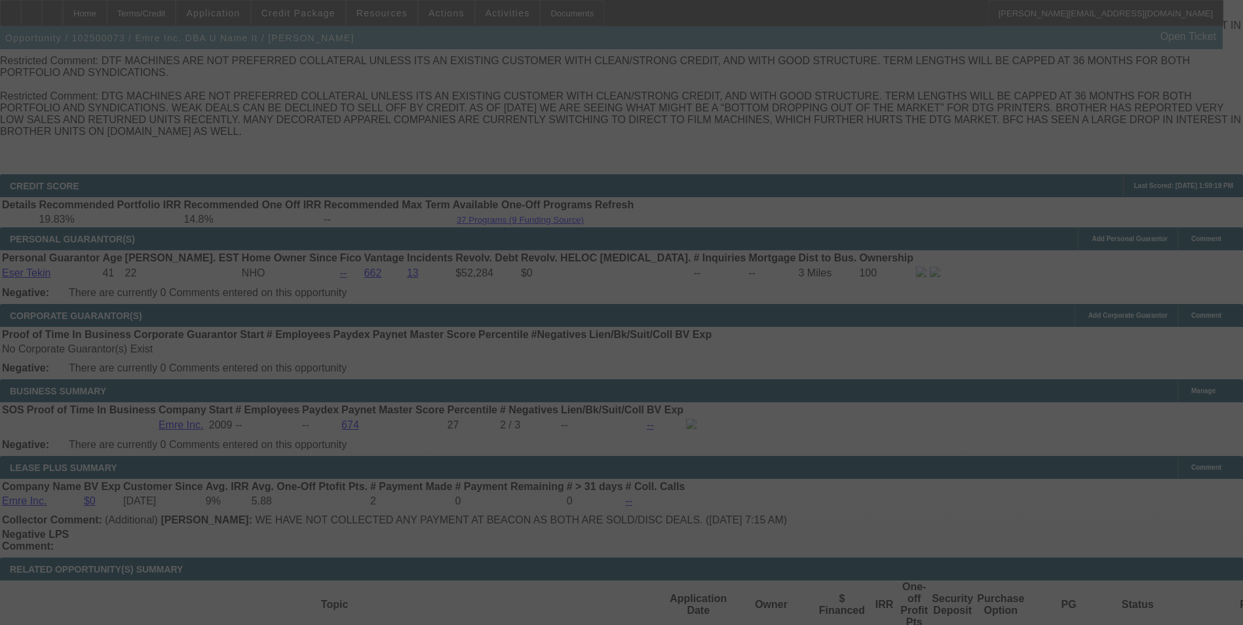
select select "0"
select select "2"
select select "0"
select select "2"
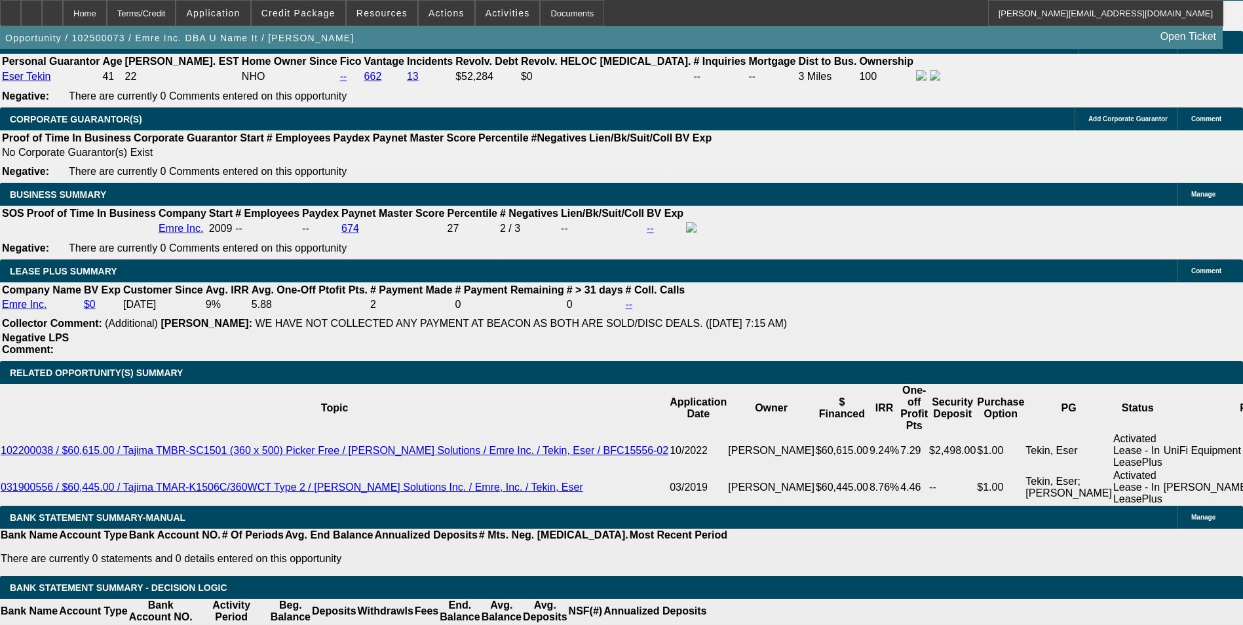
scroll to position [2228, 0]
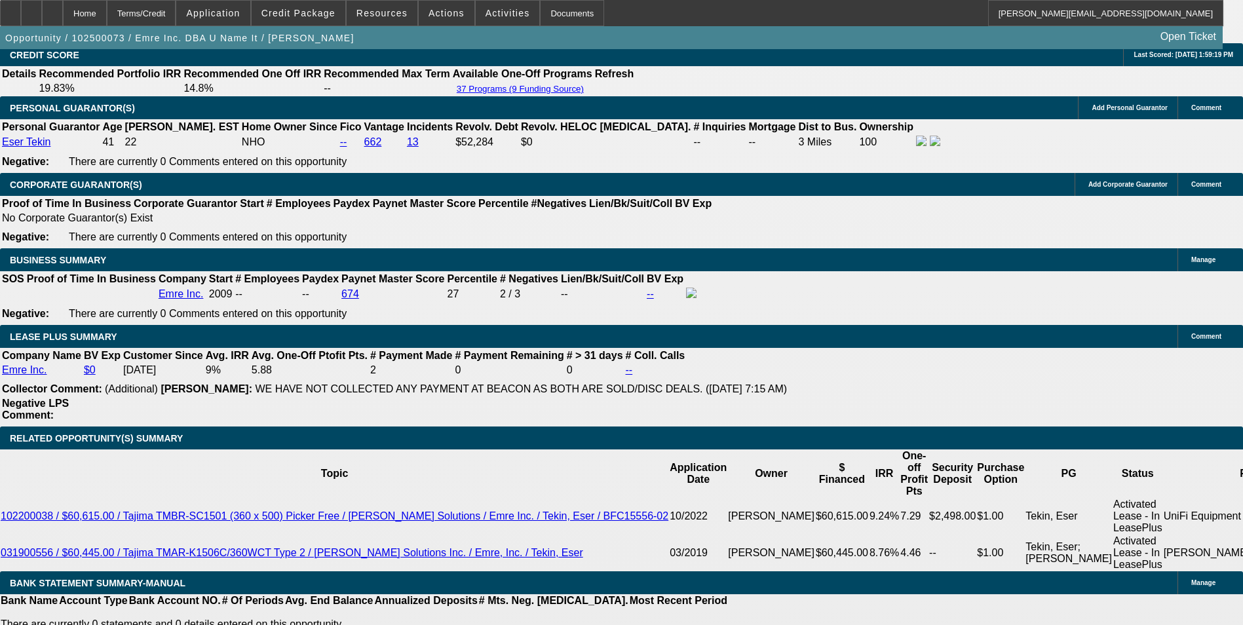
drag, startPoint x: 280, startPoint y: 295, endPoint x: 337, endPoint y: 297, distance: 57.0
type input "UNKNOWN"
type input "17"
type input "$1,106.68"
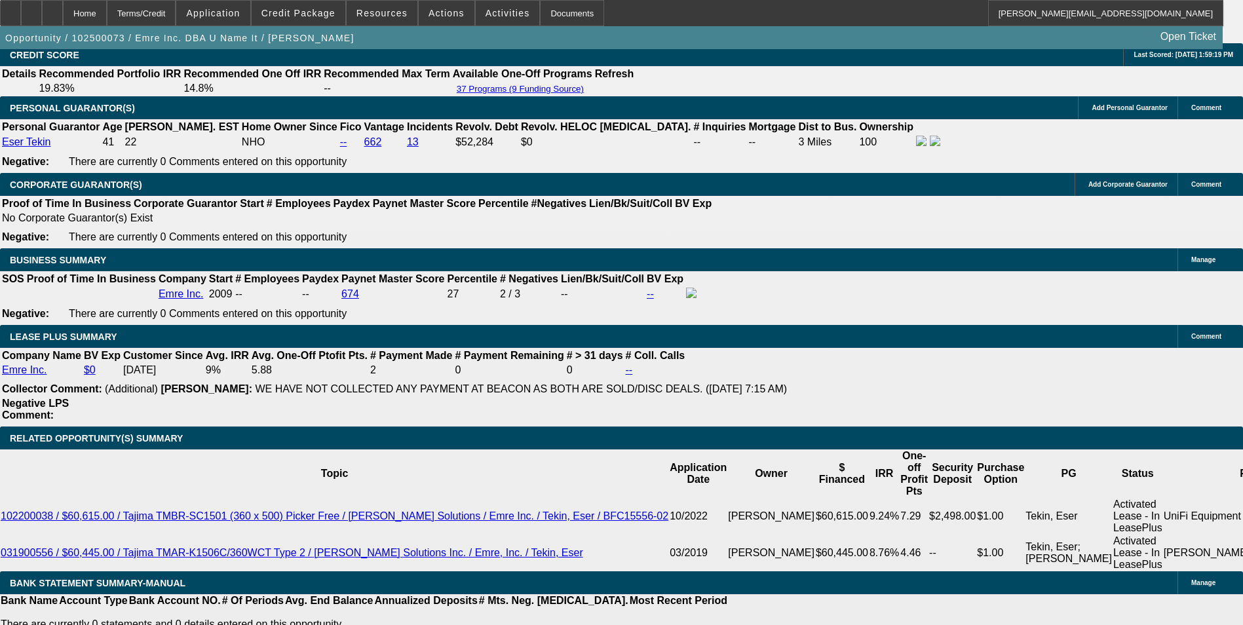
type input "$553.34"
type input "$1,449.84"
type input "$724.92"
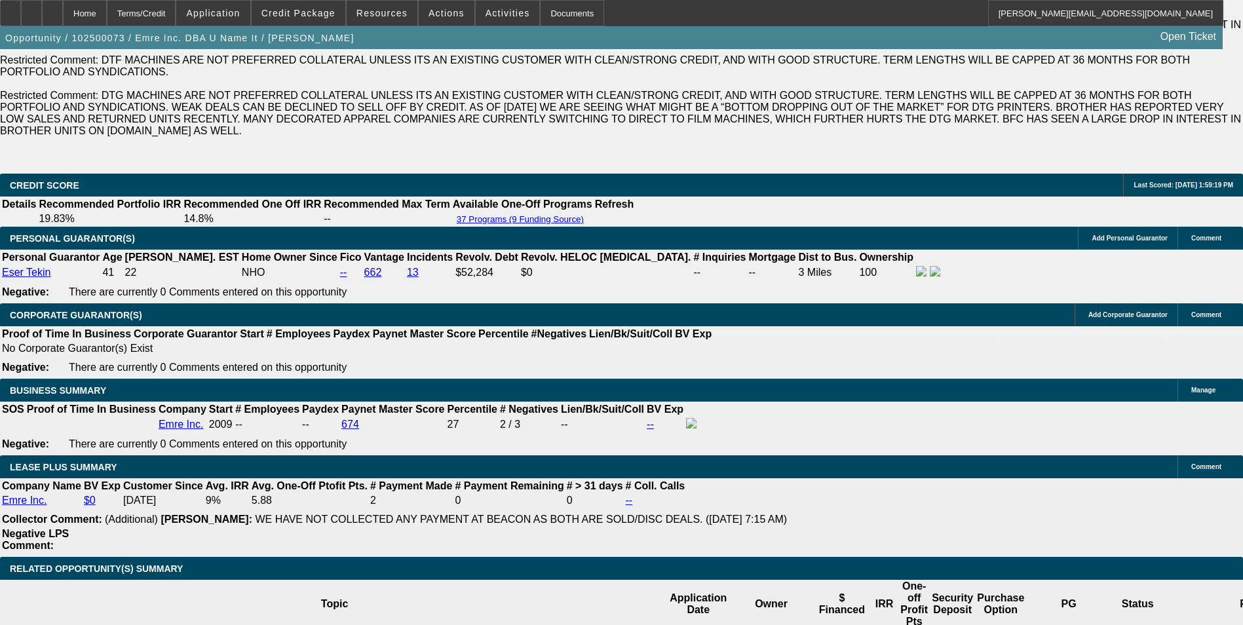
scroll to position [2097, 0]
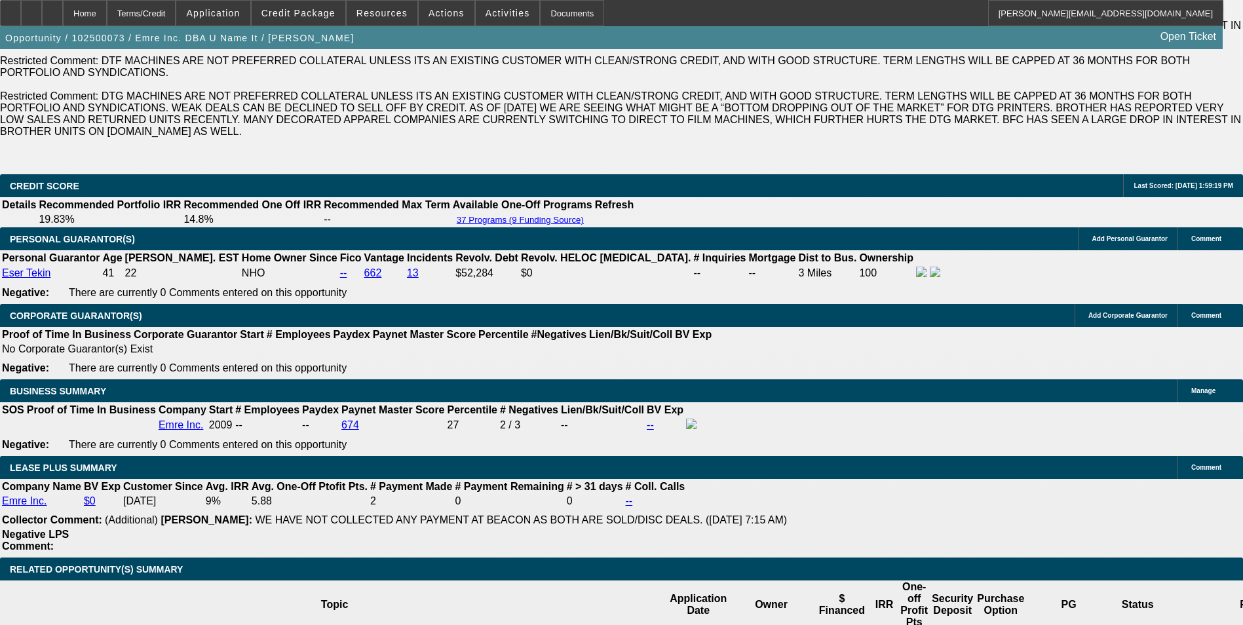
type input "17"
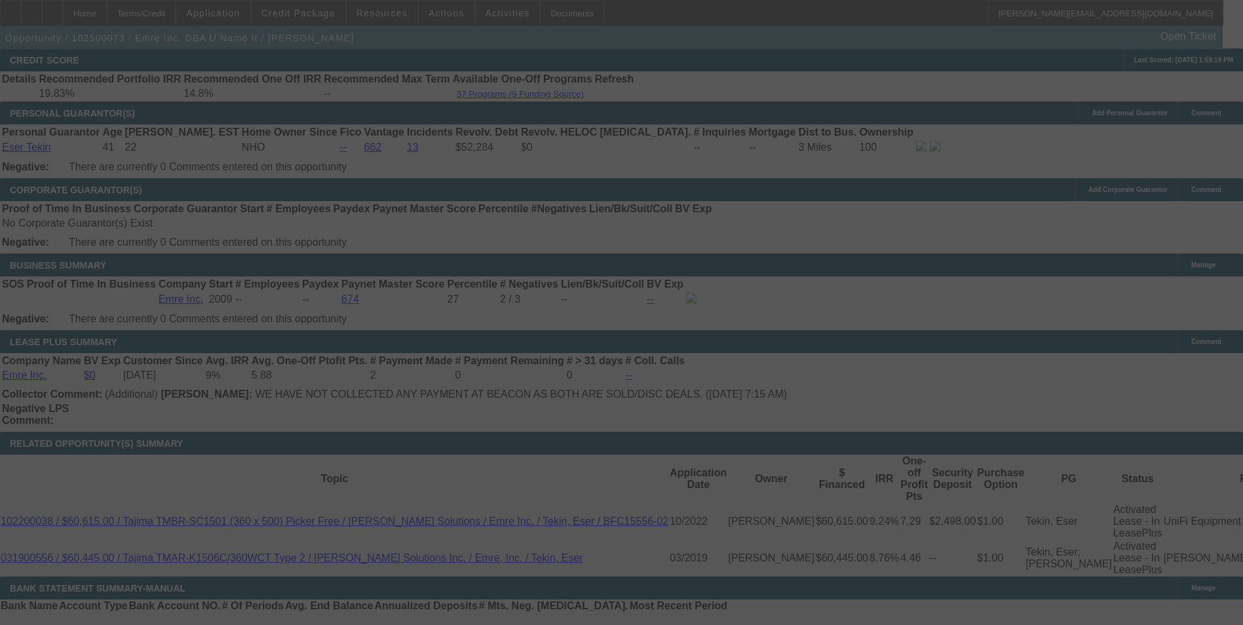
scroll to position [2228, 0]
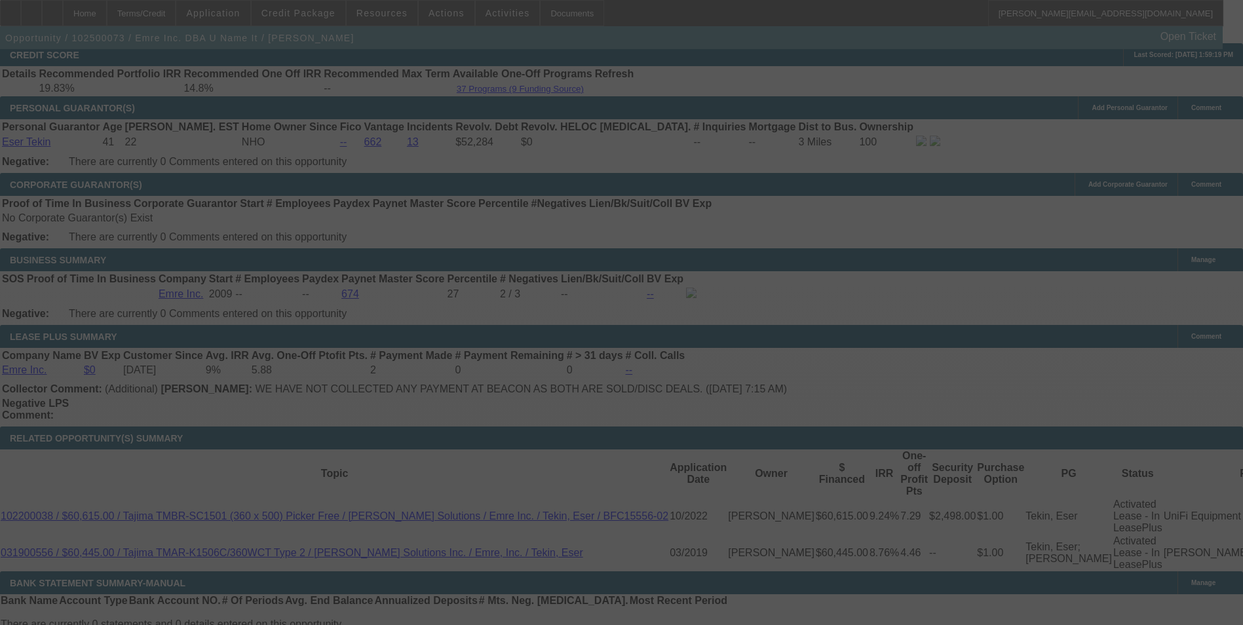
select select "0"
select select "2"
select select "0"
select select "2"
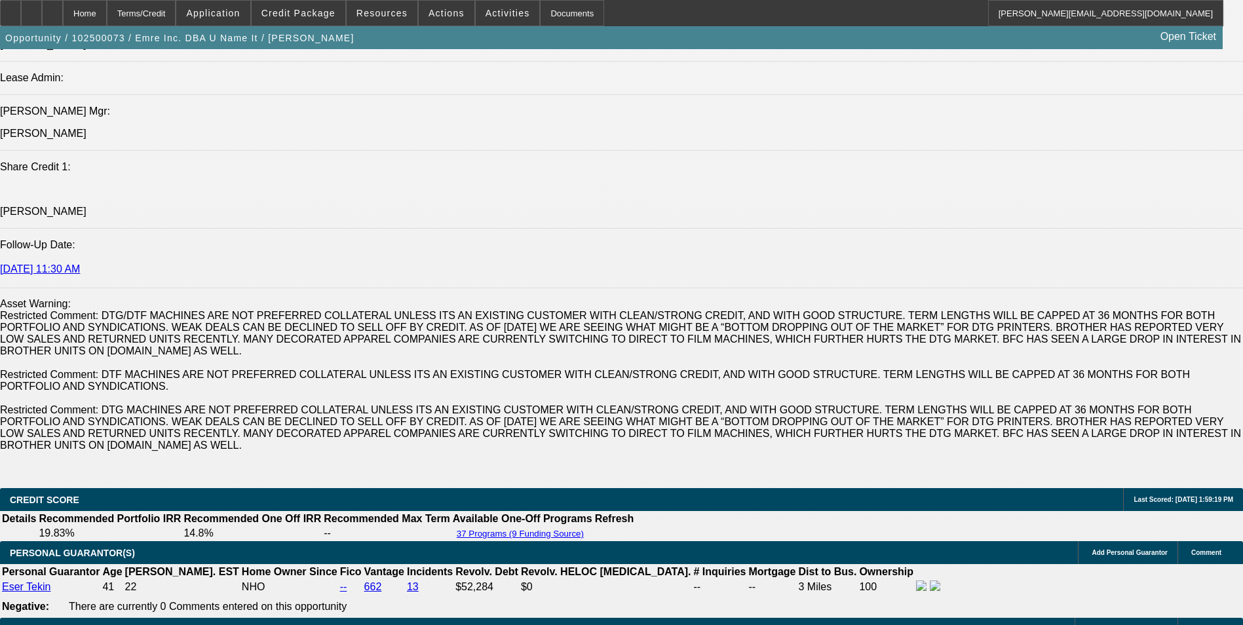
scroll to position [1769, 0]
